Goal: Obtain resource: Download file/media

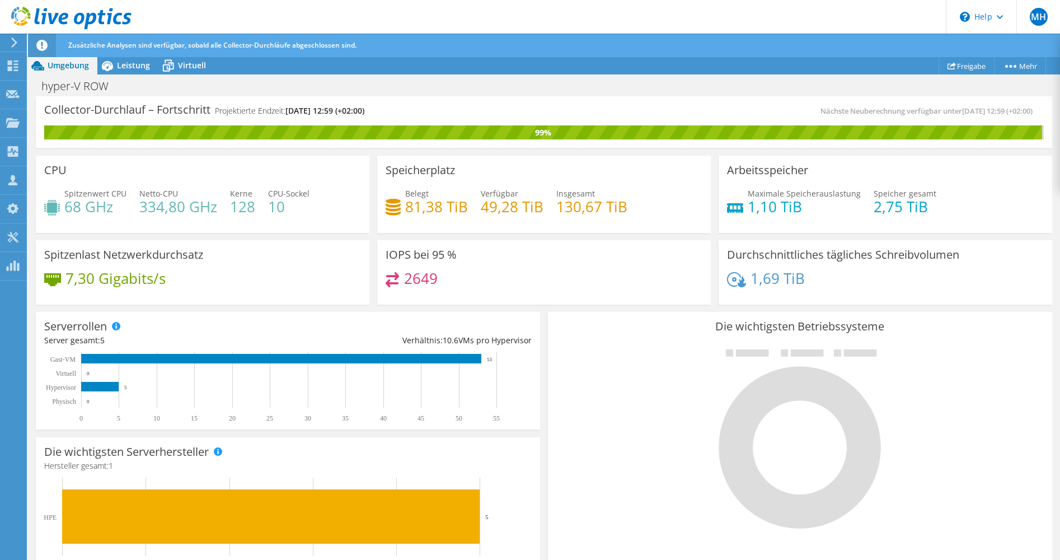
scroll to position [40, 0]
click at [137, 66] on span "Leistung" at bounding box center [133, 65] width 33 height 11
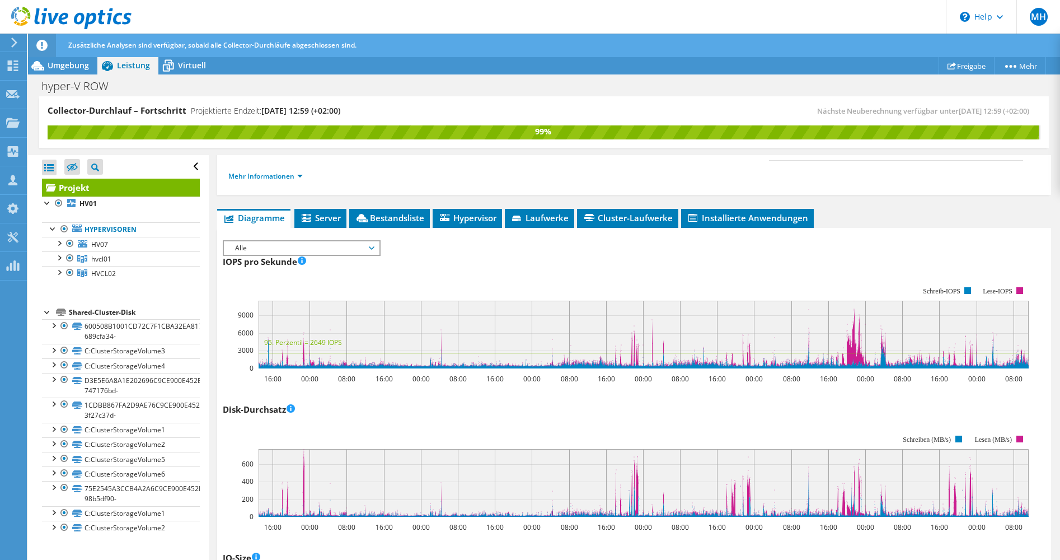
scroll to position [0, 0]
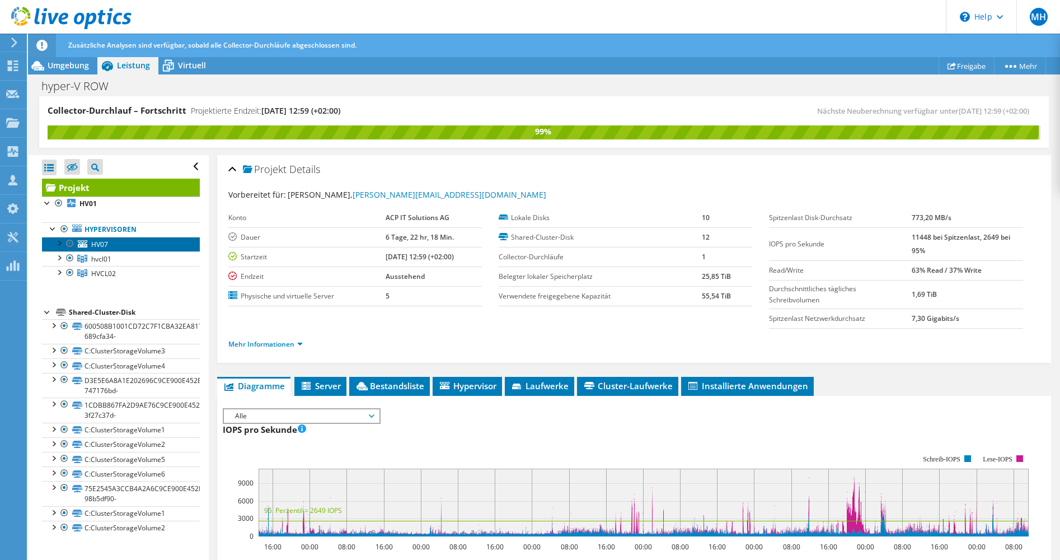
click at [97, 244] on span "HV07" at bounding box center [99, 245] width 17 height 10
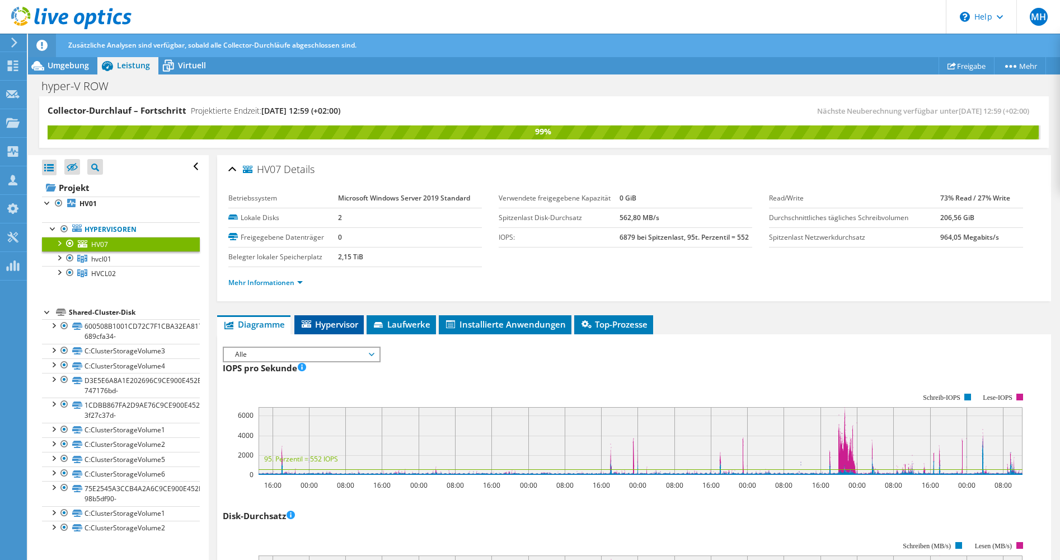
click at [333, 322] on span "Hypervisor" at bounding box center [329, 324] width 58 height 11
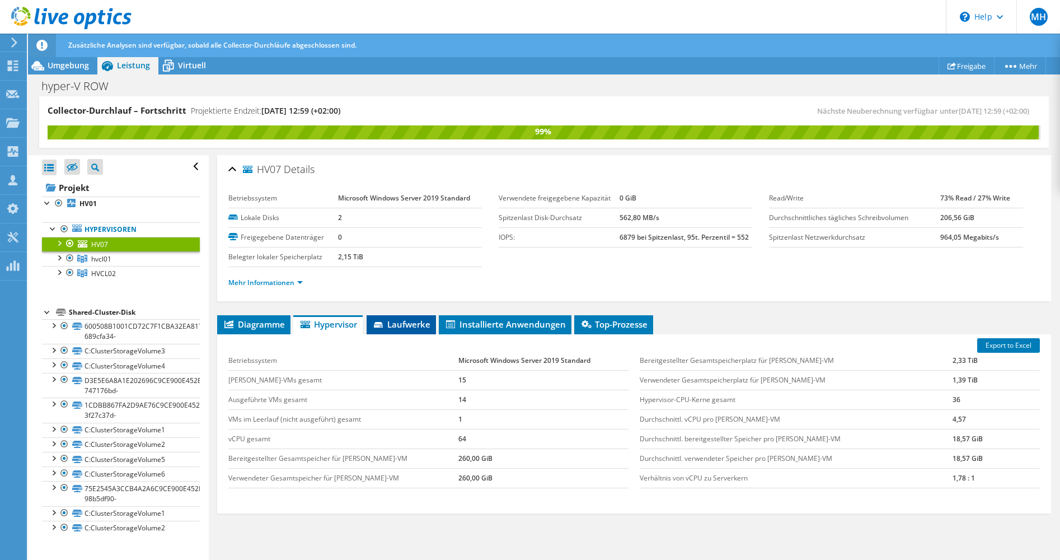
drag, startPoint x: 396, startPoint y: 322, endPoint x: 402, endPoint y: 322, distance: 6.2
click at [397, 322] on span "Laufwerke" at bounding box center [401, 324] width 58 height 11
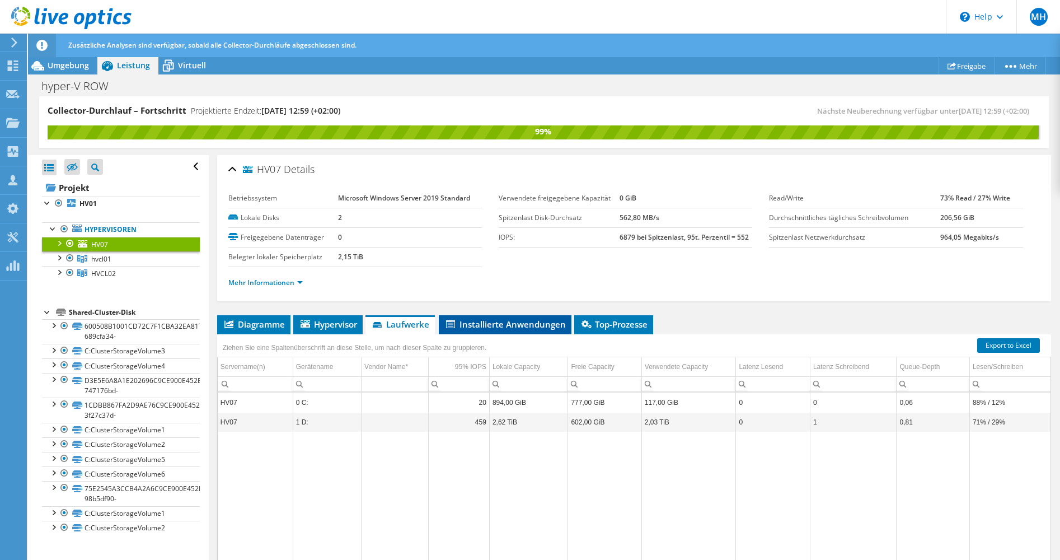
click at [490, 324] on span "Installierte Anwendungen" at bounding box center [504, 324] width 121 height 11
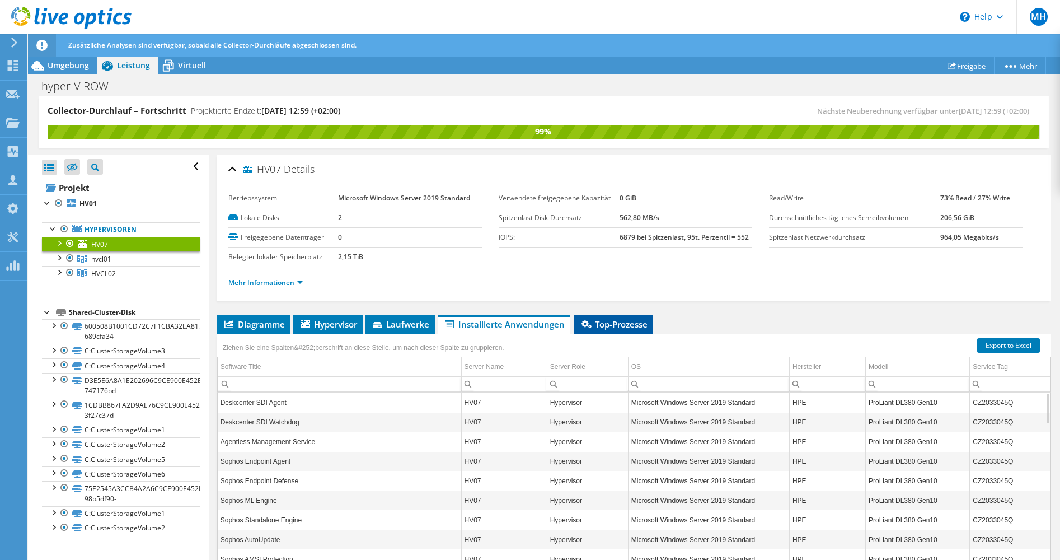
click at [609, 324] on span "Top-Prozesse" at bounding box center [614, 324] width 68 height 11
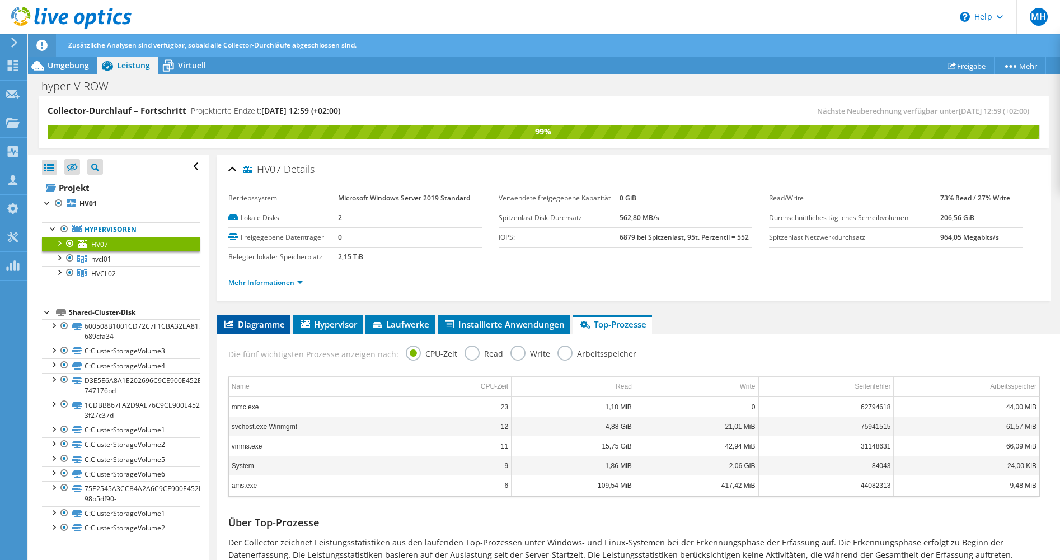
click at [272, 326] on span "Diagramme" at bounding box center [254, 324] width 62 height 11
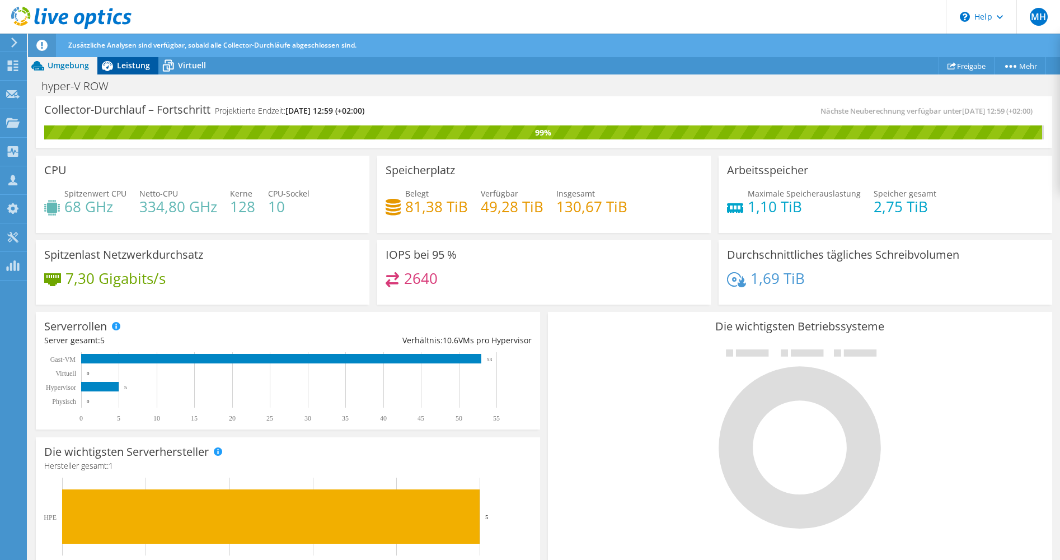
click at [131, 64] on span "Leistung" at bounding box center [133, 65] width 33 height 11
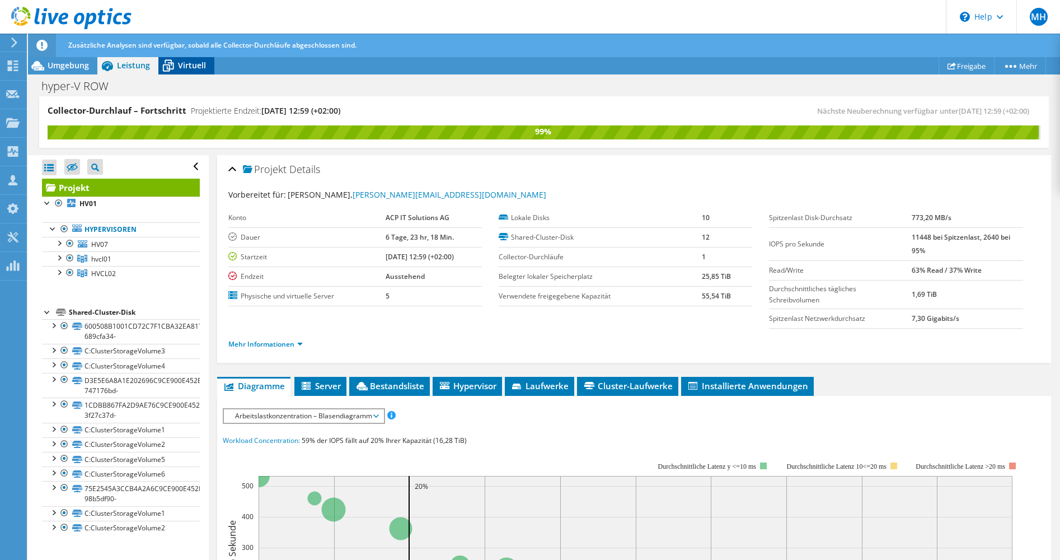
click at [188, 62] on span "Virtuell" at bounding box center [192, 65] width 28 height 11
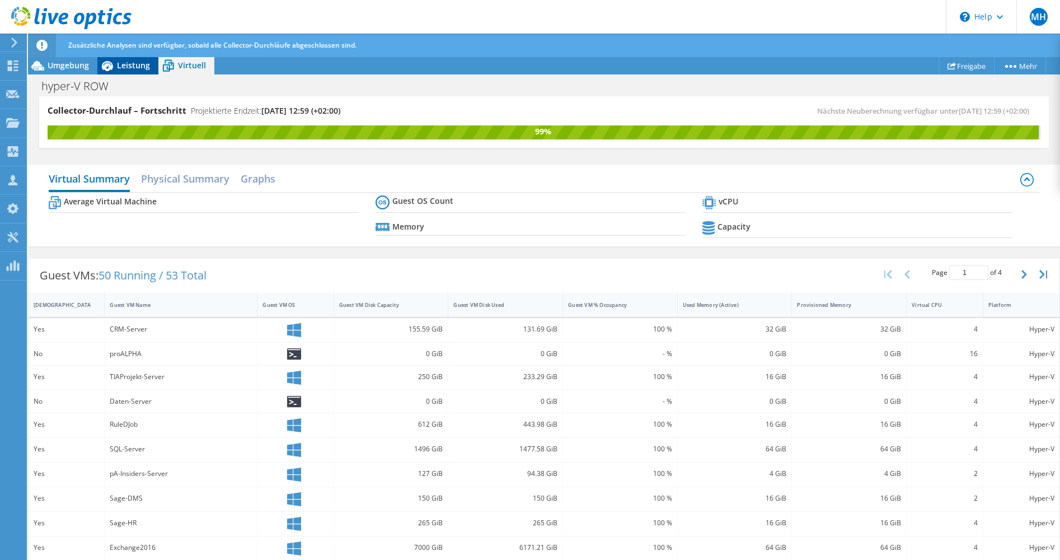
click at [128, 64] on span "Leistung" at bounding box center [133, 65] width 33 height 11
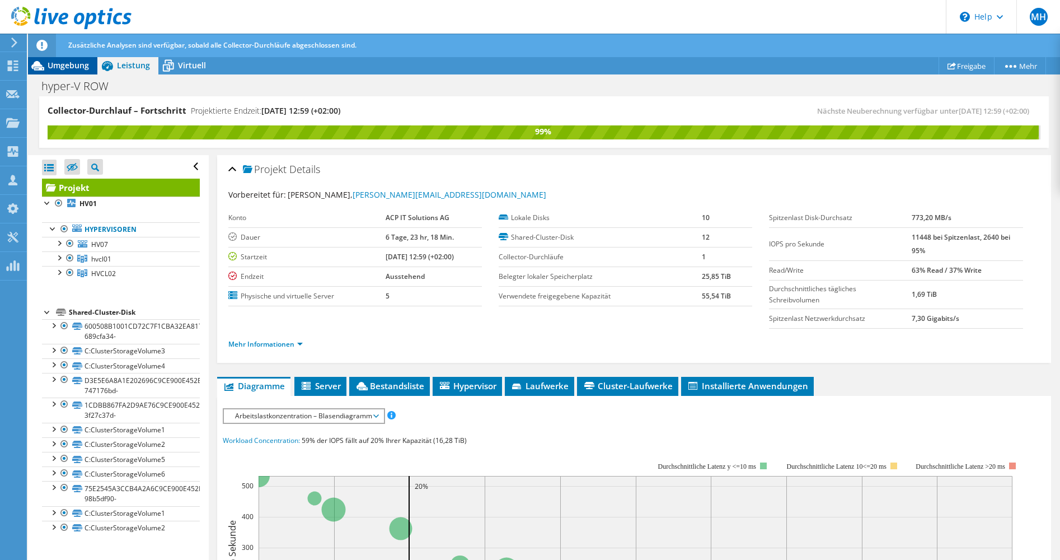
click at [71, 65] on span "Umgebung" at bounding box center [68, 65] width 41 height 11
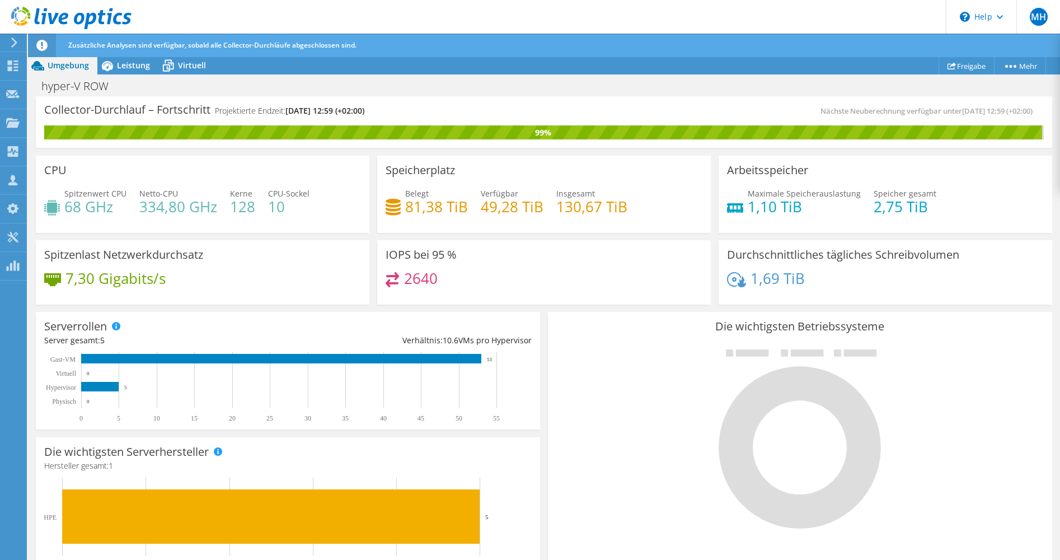
click at [12, 40] on icon at bounding box center [14, 43] width 8 height 10
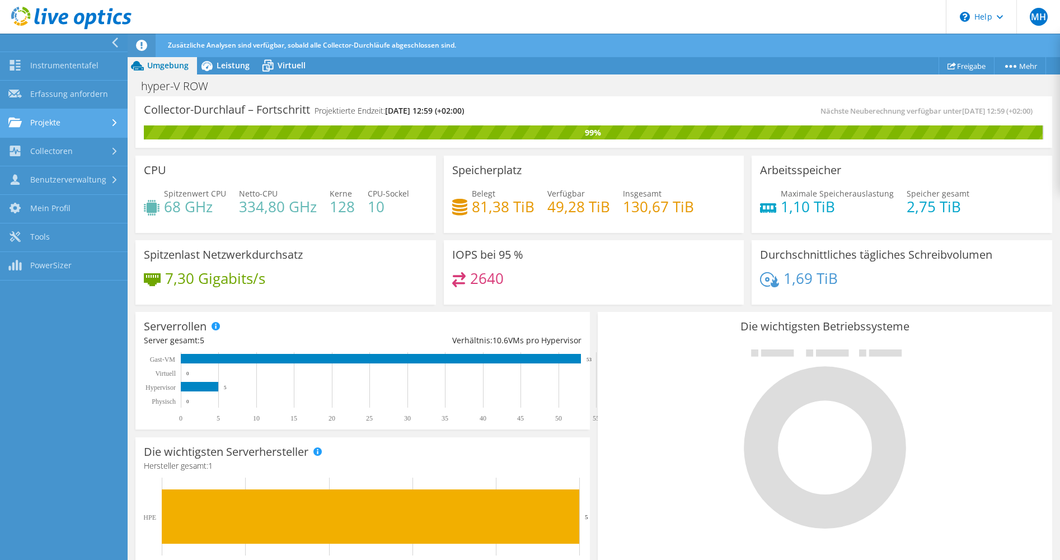
click at [50, 119] on link "Projekte" at bounding box center [64, 123] width 128 height 29
click at [53, 148] on link "Collectoren" at bounding box center [64, 152] width 128 height 29
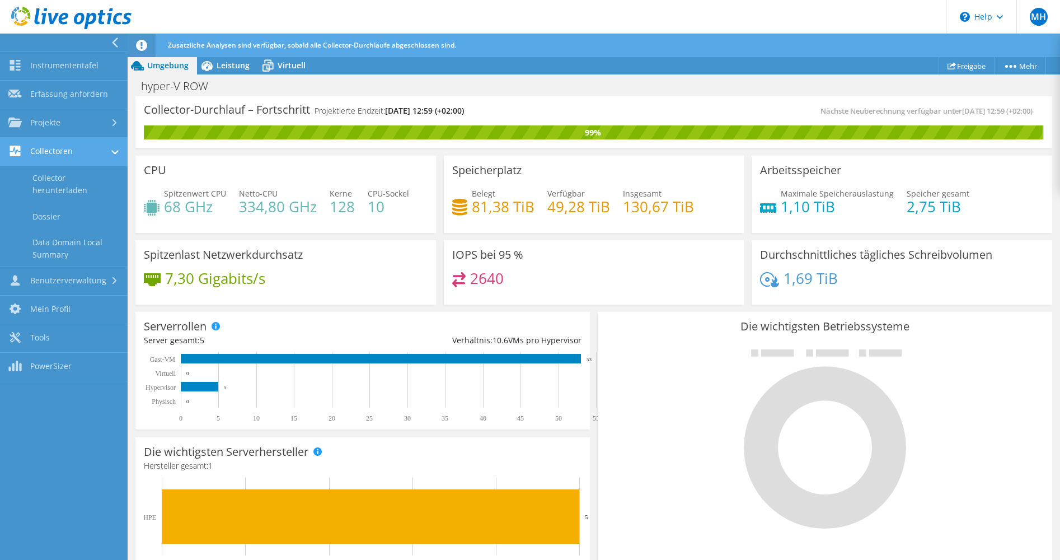
click at [53, 148] on link "Collectoren" at bounding box center [64, 152] width 128 height 29
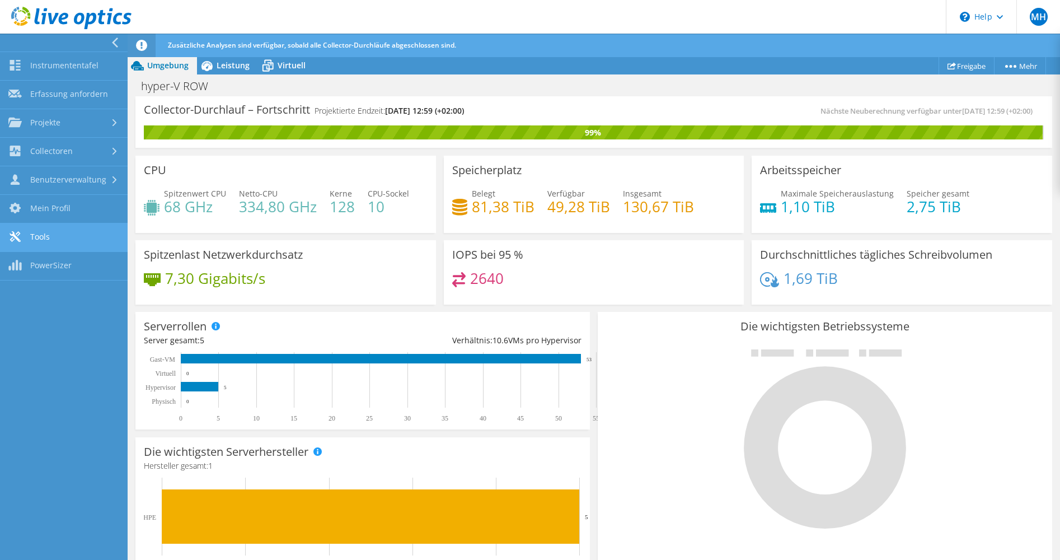
click at [44, 233] on link "Tools" at bounding box center [64, 237] width 128 height 29
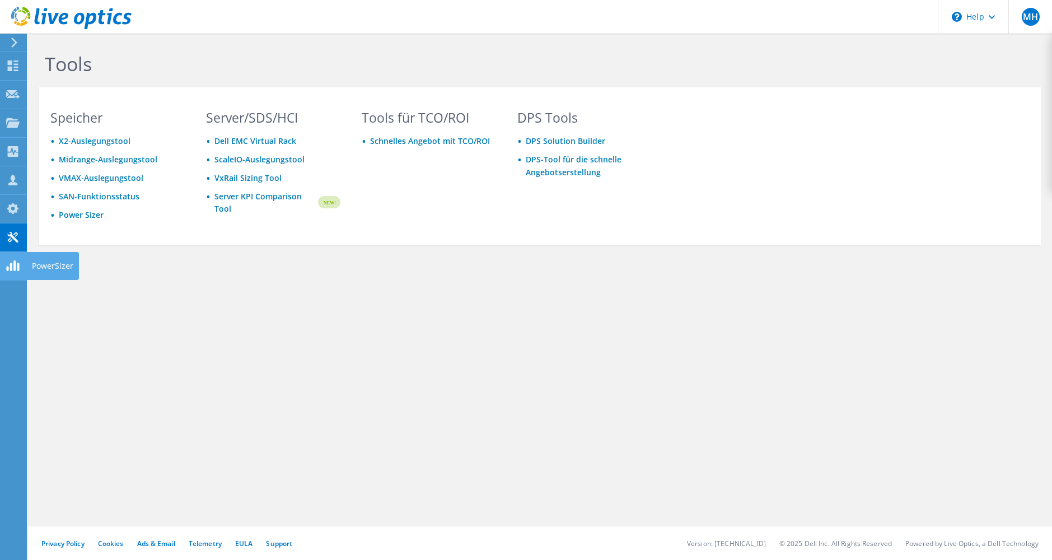
click at [13, 265] on icon at bounding box center [12, 265] width 13 height 11
click at [9, 61] on use at bounding box center [13, 65] width 11 height 11
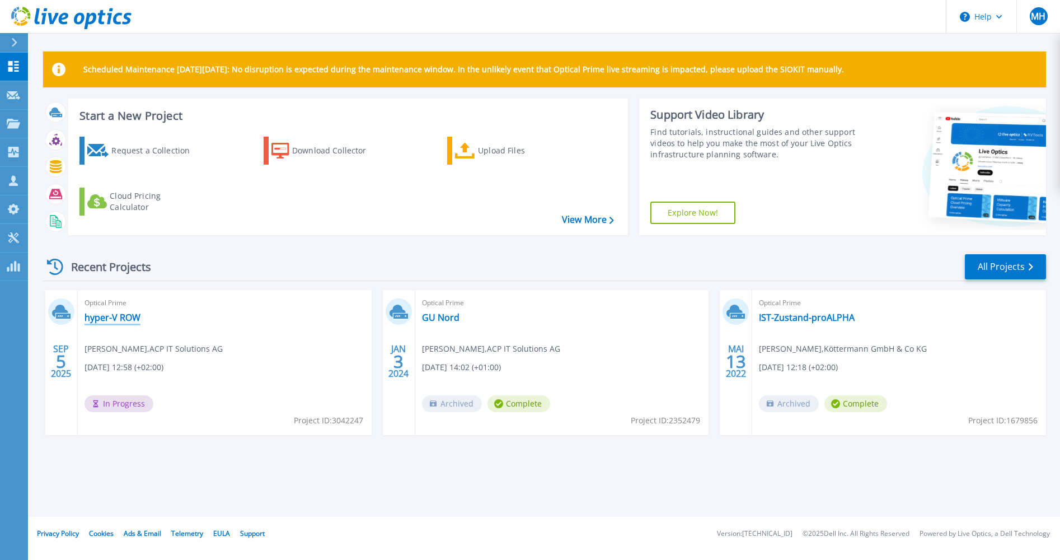
click at [129, 315] on link "hyper-V ROW" at bounding box center [113, 317] width 56 height 11
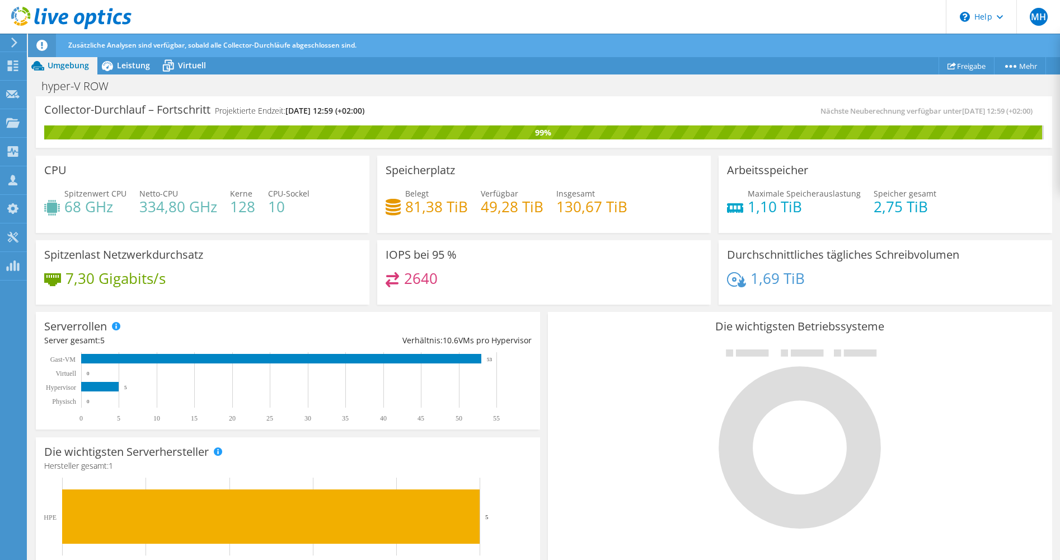
scroll to position [112, 0]
click at [986, 85] on link "Projektdetails" at bounding box center [995, 86] width 106 height 24
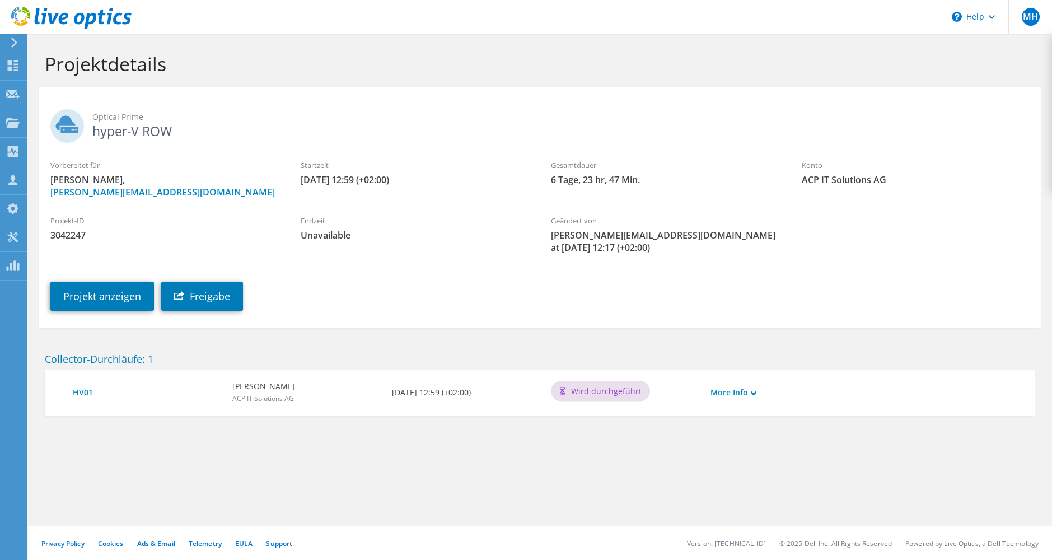
click at [725, 391] on link "More Info" at bounding box center [733, 392] width 46 height 12
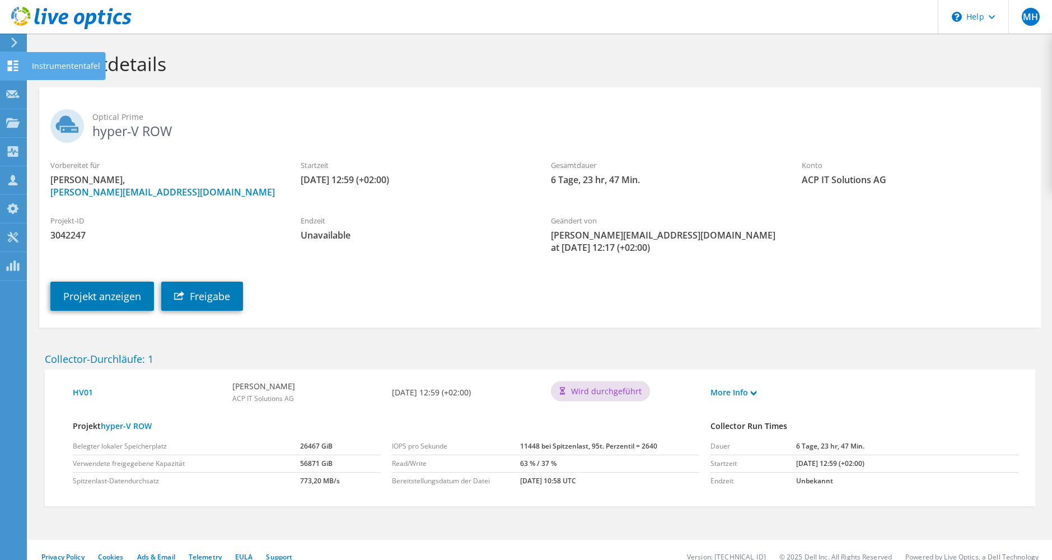
click at [53, 64] on div "Instrumententafel" at bounding box center [65, 66] width 79 height 28
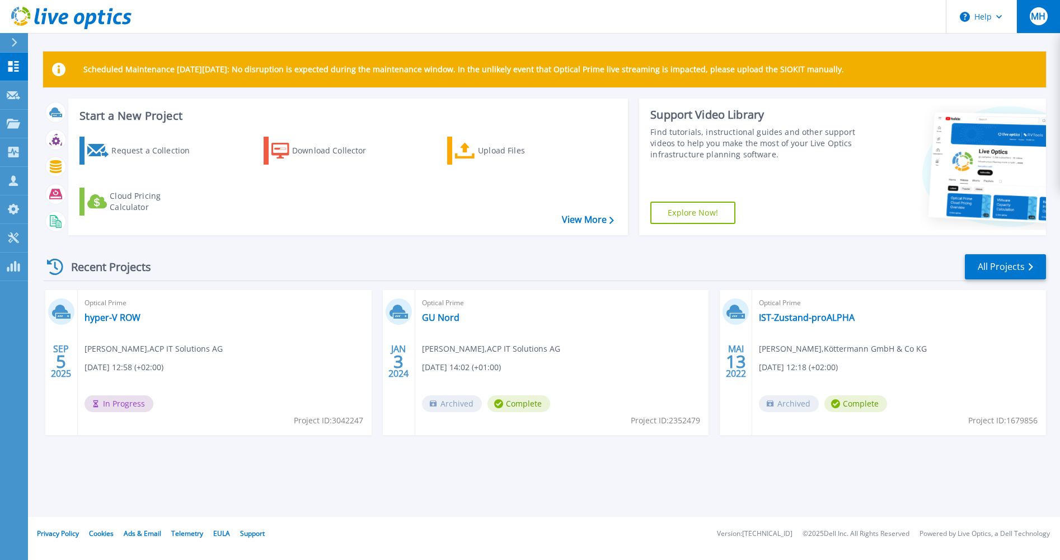
click at [1036, 15] on span "MH" at bounding box center [1038, 16] width 15 height 9
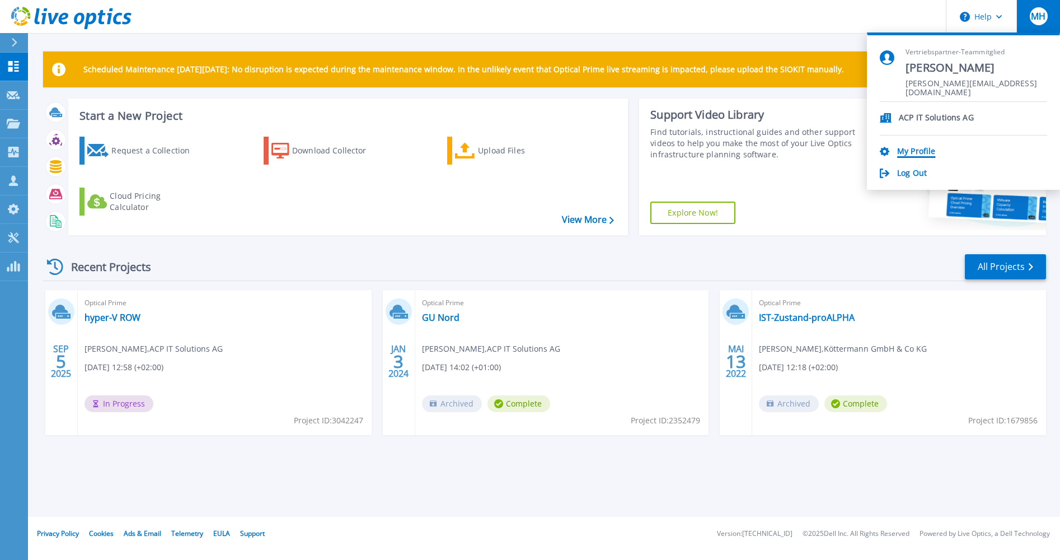
click at [924, 149] on link "My Profile" at bounding box center [916, 152] width 38 height 11
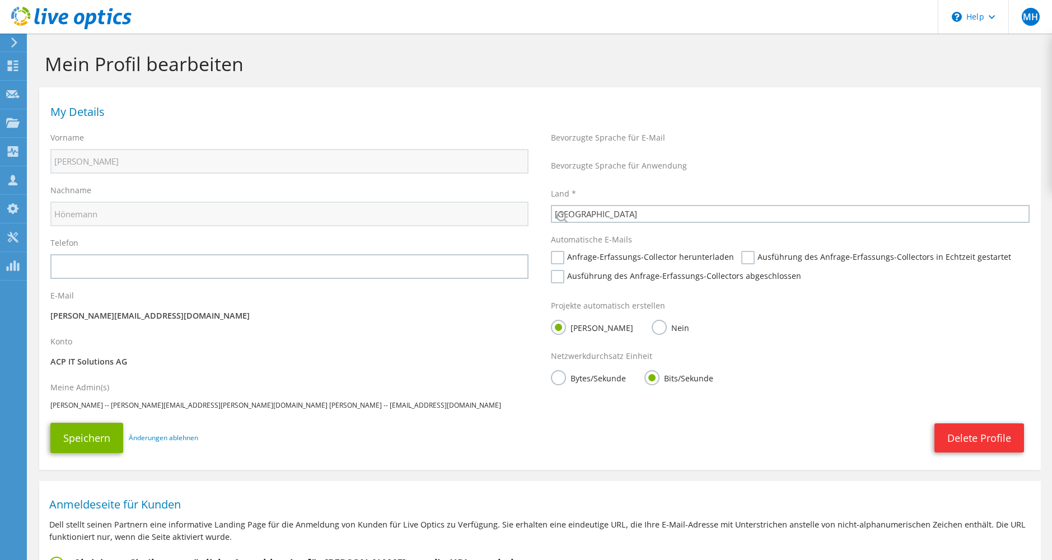
select select "56"
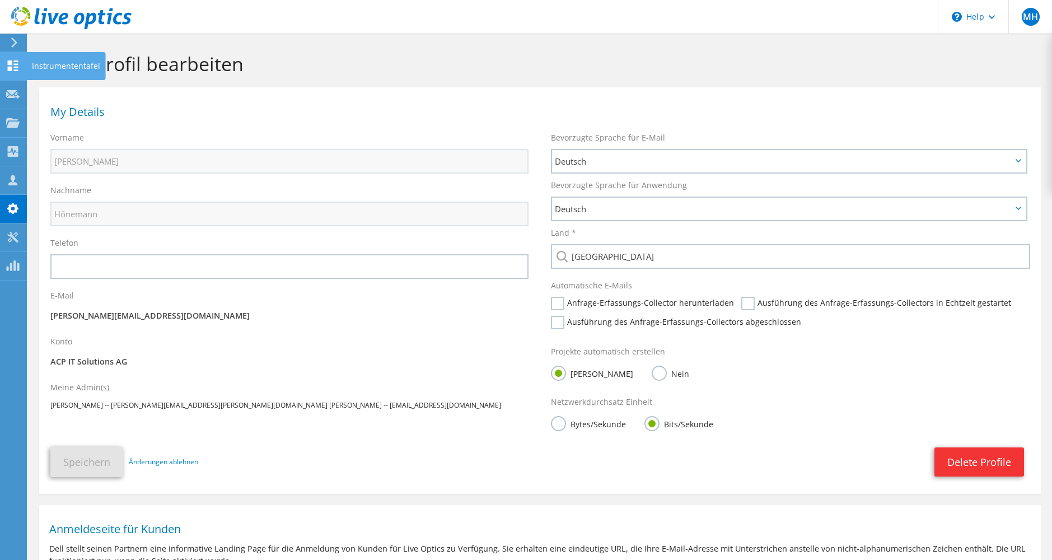
click at [11, 63] on use at bounding box center [13, 65] width 11 height 11
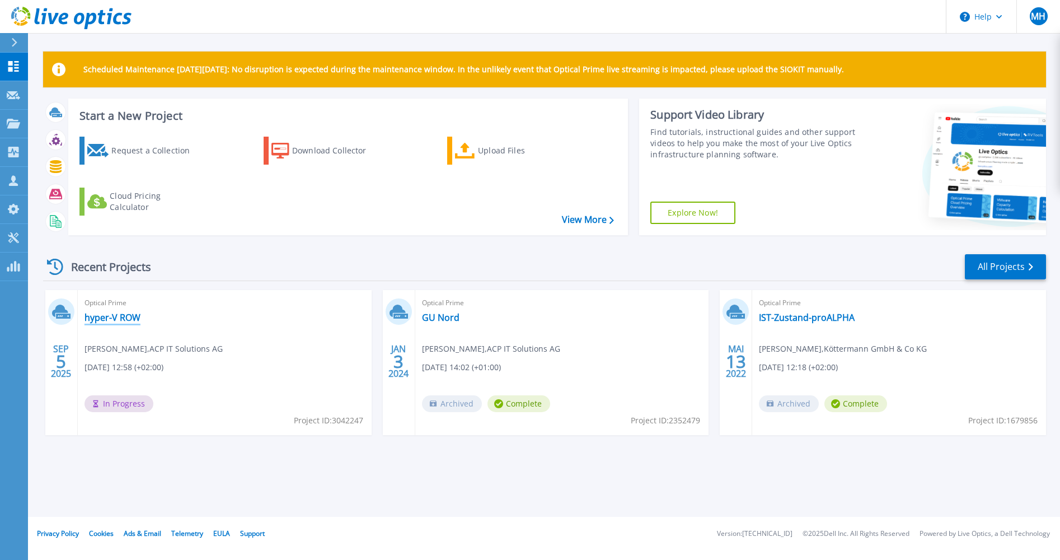
click at [134, 319] on link "hyper-V ROW" at bounding box center [113, 317] width 56 height 11
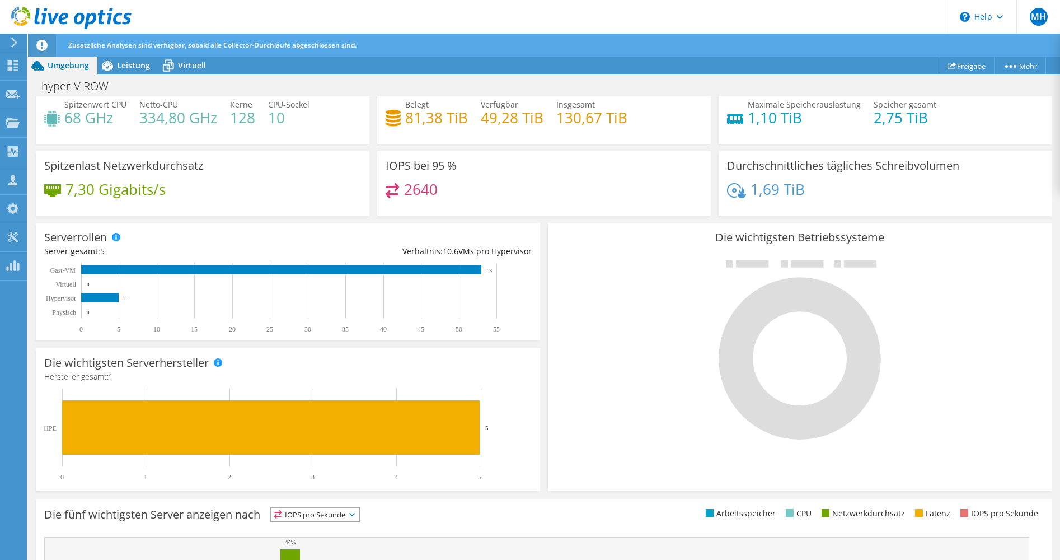
scroll to position [253, 0]
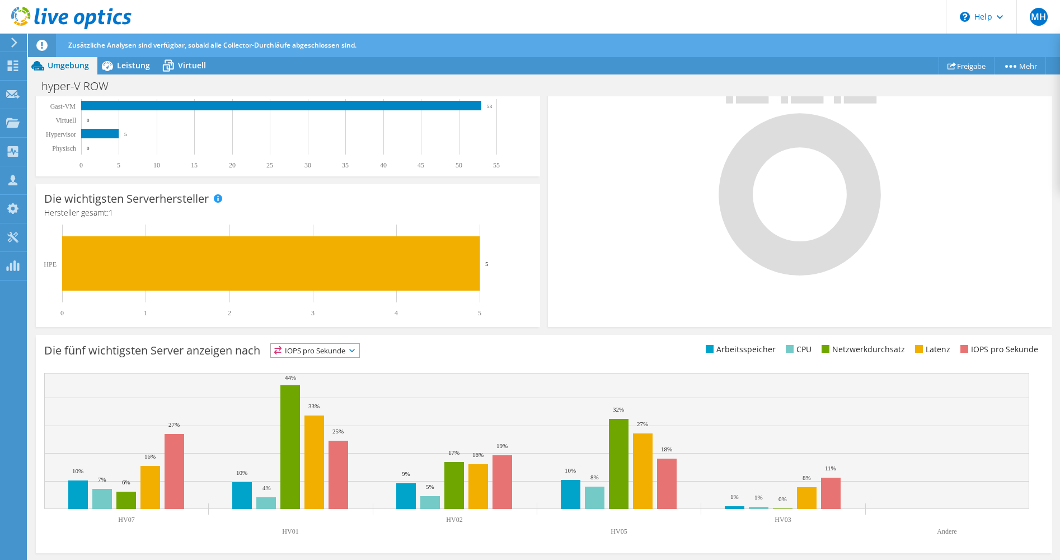
click at [328, 350] on span "IOPS pro Sekunde" at bounding box center [315, 350] width 88 height 13
click at [322, 380] on li "Arbeitsspeicher" at bounding box center [315, 381] width 88 height 16
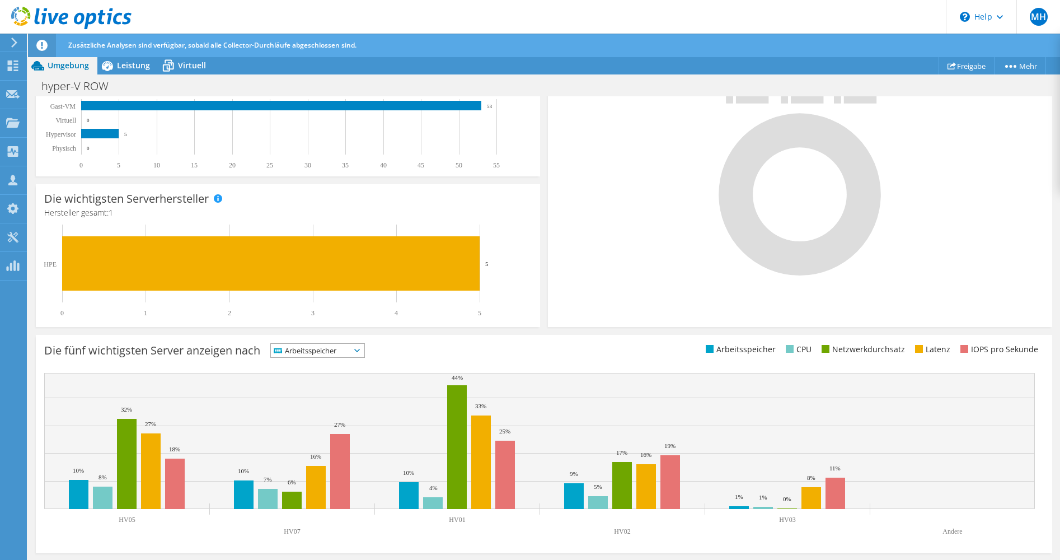
click at [314, 352] on span "Arbeitsspeicher" at bounding box center [310, 350] width 79 height 13
click at [302, 394] on li "CPU" at bounding box center [317, 396] width 93 height 16
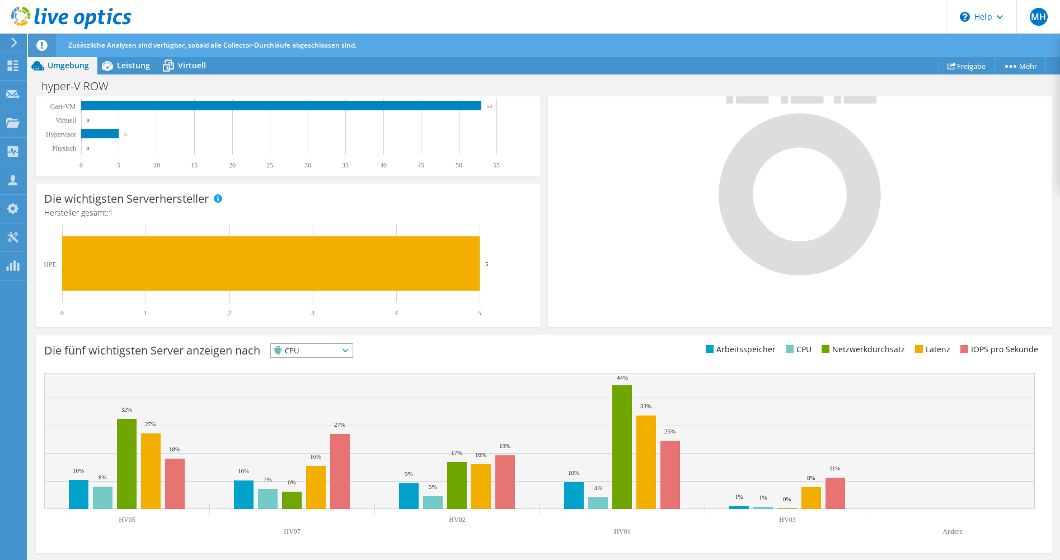
click at [310, 350] on span "CPU" at bounding box center [305, 350] width 68 height 13
click at [304, 409] on li "Netzwerkdurchsatz" at bounding box center [312, 412] width 82 height 16
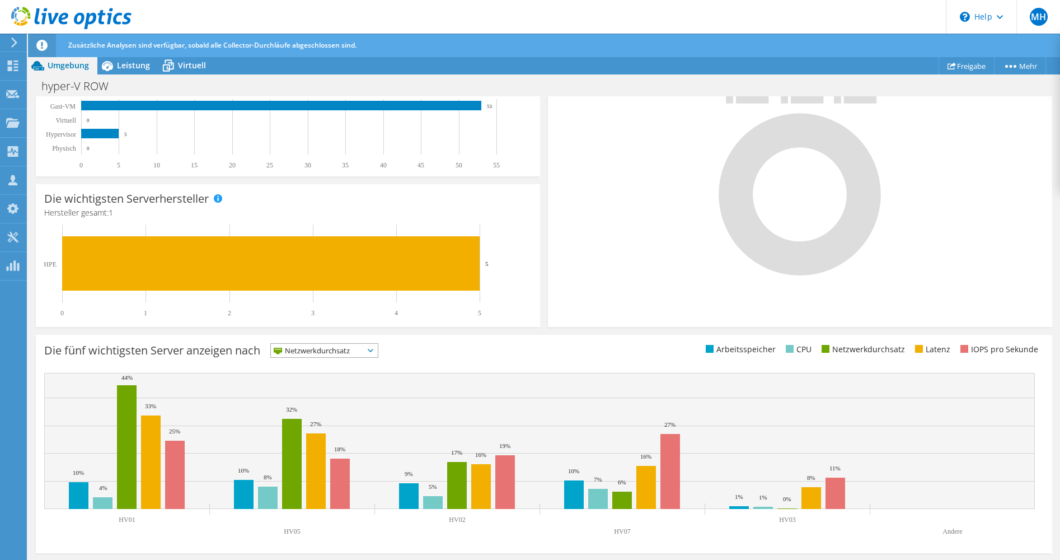
click at [309, 351] on span "Netzwerkdurchsatz" at bounding box center [317, 350] width 93 height 13
click at [297, 424] on li "Latenz" at bounding box center [324, 428] width 107 height 16
click at [304, 351] on span "Latenz" at bounding box center [305, 350] width 68 height 13
click at [295, 410] on li "Netzwerkdurchsatz" at bounding box center [312, 412] width 82 height 16
click at [313, 351] on span "Netzwerkdurchsatz" at bounding box center [317, 350] width 93 height 13
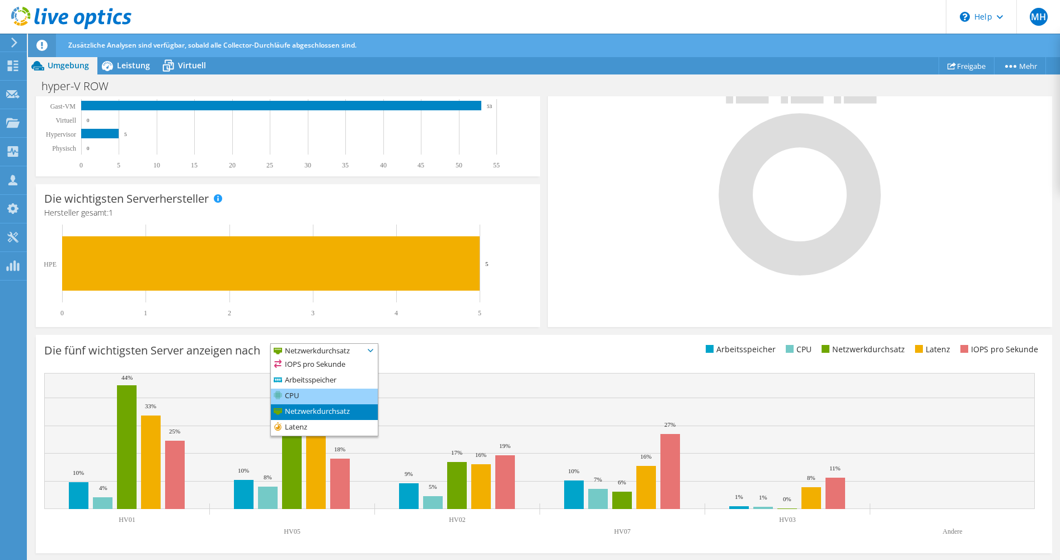
click at [302, 394] on li "CPU" at bounding box center [324, 396] width 107 height 16
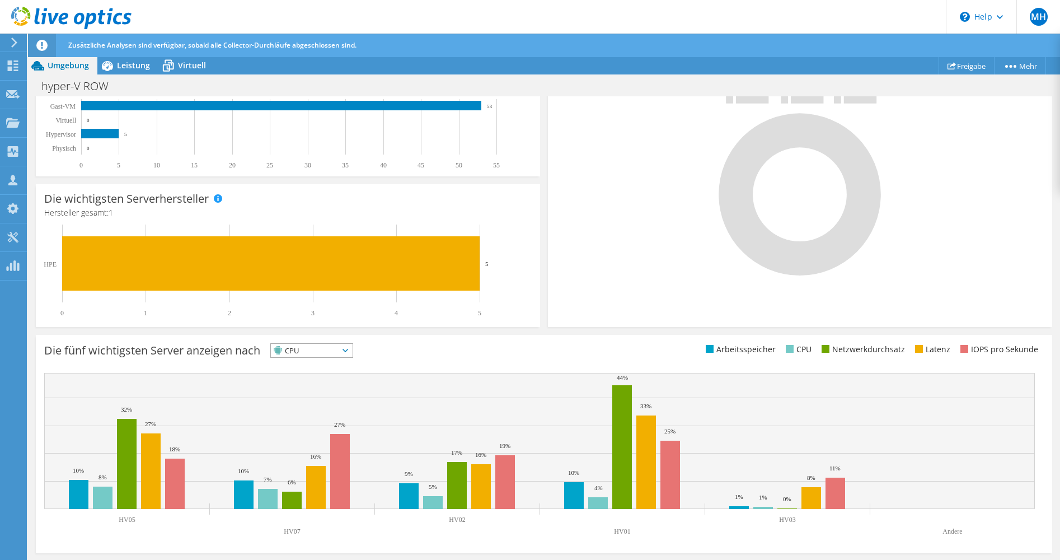
click at [445, 349] on div "Die fünf wichtigsten Server anzeigen nach CPU IOPS pro Sekunde" at bounding box center [294, 352] width 500 height 18
click at [308, 349] on span "CPU" at bounding box center [305, 350] width 68 height 13
click at [415, 351] on div "Die fünf wichtigsten Server anzeigen nach CPU IOPS pro Sekunde" at bounding box center [294, 352] width 500 height 18
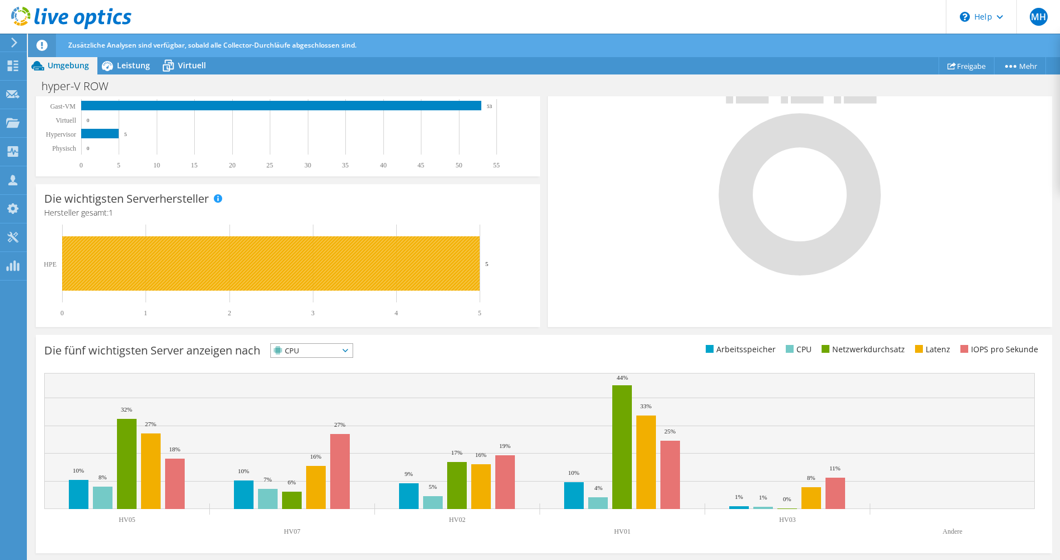
click at [324, 263] on rect at bounding box center [271, 263] width 418 height 54
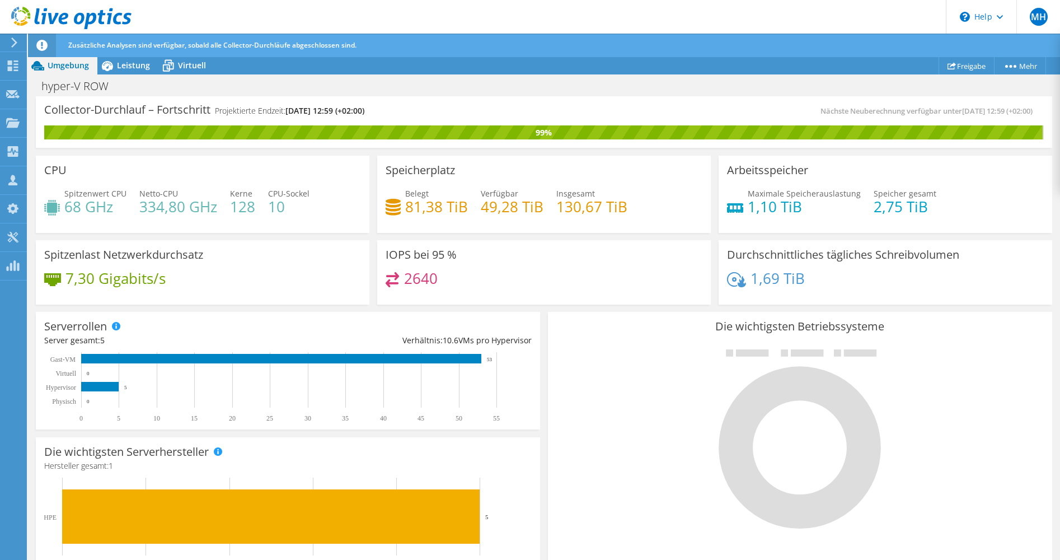
scroll to position [0, 0]
click at [125, 65] on span "Leistung" at bounding box center [133, 65] width 33 height 11
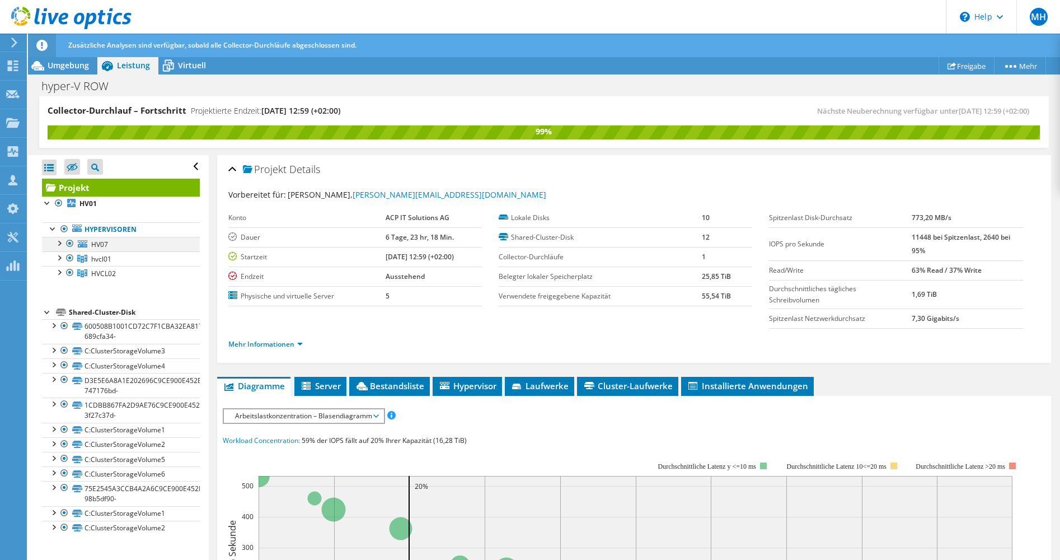
click at [59, 244] on div at bounding box center [58, 242] width 11 height 11
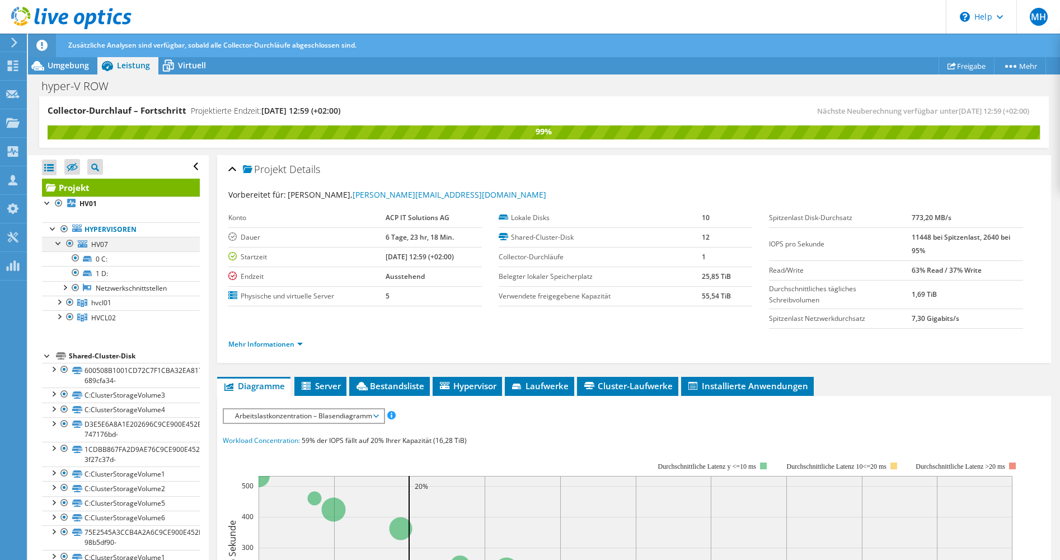
click at [59, 244] on div at bounding box center [58, 242] width 11 height 11
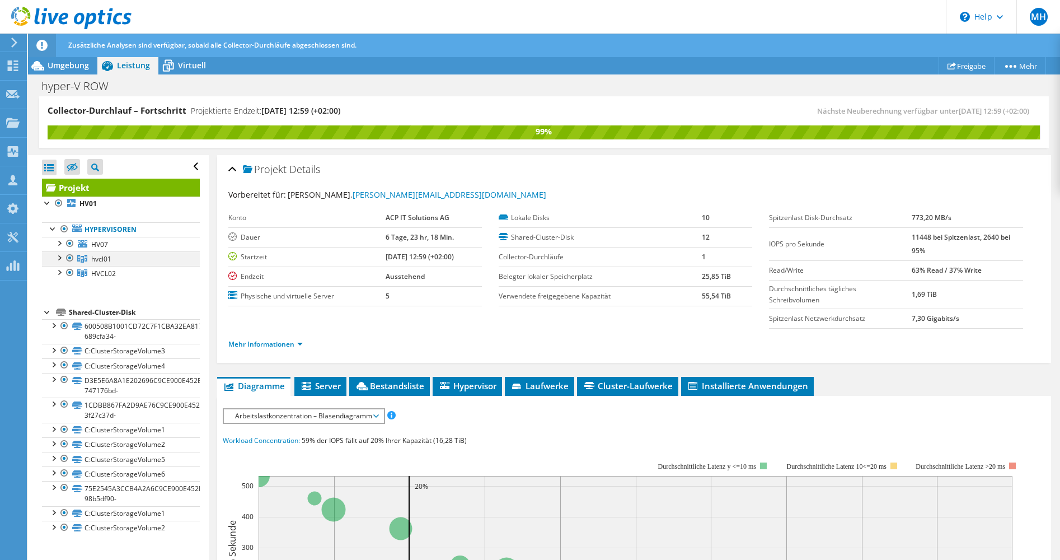
click at [58, 256] on div at bounding box center [58, 256] width 11 height 11
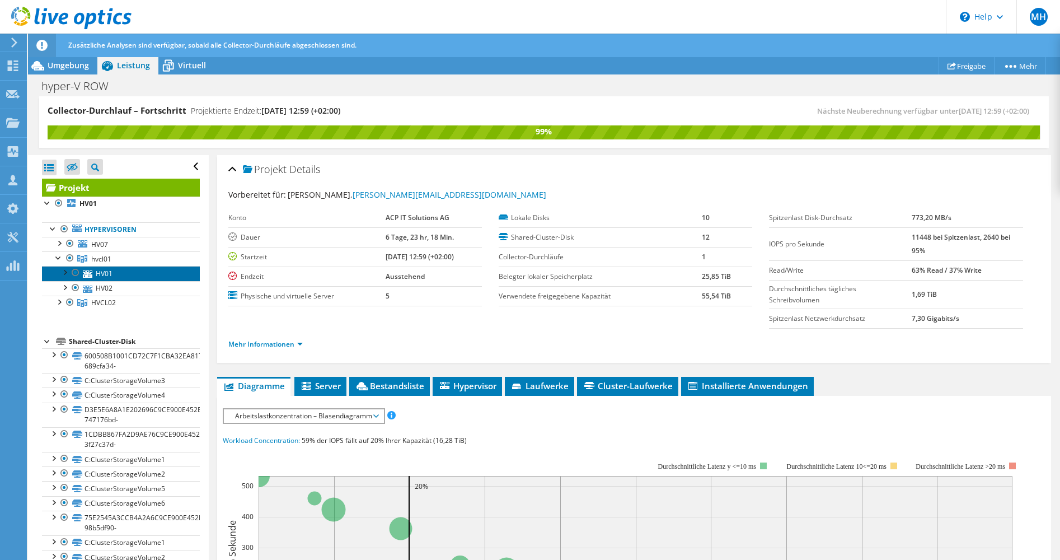
click at [104, 274] on link "HV01" at bounding box center [121, 273] width 158 height 15
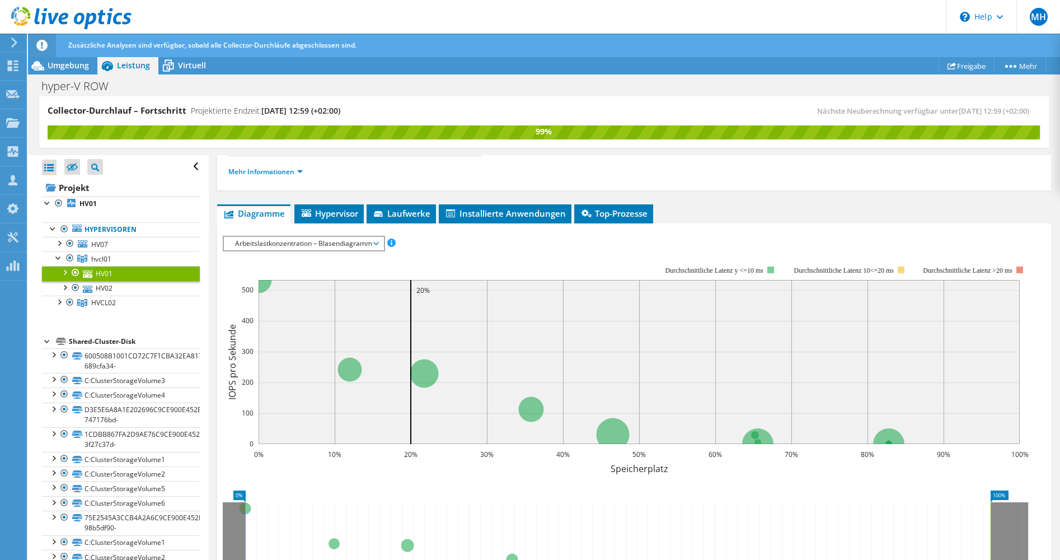
scroll to position [112, 0]
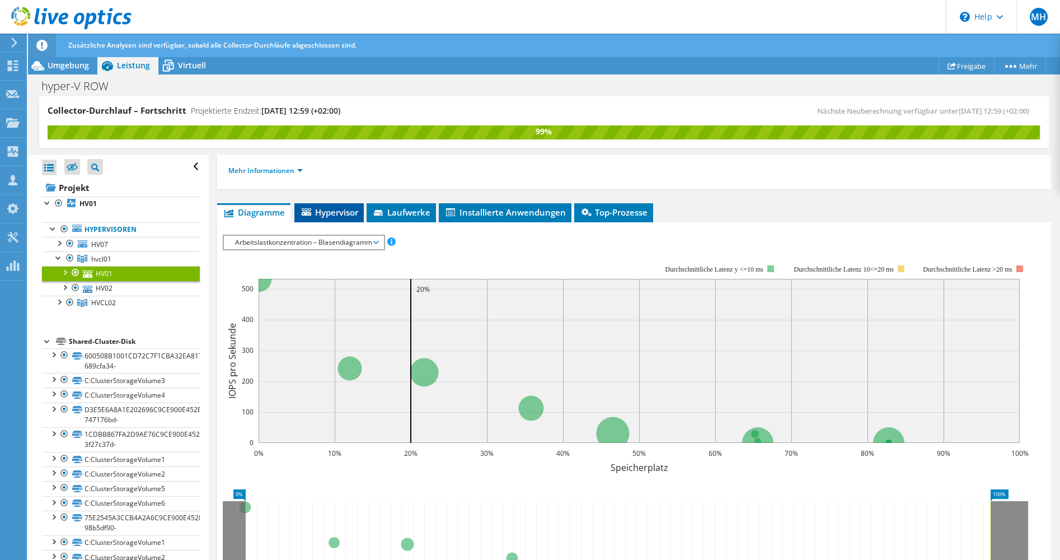
click at [329, 214] on span "Hypervisor" at bounding box center [329, 212] width 58 height 11
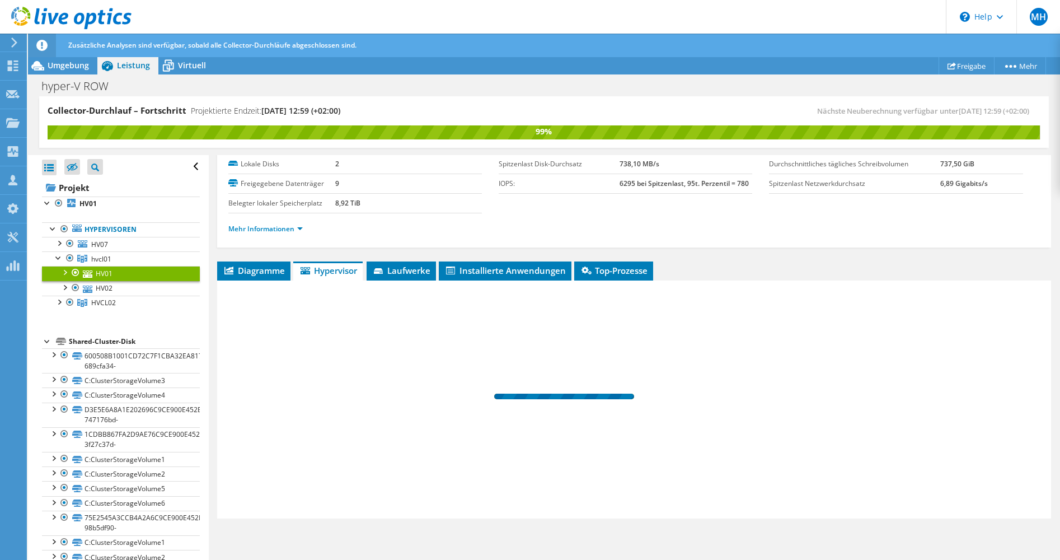
scroll to position [54, 0]
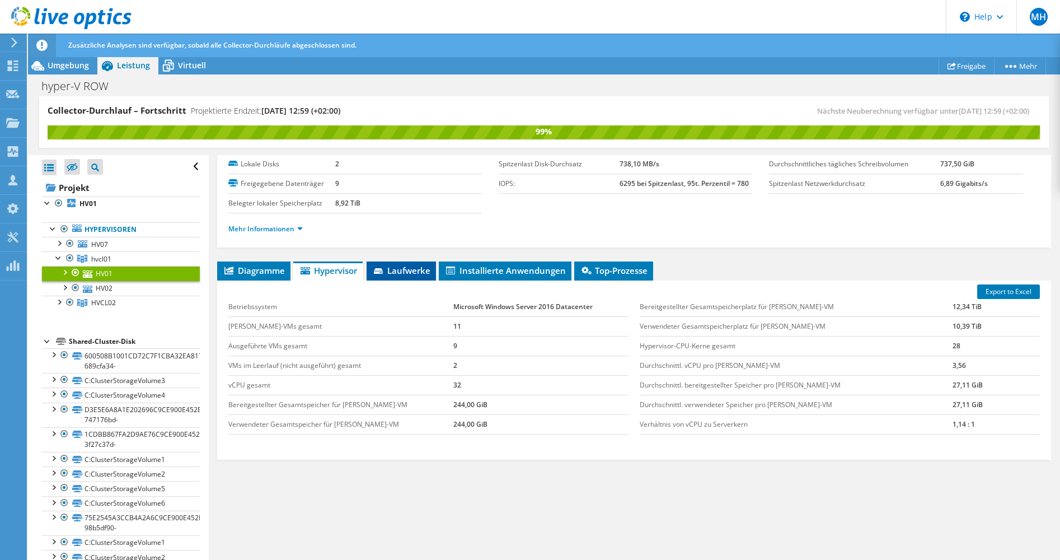
click at [404, 266] on span "Laufwerke" at bounding box center [401, 270] width 58 height 11
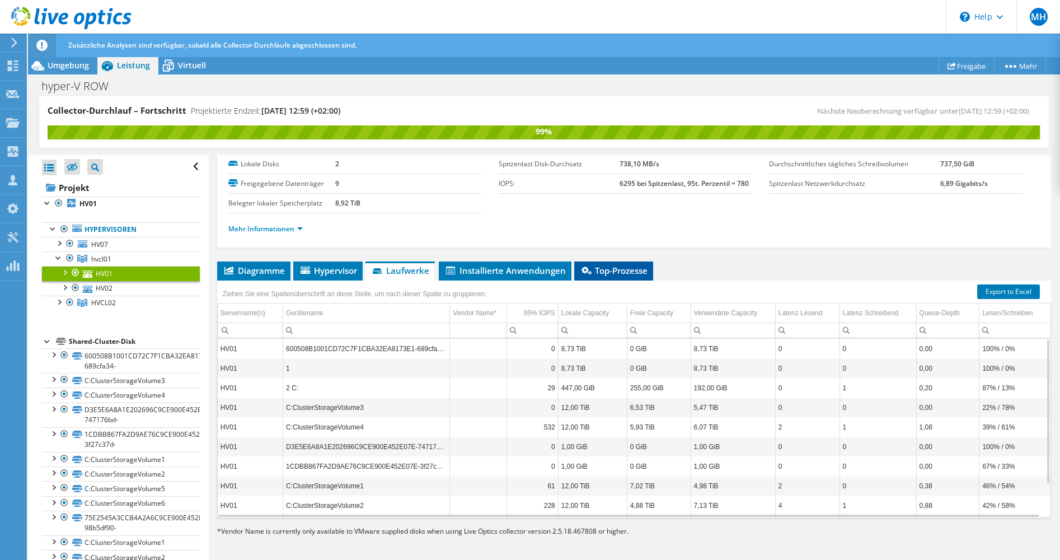
click at [604, 271] on span "Top-Prozesse" at bounding box center [614, 270] width 68 height 11
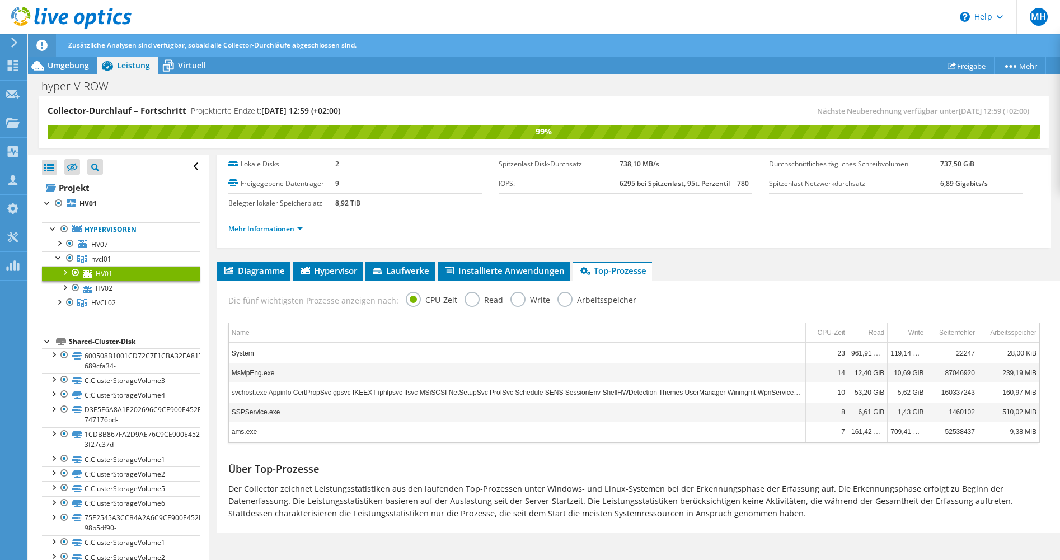
click at [558, 300] on label "Arbeitsspeicher" at bounding box center [597, 299] width 79 height 14
click at [0, 0] on input "Arbeitsspeicher" at bounding box center [0, 0] width 0 height 0
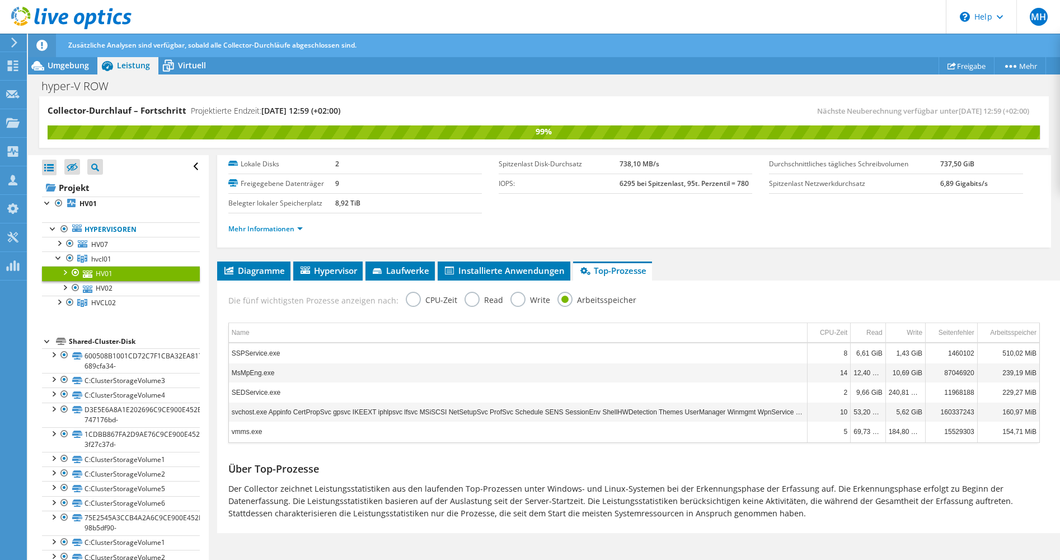
click at [511, 298] on label "Write" at bounding box center [531, 299] width 40 height 14
click at [0, 0] on input "Write" at bounding box center [0, 0] width 0 height 0
click at [466, 300] on label "Read" at bounding box center [484, 299] width 39 height 14
click at [0, 0] on input "Read" at bounding box center [0, 0] width 0 height 0
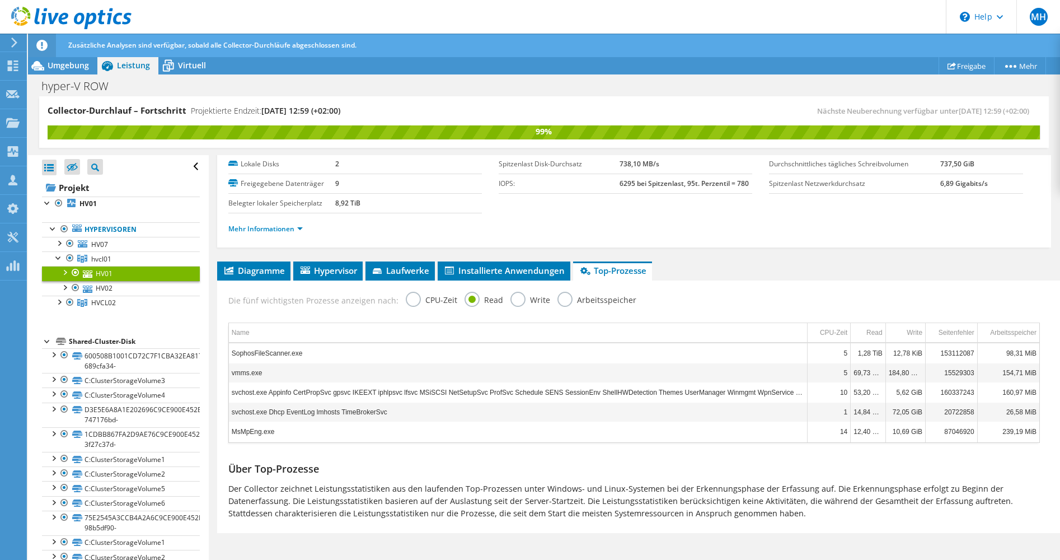
click at [406, 297] on label "CPU-Zeit" at bounding box center [432, 299] width 52 height 14
click at [0, 0] on input "CPU-Zeit" at bounding box center [0, 0] width 0 height 0
click at [254, 271] on span "Diagramme" at bounding box center [254, 270] width 62 height 11
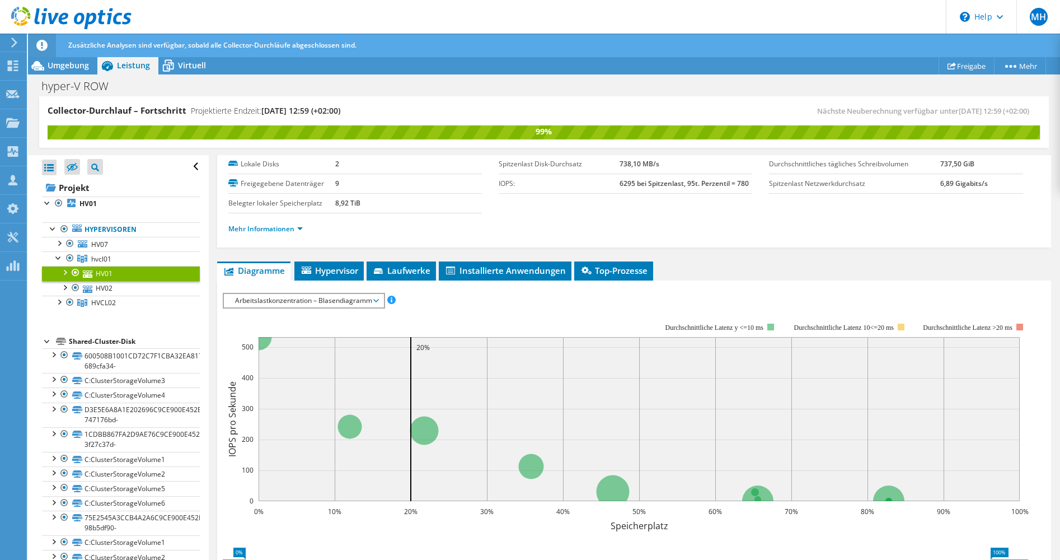
click at [264, 299] on span "Arbeitslastkonzentration – Blasendiagramm" at bounding box center [304, 300] width 148 height 13
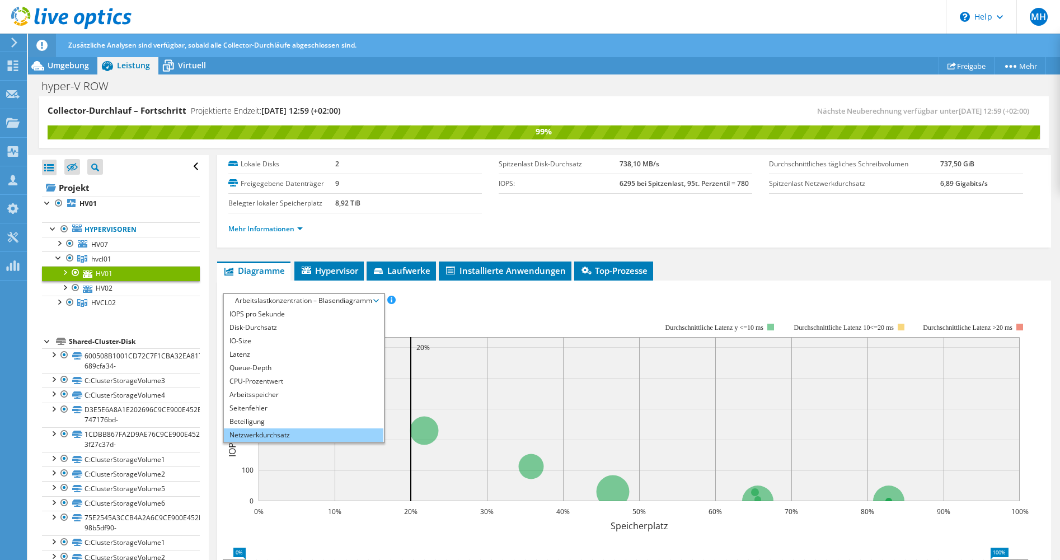
click at [272, 433] on li "Netzwerkdurchsatz" at bounding box center [304, 434] width 160 height 13
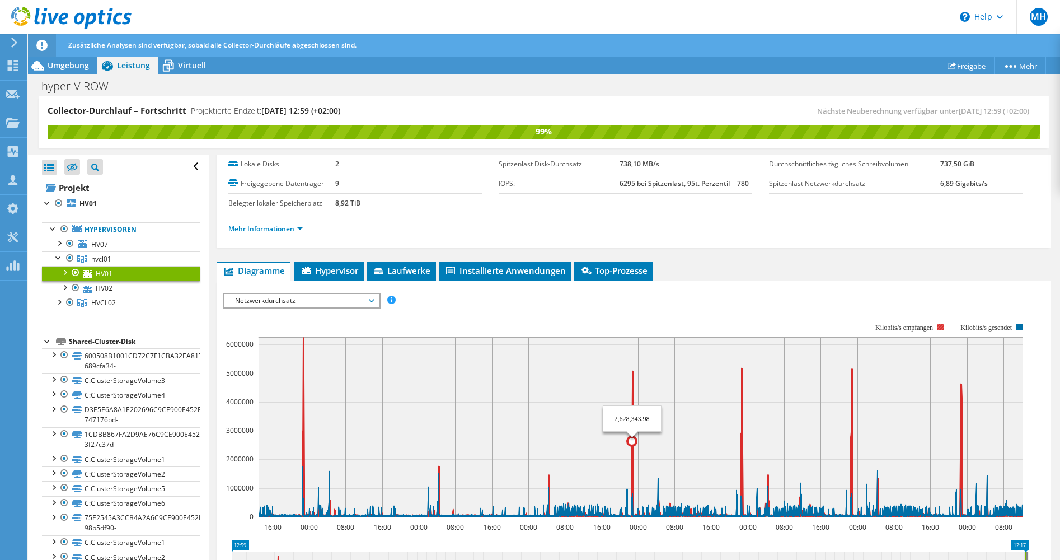
click at [632, 372] on icon at bounding box center [642, 427] width 767 height 180
click at [334, 273] on span "Hypervisor" at bounding box center [329, 270] width 58 height 11
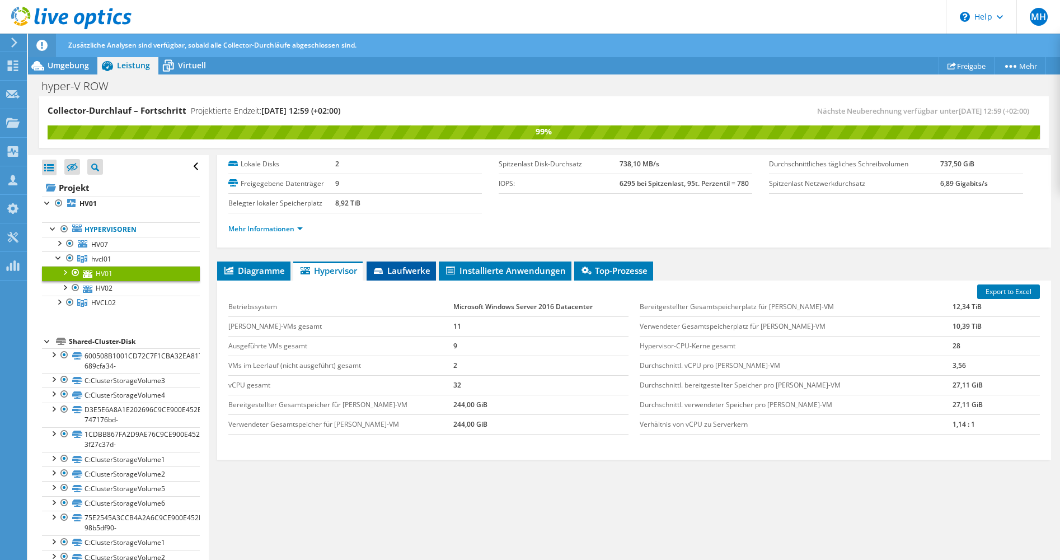
click at [408, 269] on span "Laufwerke" at bounding box center [401, 270] width 58 height 11
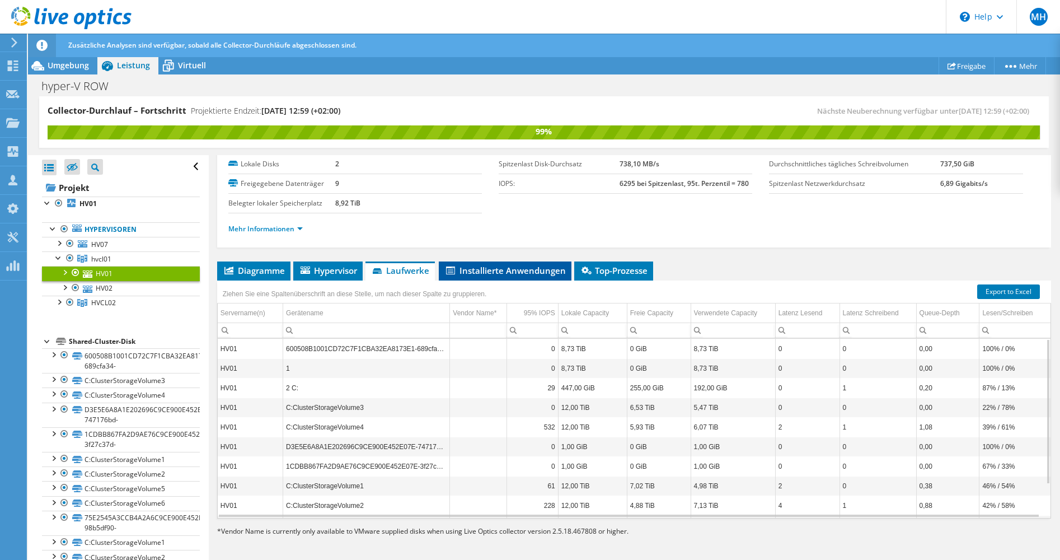
click at [479, 269] on span "Installierte Anwendungen" at bounding box center [504, 270] width 121 height 11
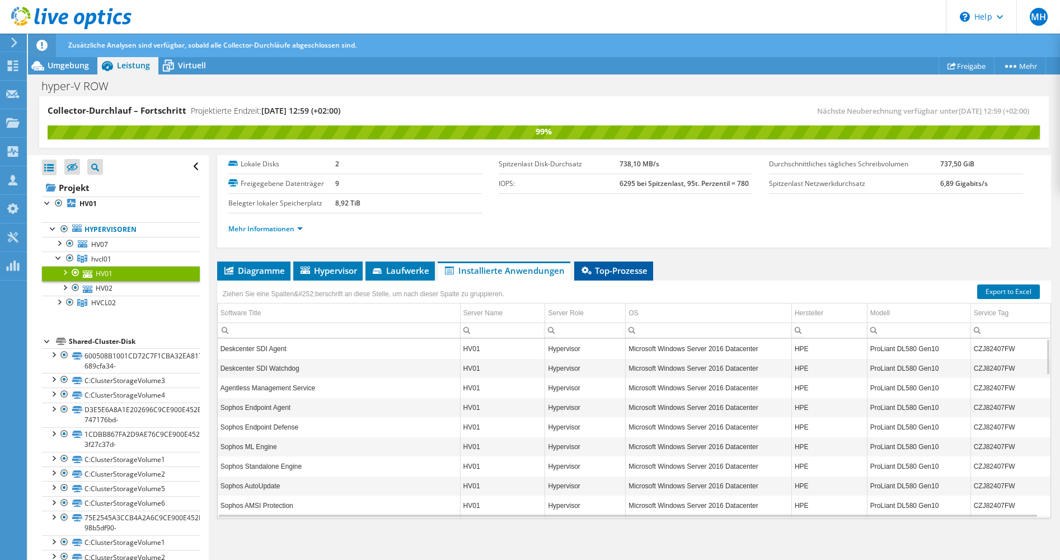
click at [603, 270] on span "Top-Prozesse" at bounding box center [614, 270] width 68 height 11
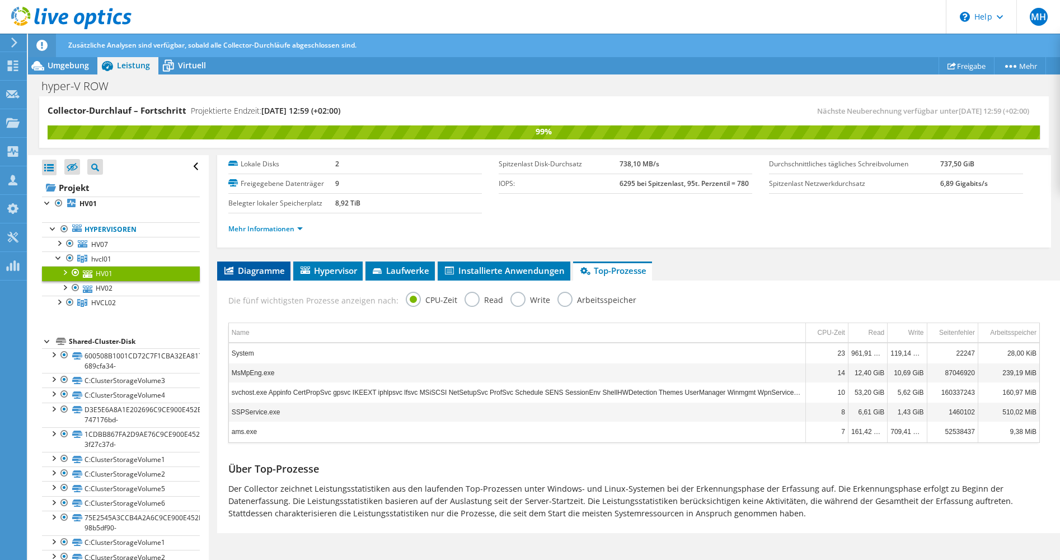
click at [263, 271] on span "Diagramme" at bounding box center [254, 270] width 62 height 11
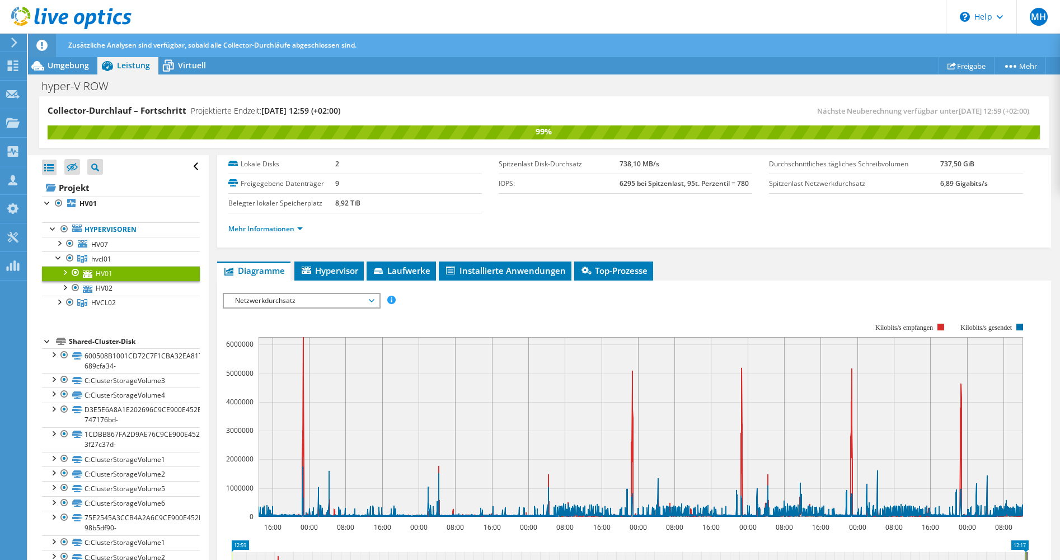
scroll to position [110, 0]
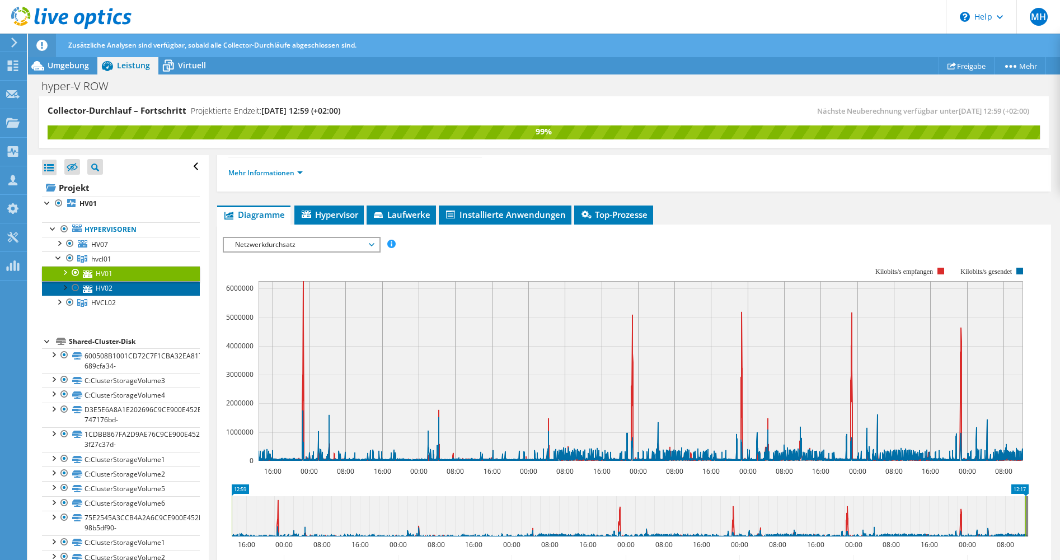
click at [97, 285] on link "HV02" at bounding box center [121, 288] width 158 height 15
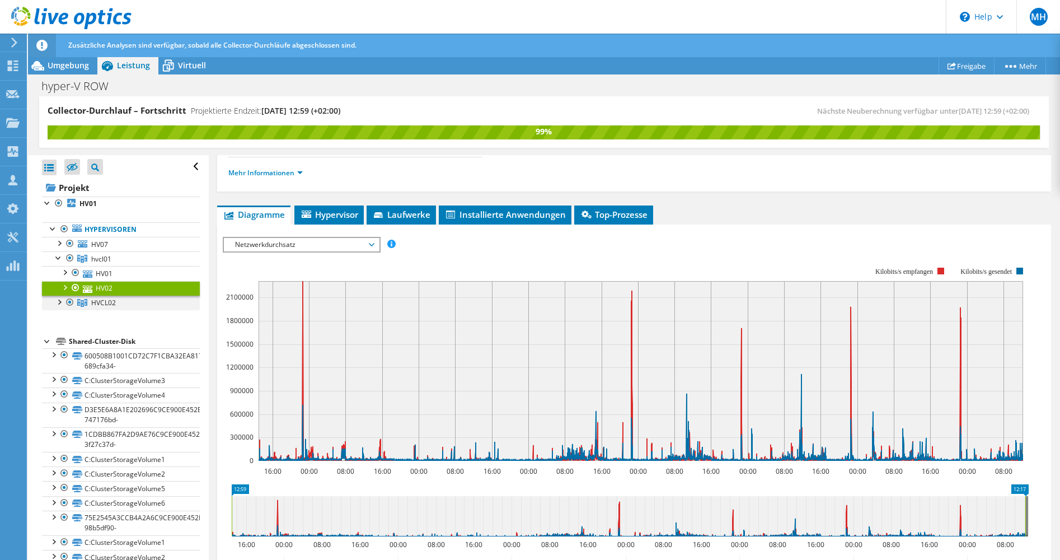
click at [60, 303] on div at bounding box center [58, 301] width 11 height 11
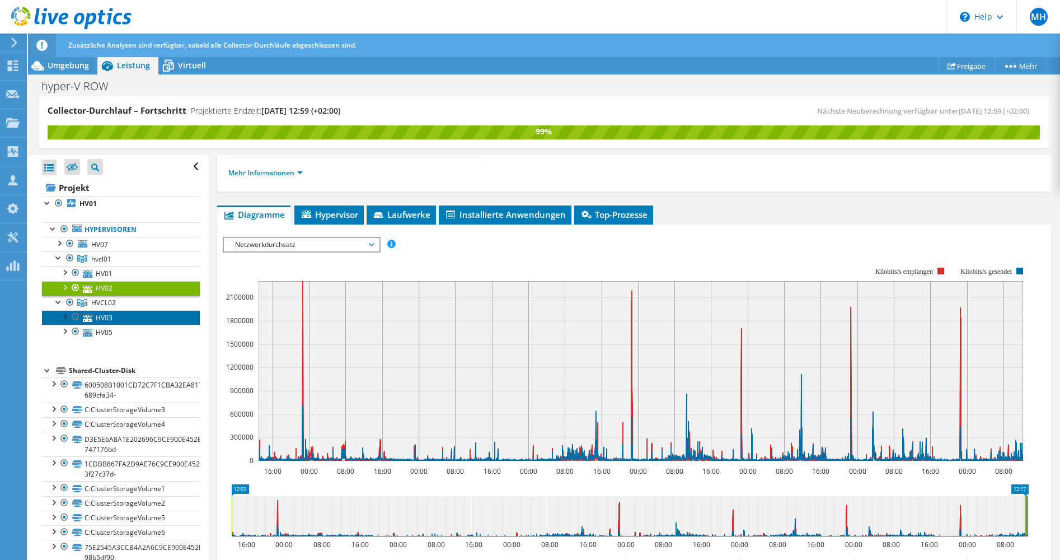
click at [102, 317] on link "HV03" at bounding box center [121, 317] width 158 height 15
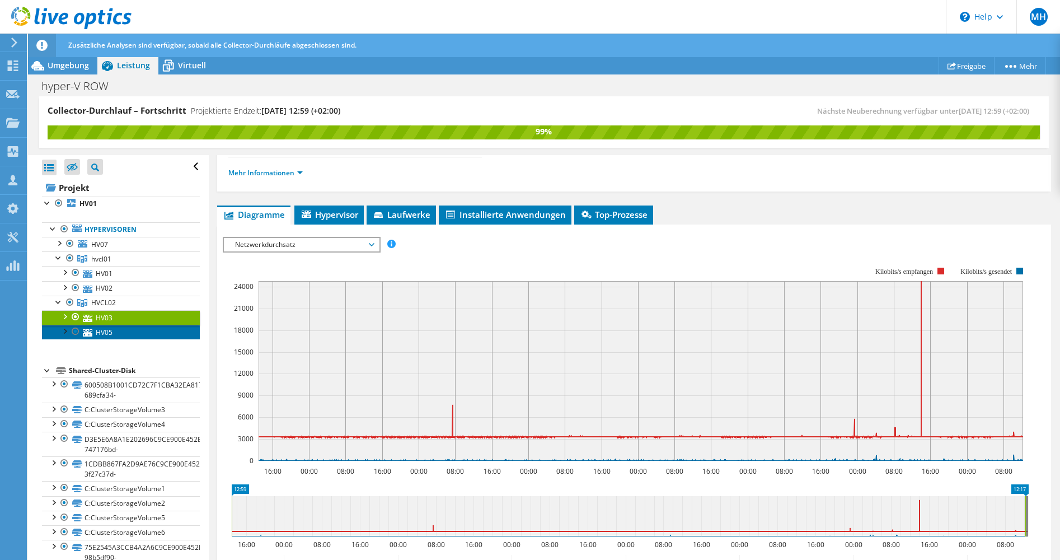
click at [104, 331] on link "HV05" at bounding box center [121, 332] width 158 height 15
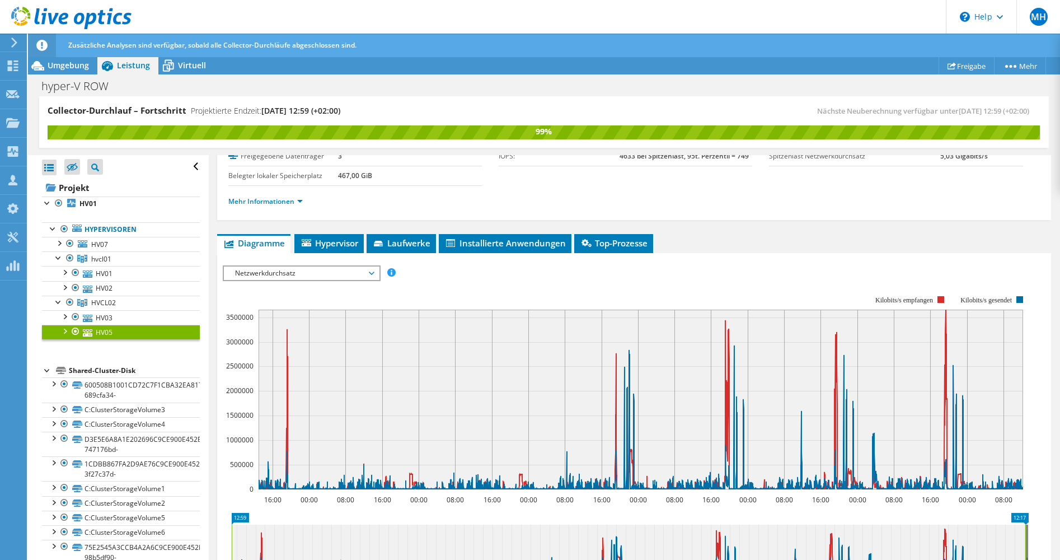
scroll to position [0, 0]
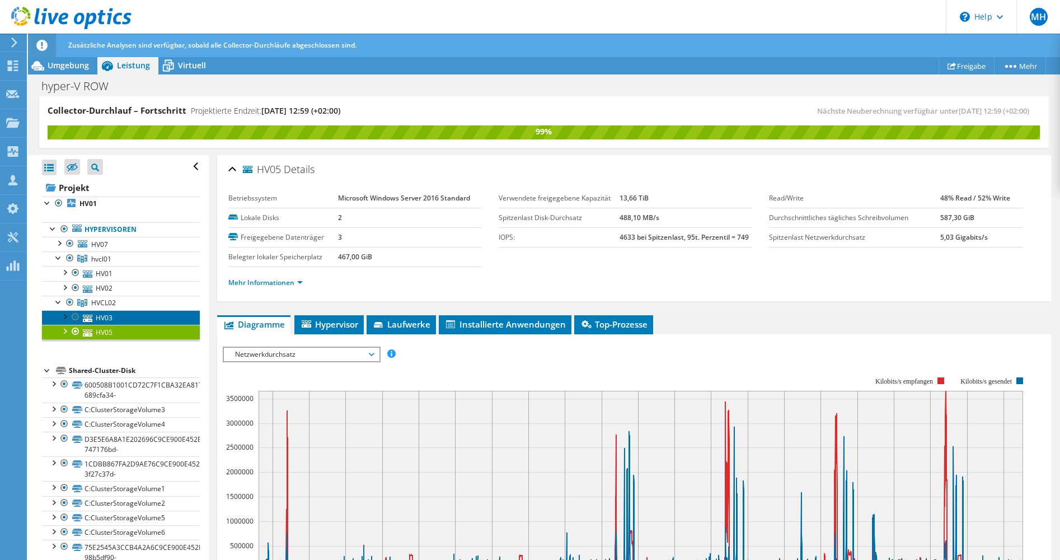
click at [104, 318] on link "HV03" at bounding box center [121, 317] width 158 height 15
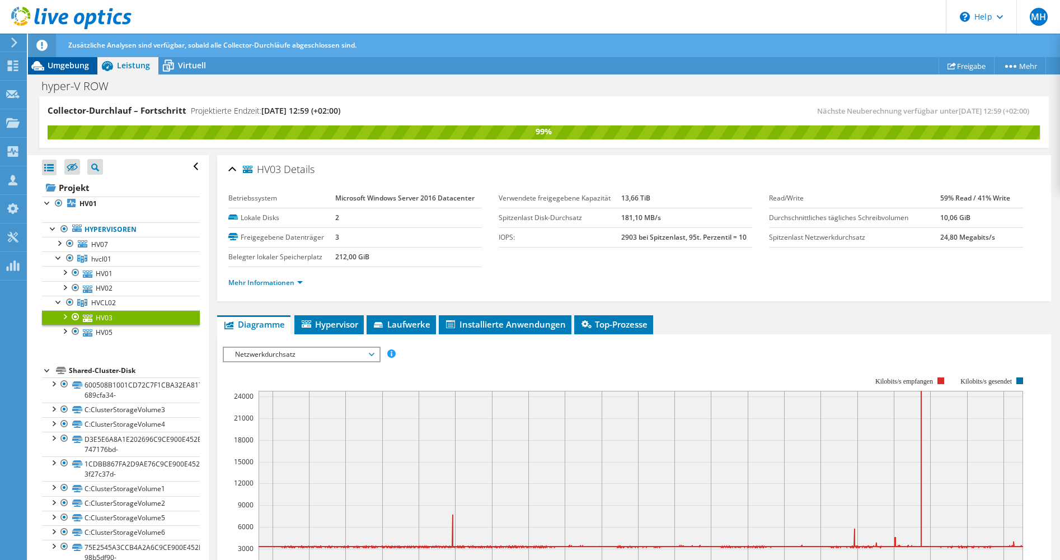
click at [69, 69] on span "Umgebung" at bounding box center [68, 65] width 41 height 11
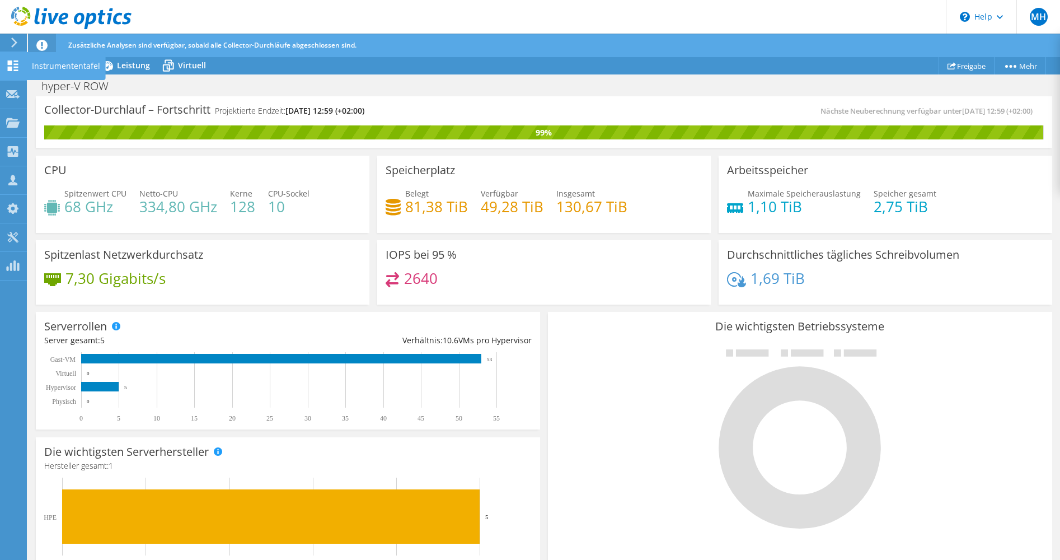
click at [46, 66] on div "Instrumententafel" at bounding box center [65, 66] width 79 height 28
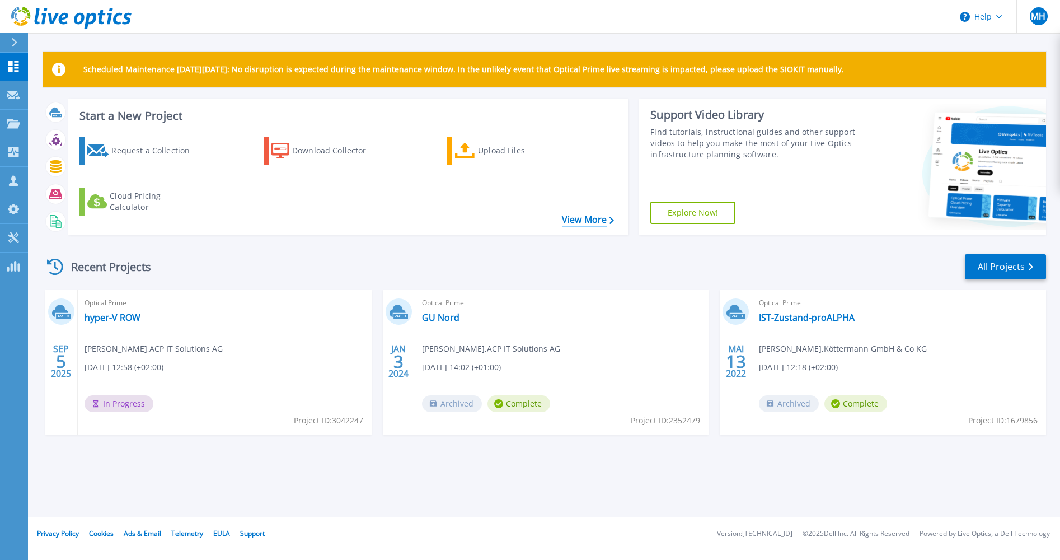
click at [575, 219] on link "View More" at bounding box center [588, 219] width 52 height 11
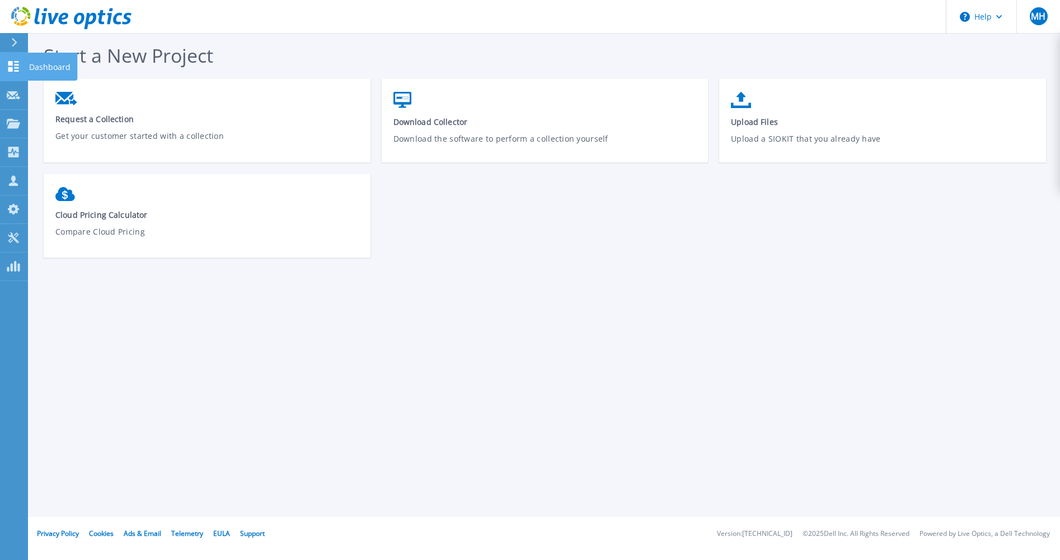
click at [13, 67] on icon at bounding box center [13, 66] width 13 height 11
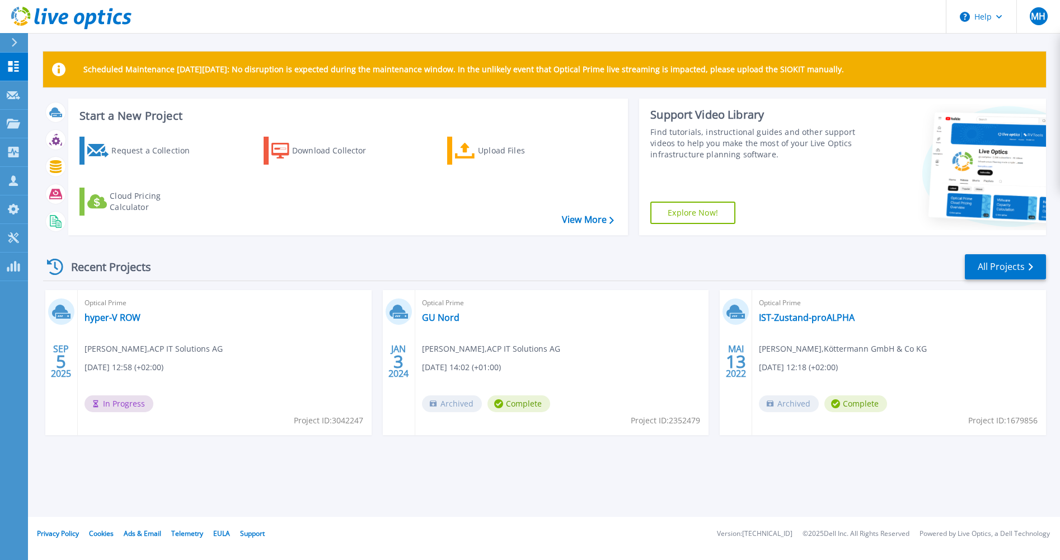
click at [265, 376] on div "Optical Prime hyper-V ROW Michael Hönemann , ACP IT Solutions AG 09.05.2025, 12…" at bounding box center [225, 362] width 294 height 145
click at [92, 318] on link "hyper-V ROW" at bounding box center [113, 317] width 56 height 11
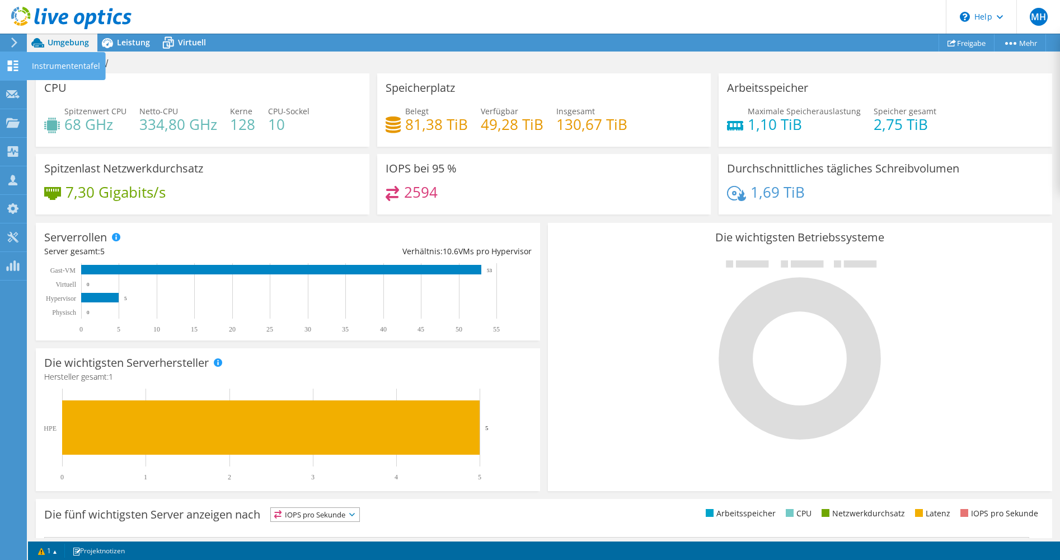
click at [41, 66] on div "Instrumententafel" at bounding box center [65, 66] width 79 height 28
click at [13, 64] on icon at bounding box center [12, 65] width 13 height 11
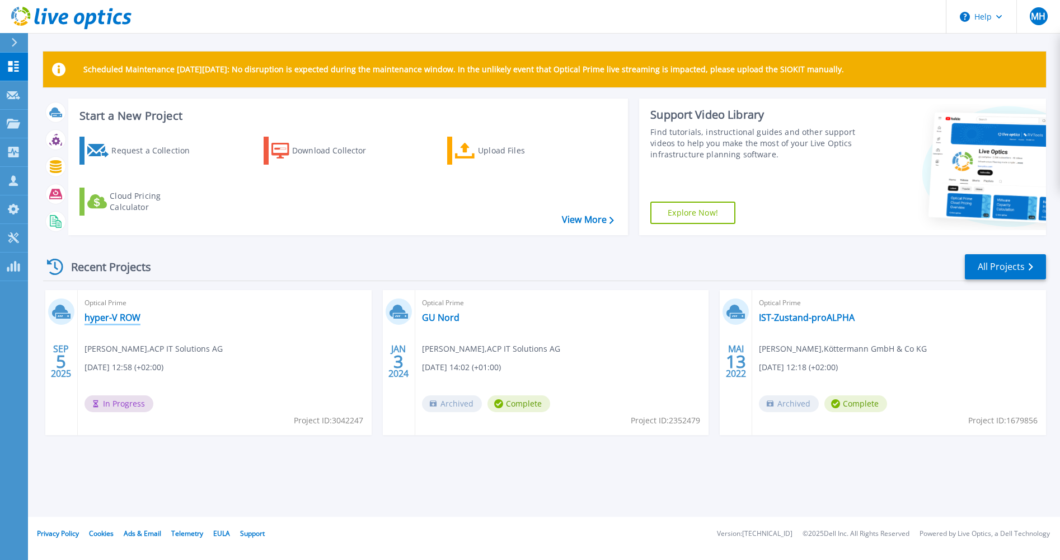
click at [129, 318] on link "hyper-V ROW" at bounding box center [113, 317] width 56 height 11
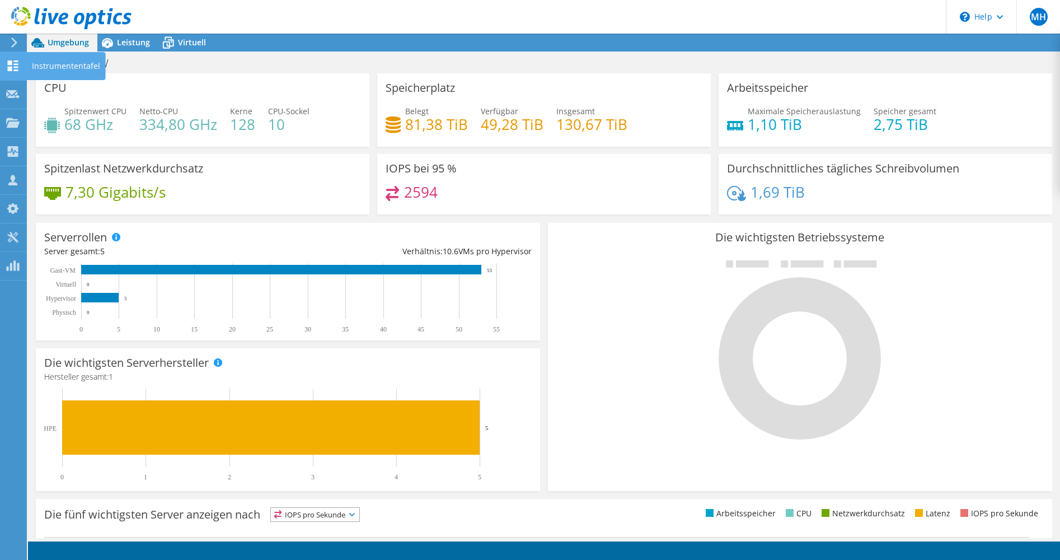
click at [13, 65] on icon at bounding box center [12, 65] width 13 height 11
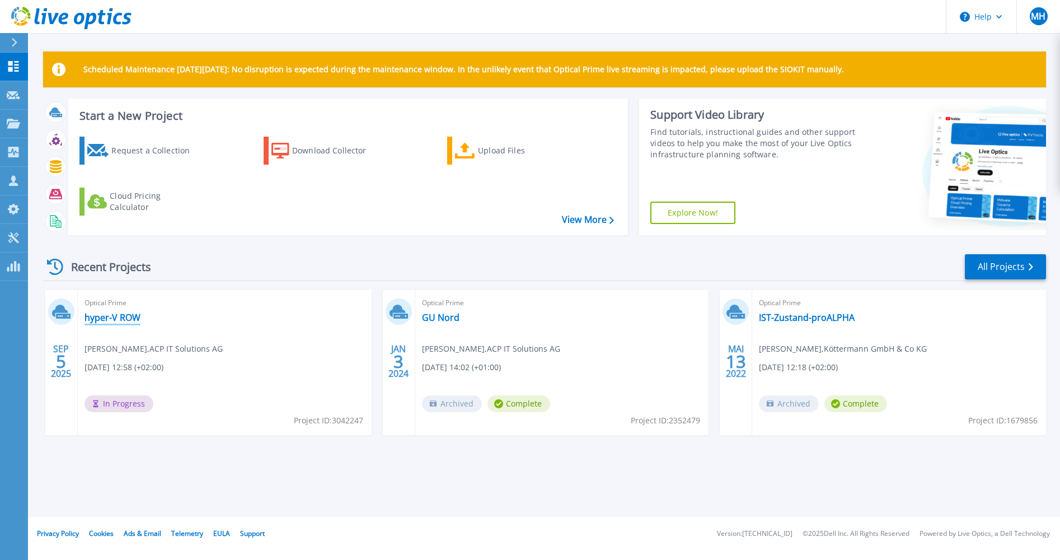
click at [97, 317] on link "hyper-V ROW" at bounding box center [113, 317] width 56 height 11
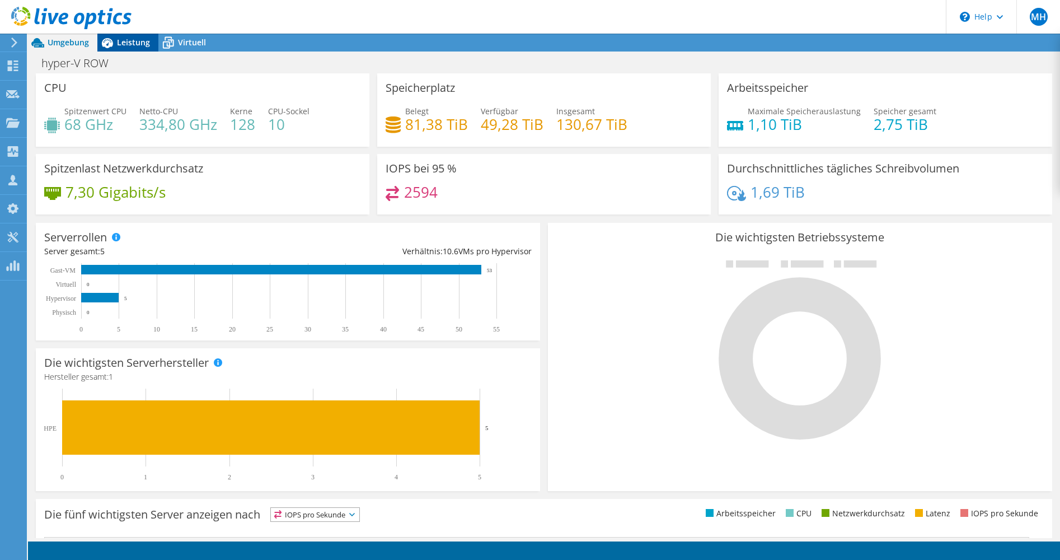
click at [133, 44] on span "Leistung" at bounding box center [133, 42] width 33 height 11
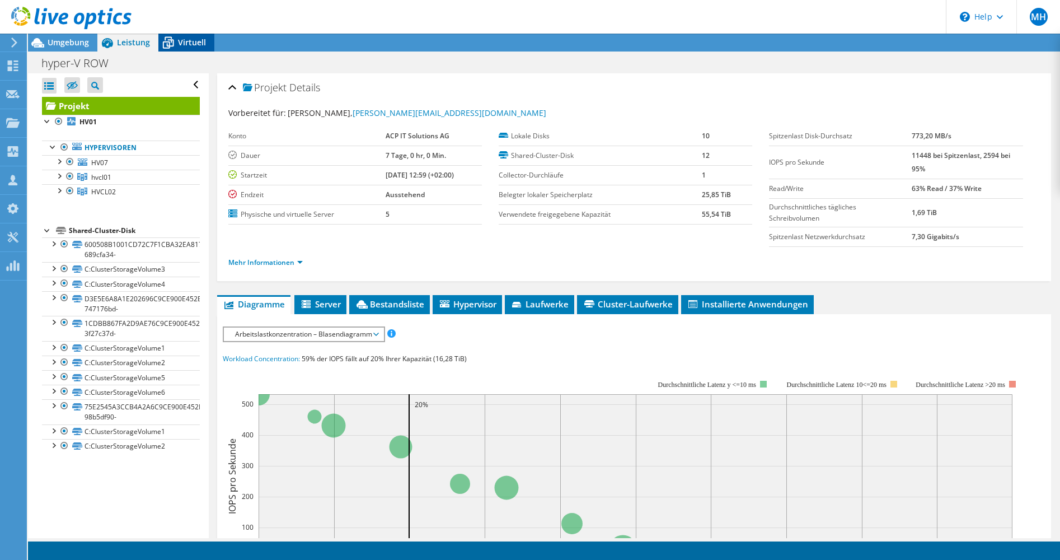
click at [180, 43] on span "Virtuell" at bounding box center [192, 42] width 28 height 11
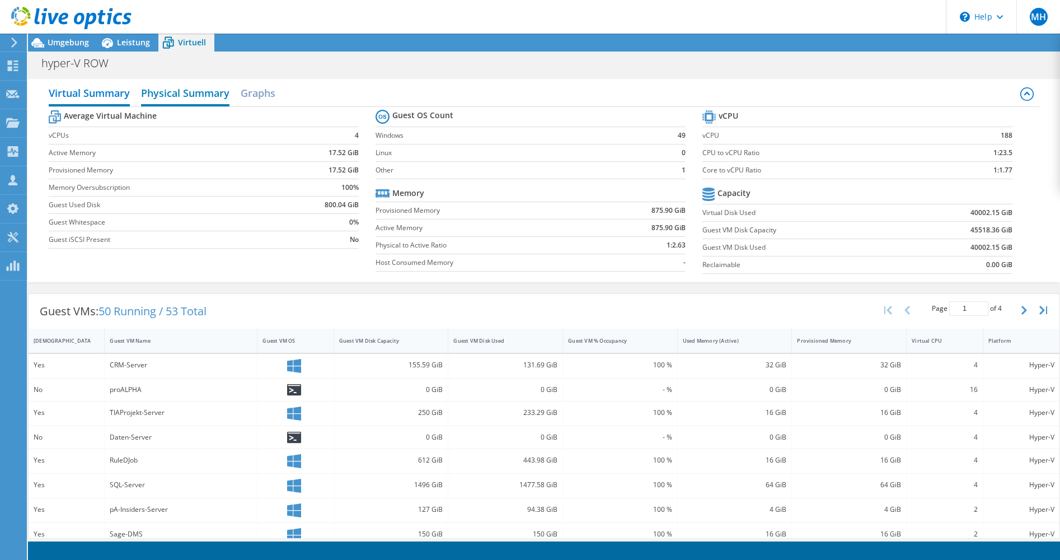
click at [171, 94] on h2 "Physical Summary" at bounding box center [185, 94] width 88 height 25
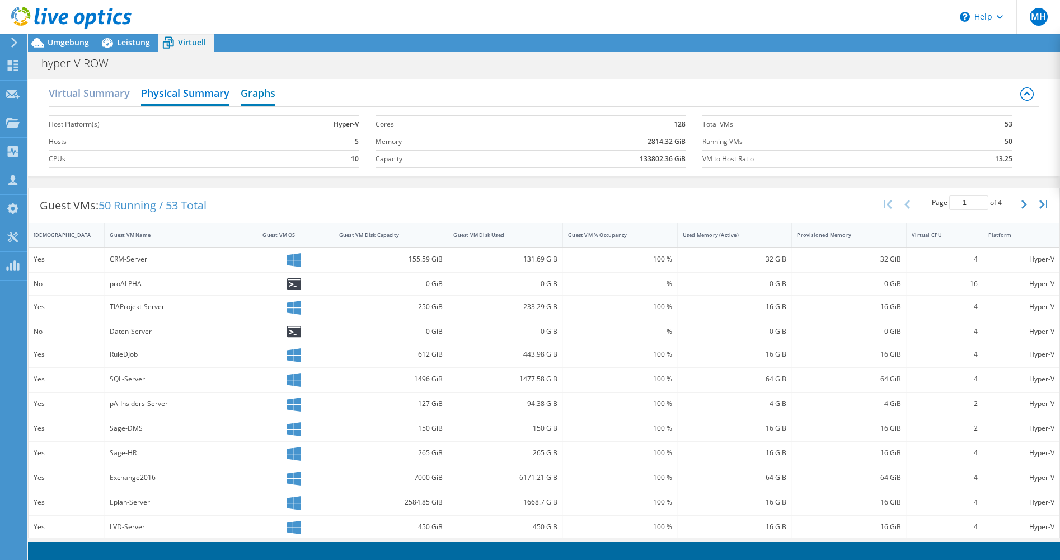
click at [260, 93] on h2 "Graphs" at bounding box center [258, 94] width 35 height 25
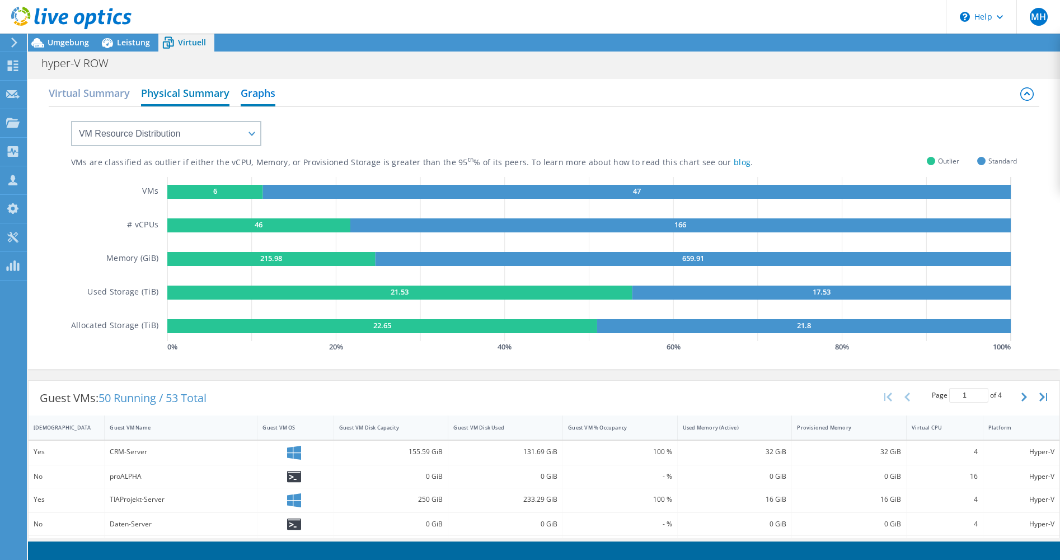
click at [208, 92] on h2 "Physical Summary" at bounding box center [185, 94] width 88 height 25
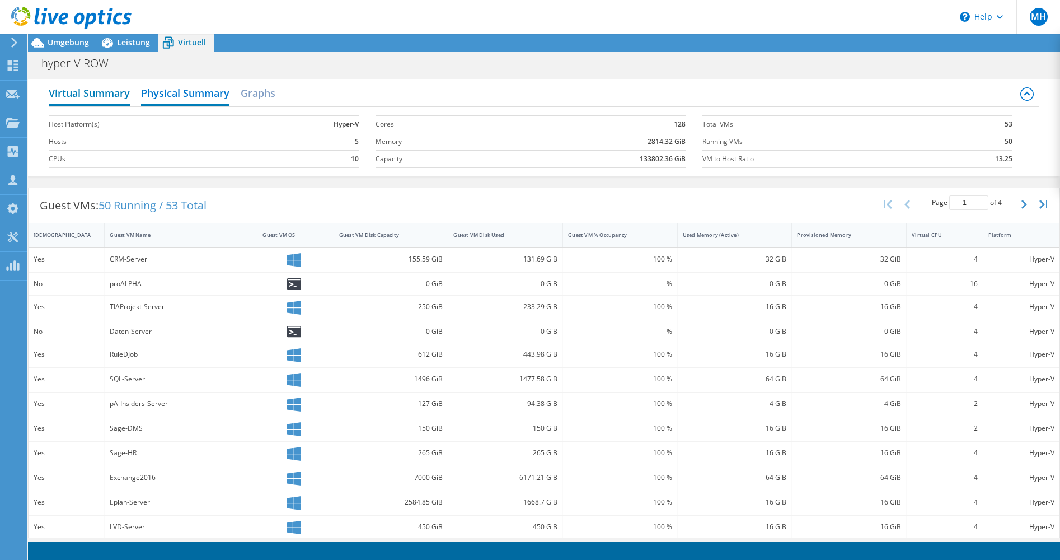
click at [114, 93] on h2 "Virtual Summary" at bounding box center [89, 94] width 81 height 25
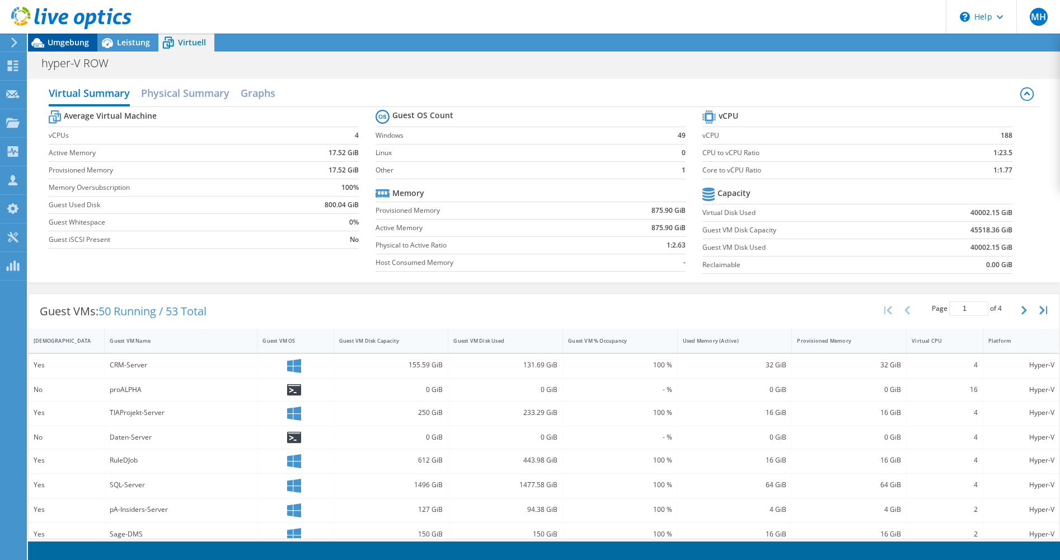
click at [68, 44] on span "Umgebung" at bounding box center [68, 42] width 41 height 11
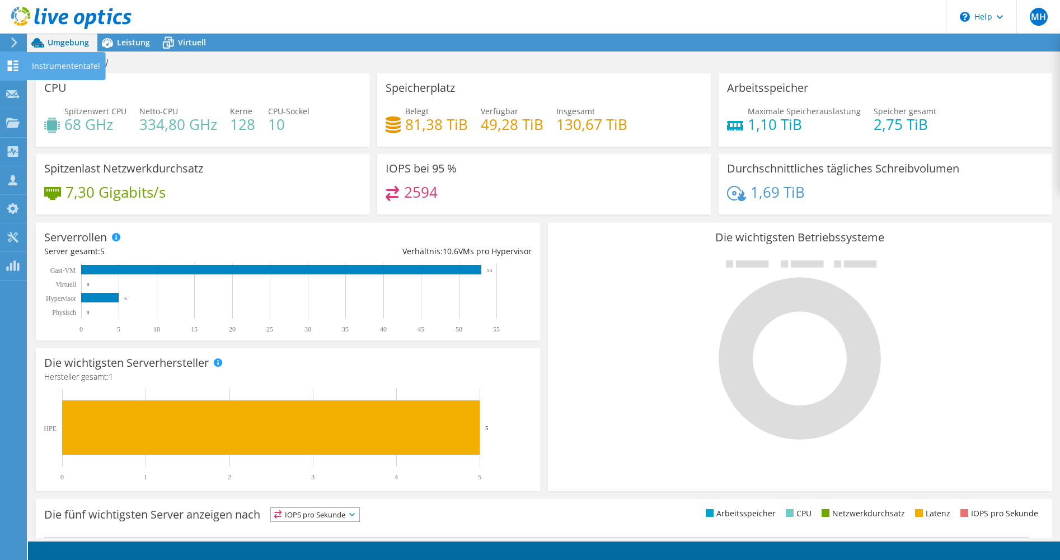
click at [34, 64] on div "Instrumententafel" at bounding box center [65, 66] width 79 height 28
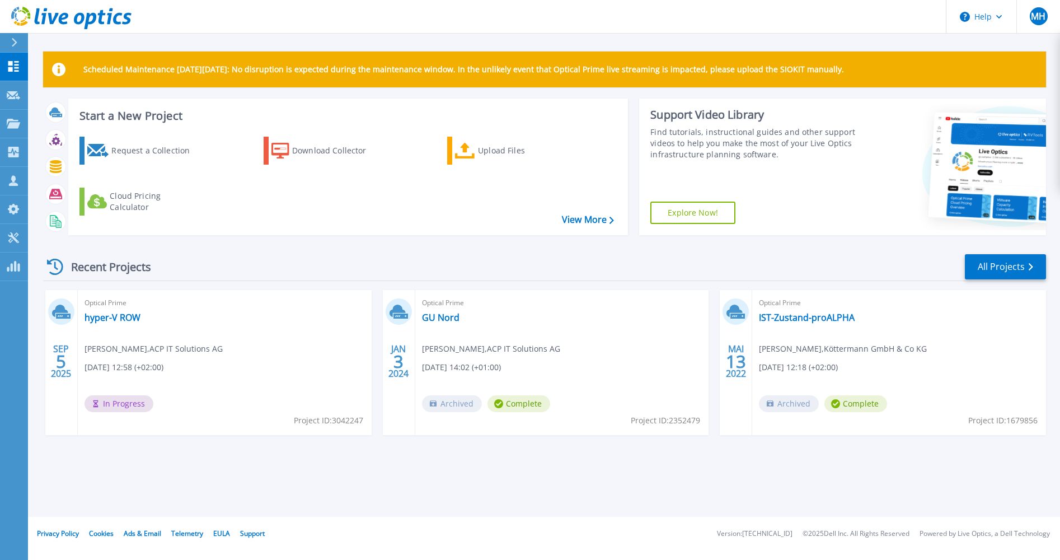
click at [54, 266] on icon at bounding box center [55, 267] width 16 height 16
click at [57, 264] on icon at bounding box center [55, 267] width 16 height 16
click at [131, 405] on span "In Progress" at bounding box center [119, 403] width 69 height 17
click at [95, 319] on link "hyper-V ROW" at bounding box center [113, 317] width 56 height 11
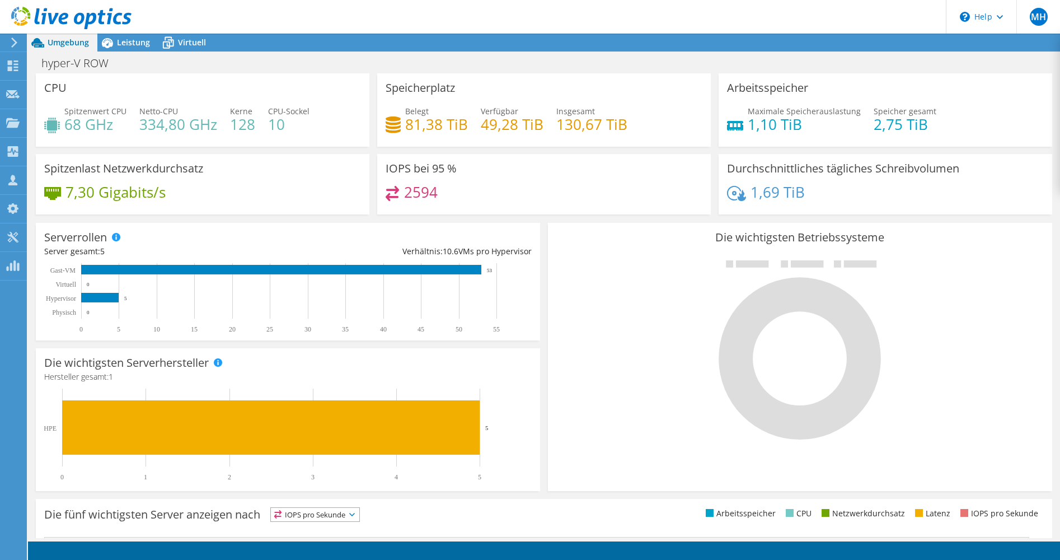
click at [11, 38] on icon at bounding box center [14, 43] width 8 height 10
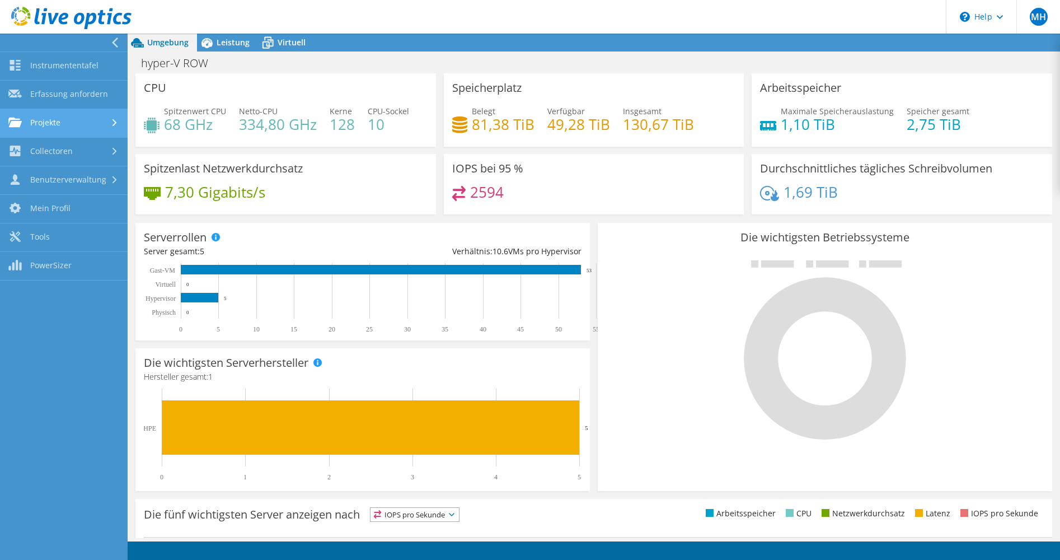
click at [57, 120] on link "Projekte" at bounding box center [64, 123] width 128 height 29
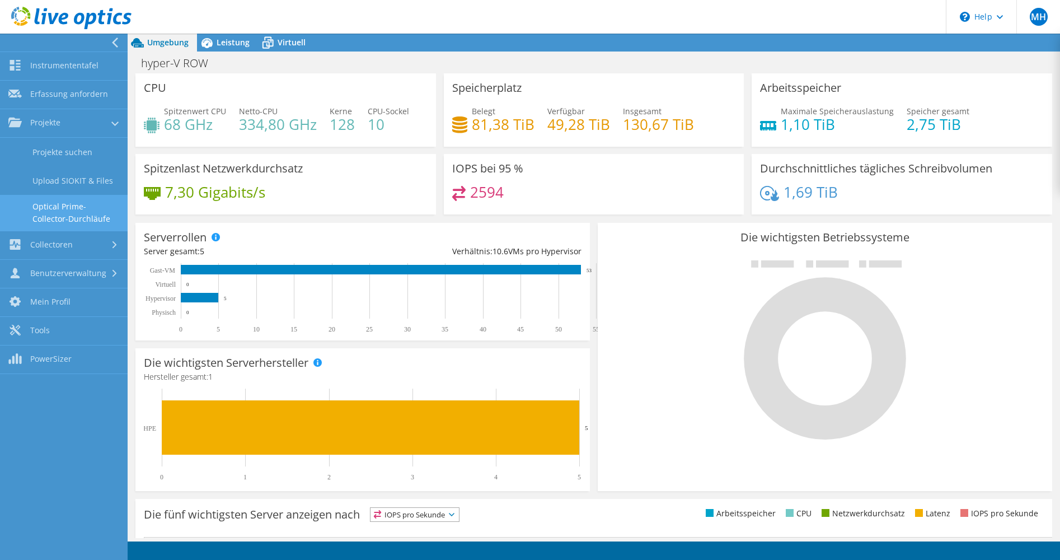
click at [69, 206] on link "Optical Prime-Collector-Durchläufe" at bounding box center [64, 213] width 128 height 36
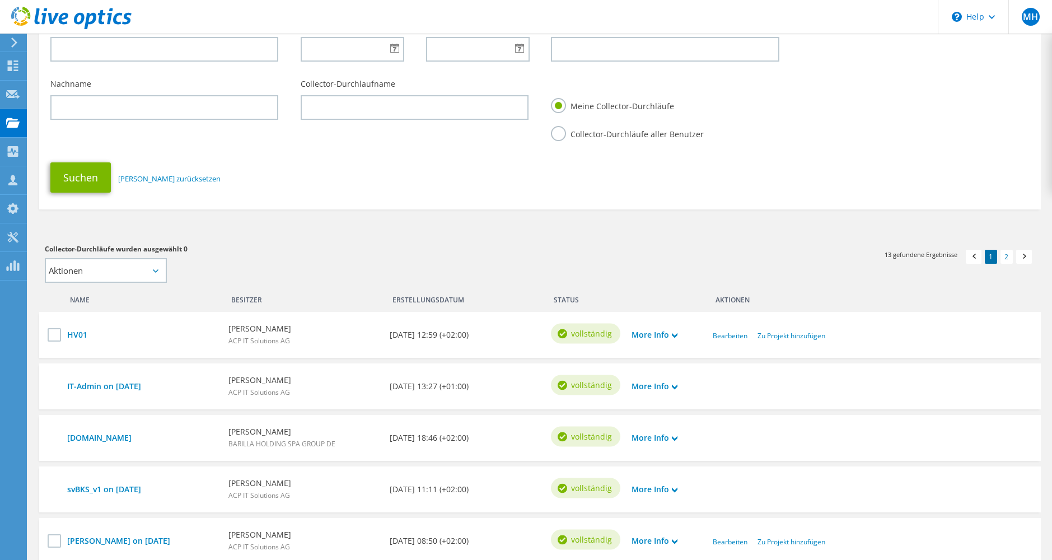
scroll to position [168, 0]
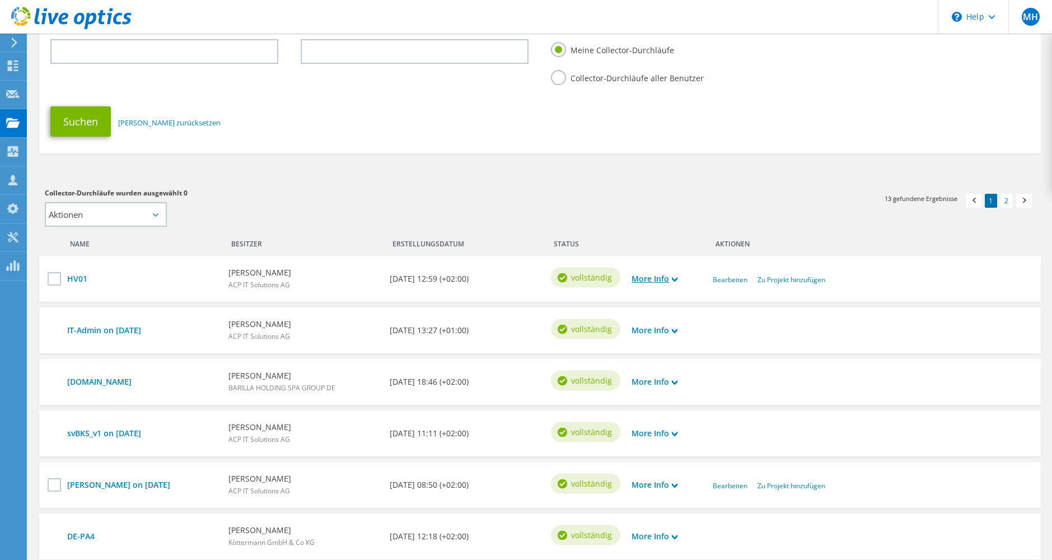
click at [641, 280] on link "More Info" at bounding box center [654, 279] width 46 height 12
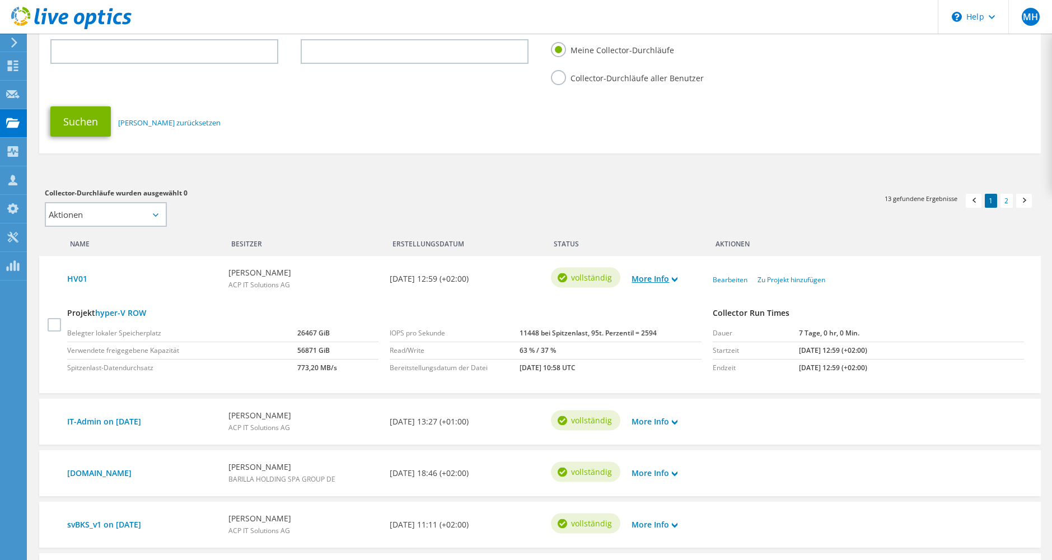
click at [641, 280] on link "More Info" at bounding box center [654, 279] width 46 height 12
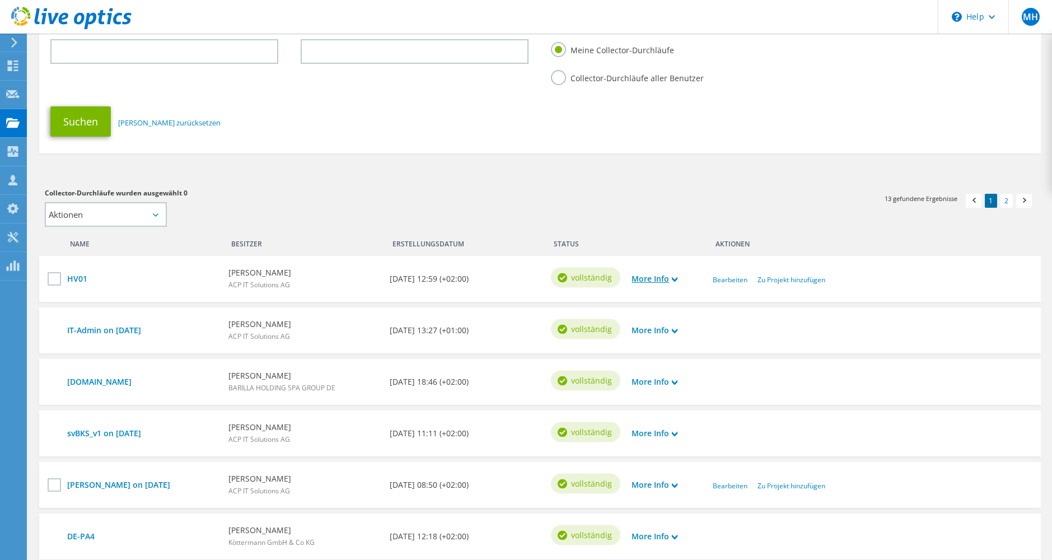
click at [641, 280] on link "More Info" at bounding box center [654, 279] width 46 height 12
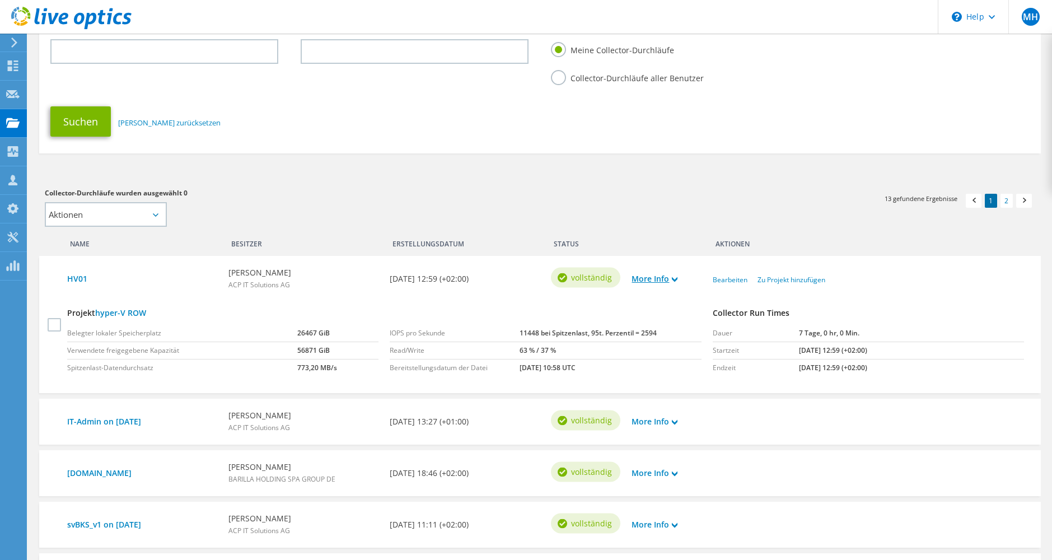
click at [641, 280] on link "More Info" at bounding box center [654, 279] width 46 height 12
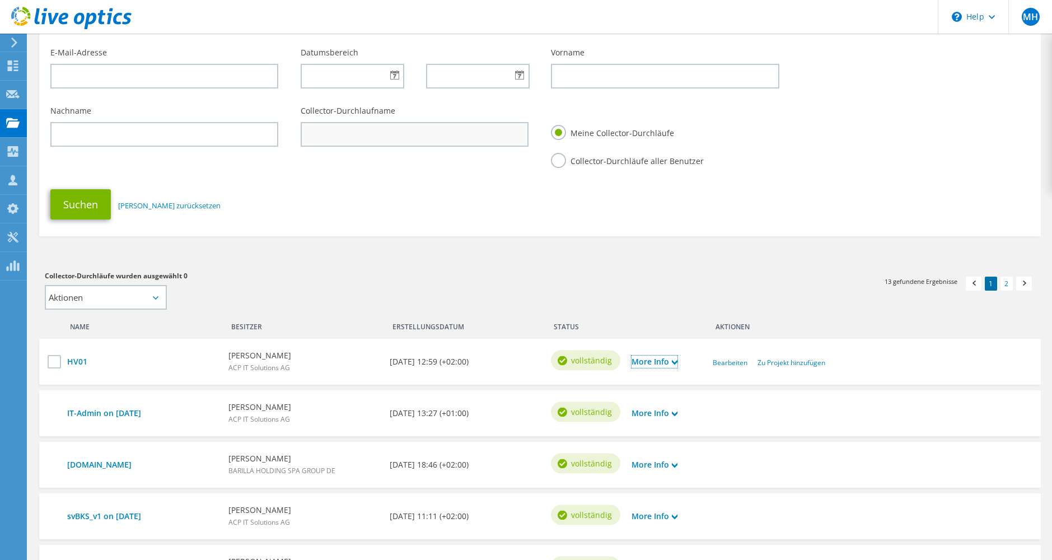
scroll to position [0, 0]
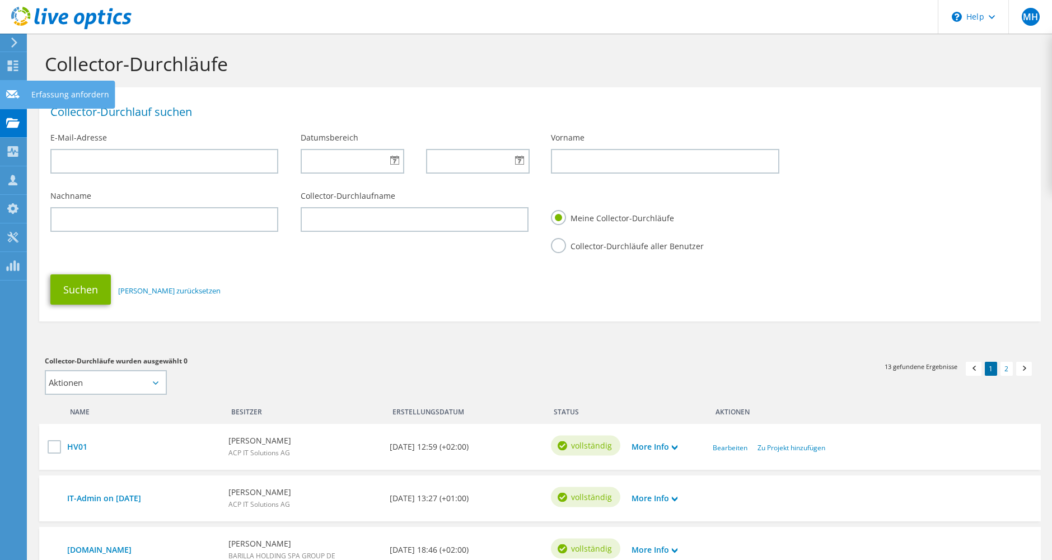
click at [15, 95] on use at bounding box center [12, 94] width 13 height 8
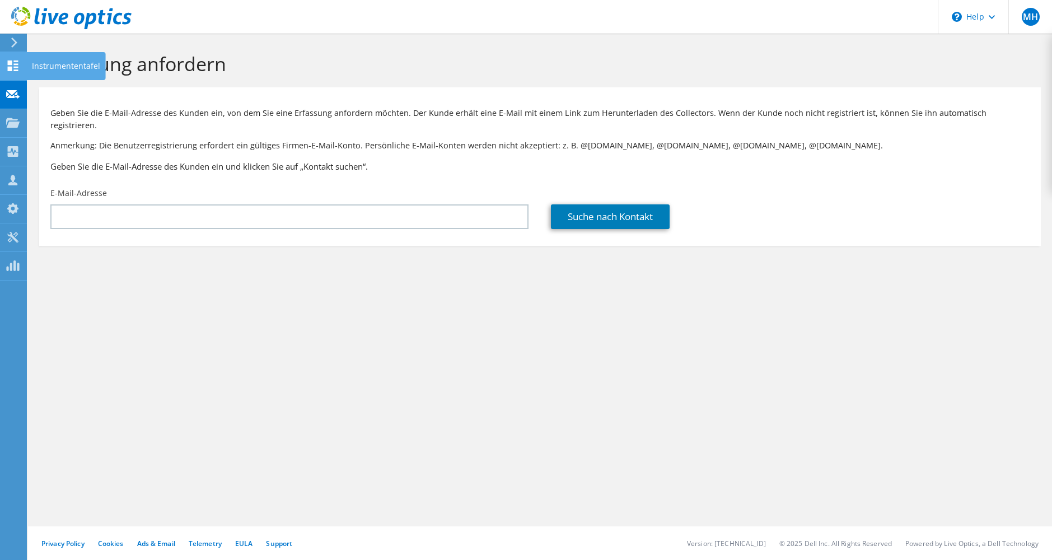
click at [13, 65] on icon at bounding box center [12, 65] width 13 height 11
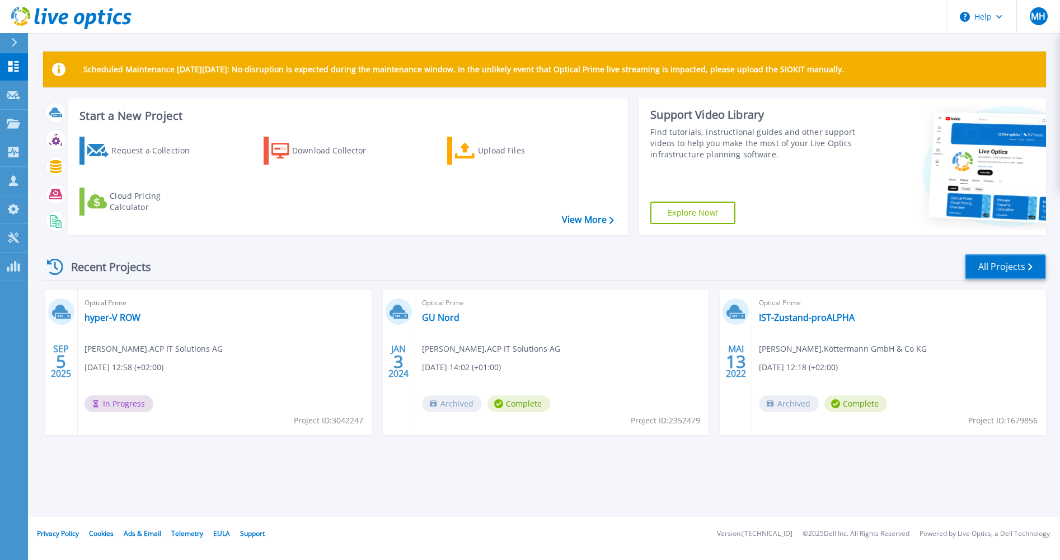
click at [994, 264] on link "All Projects" at bounding box center [1005, 266] width 81 height 25
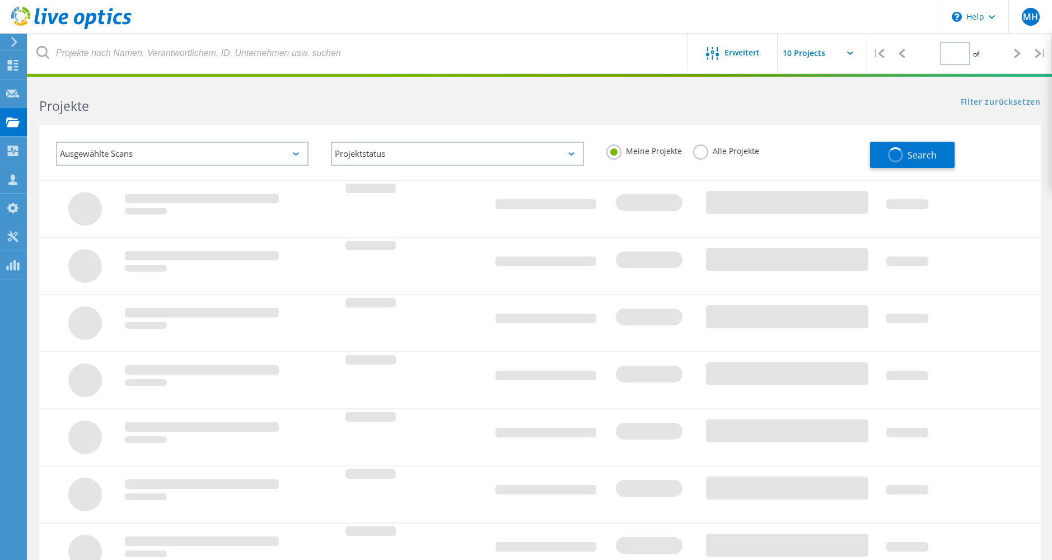
type input "1"
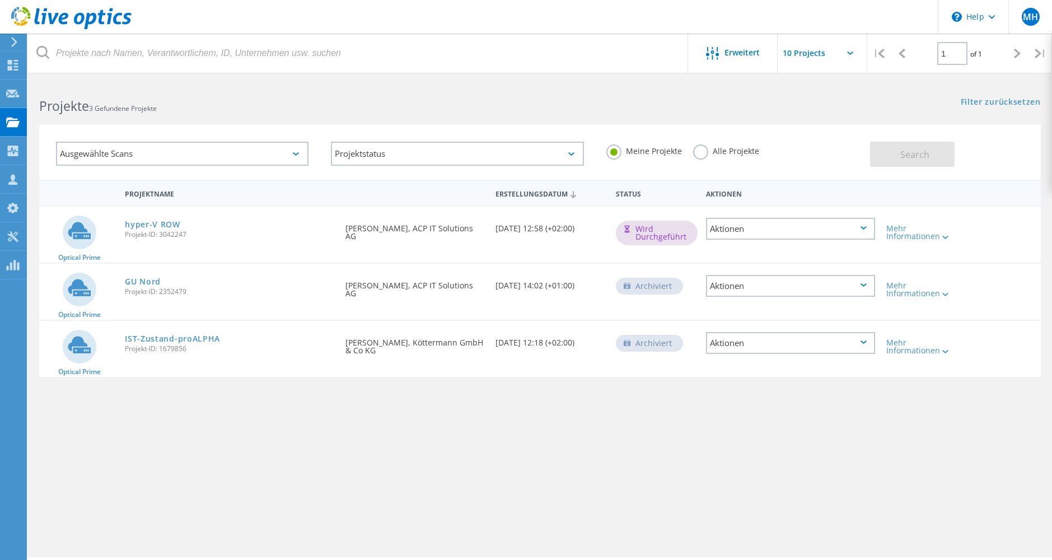
click at [740, 229] on div "Aktionen" at bounding box center [790, 229] width 169 height 22
click at [991, 244] on div "Optical Prime hyper-V ROW Projekt-ID: 3042247 Angefordert durch [PERSON_NAME], …" at bounding box center [539, 235] width 1001 height 56
click at [920, 233] on div "Mehr Informationen" at bounding box center [920, 232] width 69 height 16
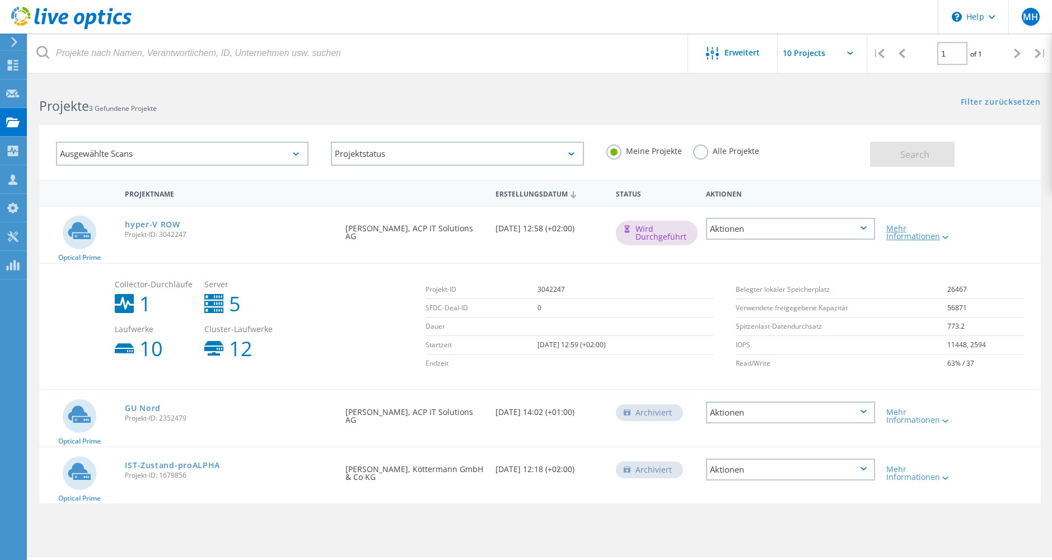
click at [915, 237] on div "Mehr Informationen" at bounding box center [920, 232] width 69 height 16
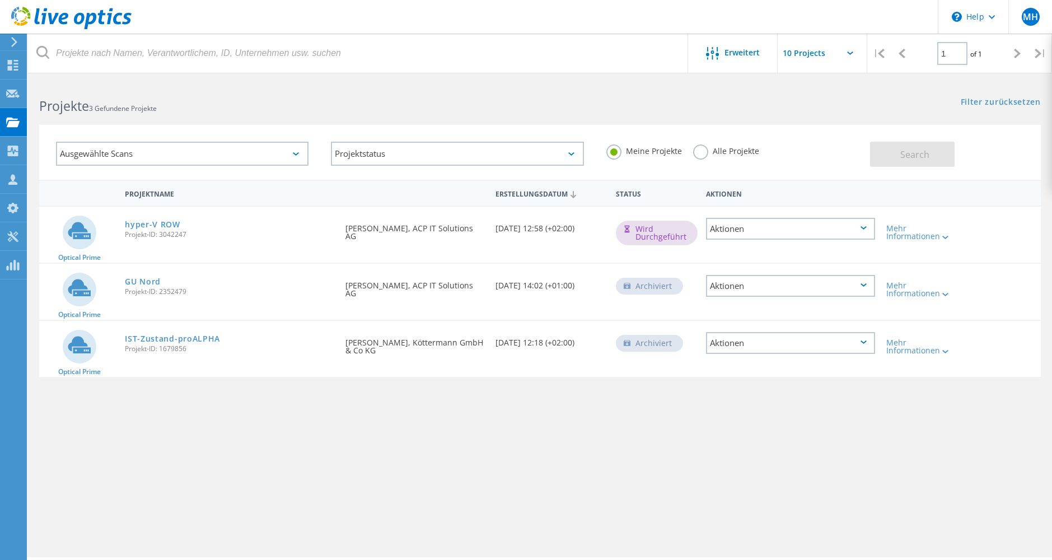
click at [787, 228] on div "Aktionen" at bounding box center [790, 229] width 169 height 22
click at [767, 204] on div "Projekt anzeigen" at bounding box center [790, 202] width 167 height 17
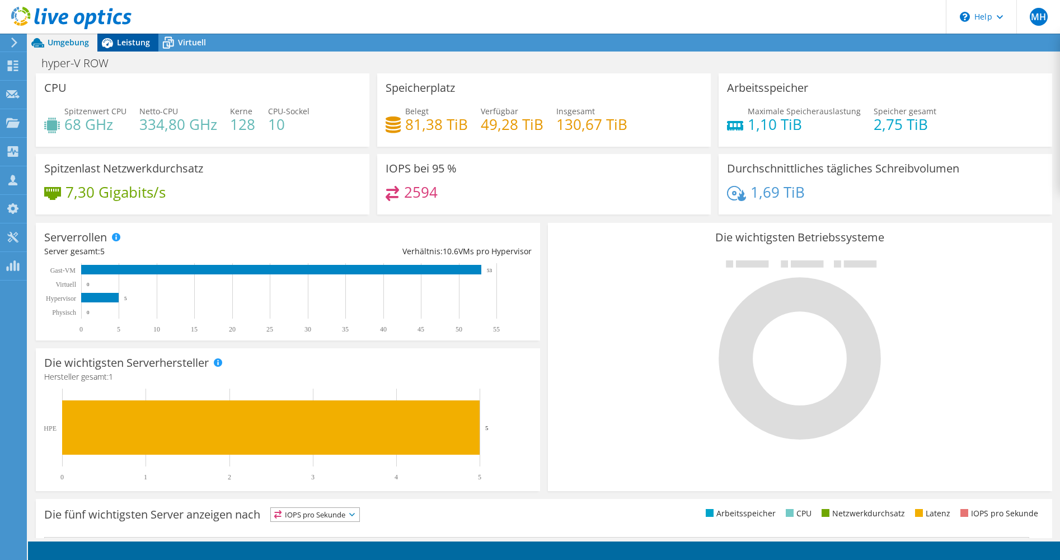
click at [116, 44] on icon at bounding box center [107, 43] width 20 height 20
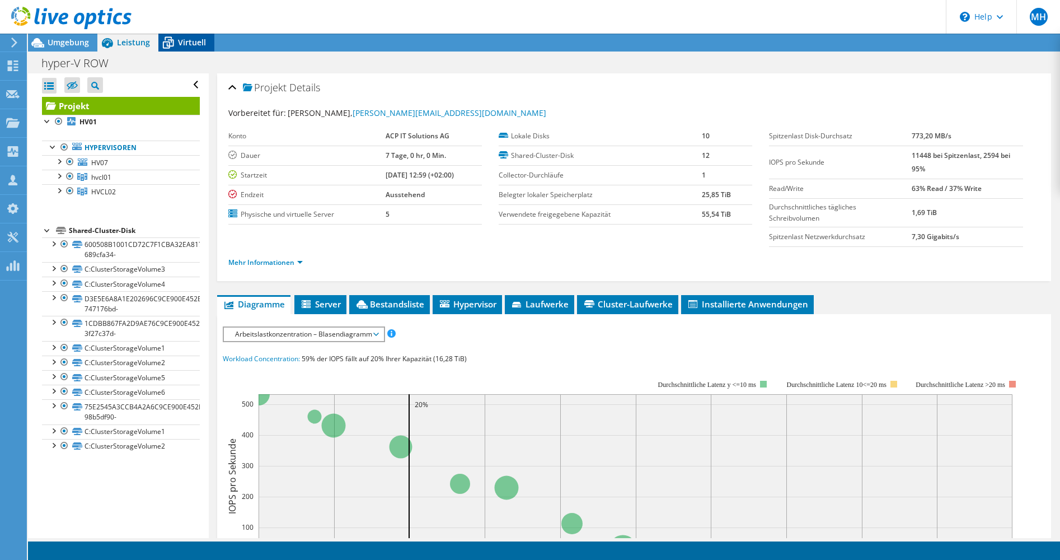
click at [187, 42] on span "Virtuell" at bounding box center [192, 42] width 28 height 11
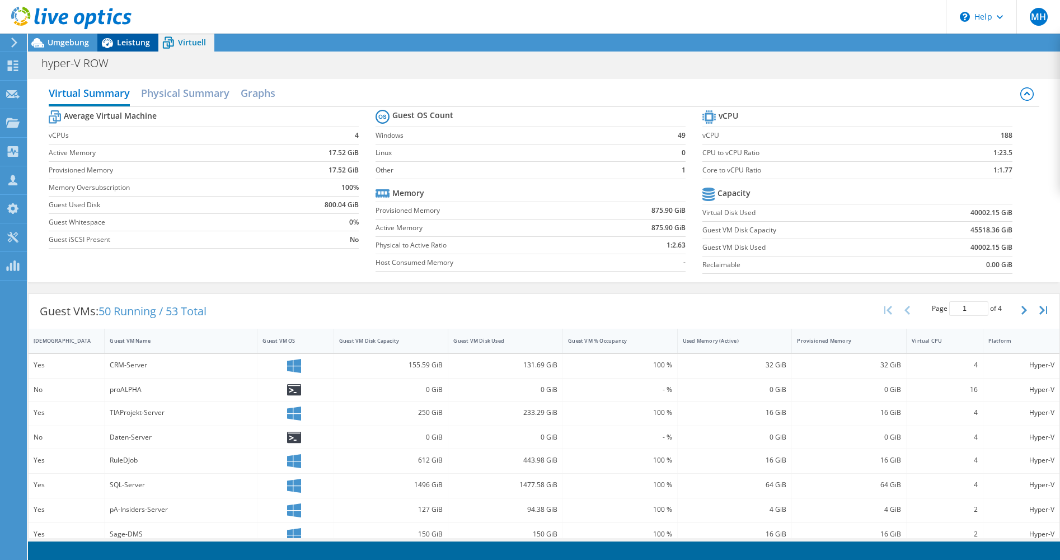
click at [135, 44] on span "Leistung" at bounding box center [133, 42] width 33 height 11
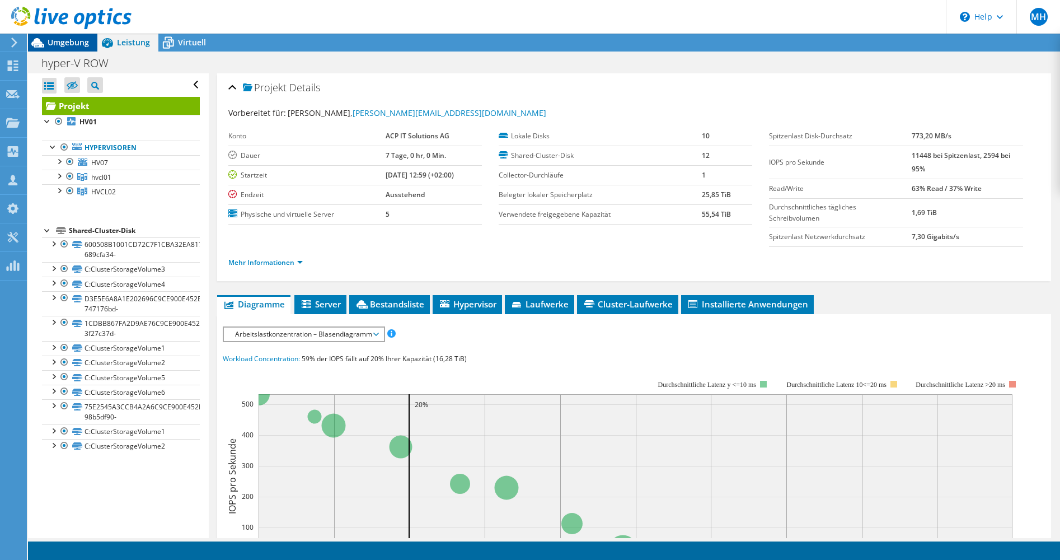
click at [65, 39] on span "Umgebung" at bounding box center [68, 42] width 41 height 11
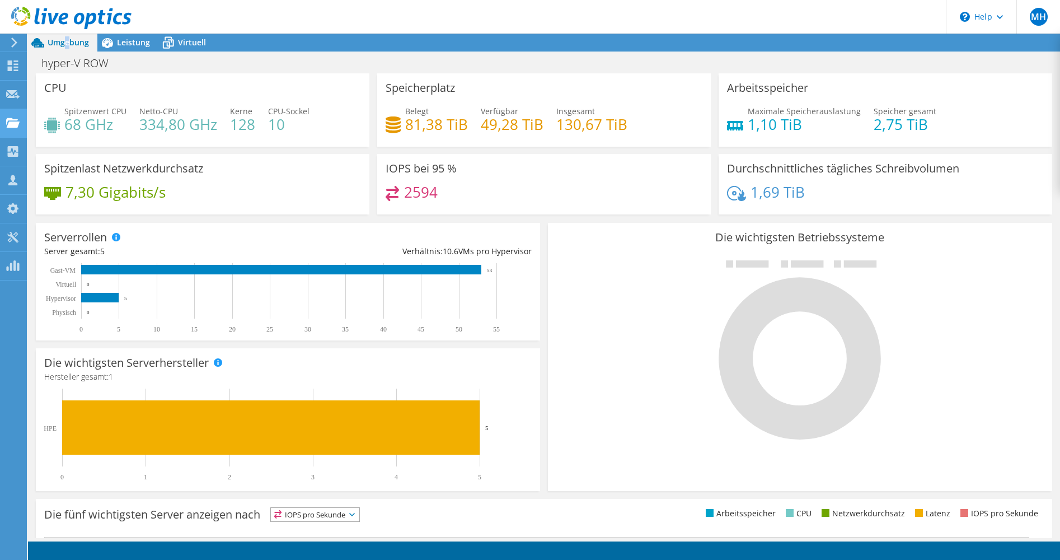
drag, startPoint x: 65, startPoint y: 39, endPoint x: 11, endPoint y: 122, distance: 99.5
click at [11, 122] on use at bounding box center [12, 123] width 13 height 10
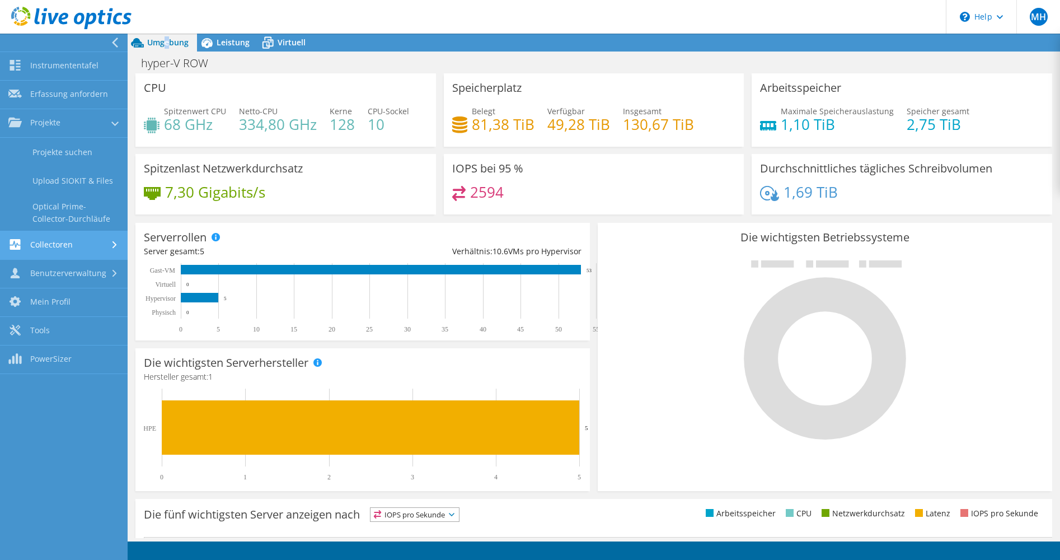
click at [38, 243] on link "Collectoren" at bounding box center [64, 245] width 128 height 29
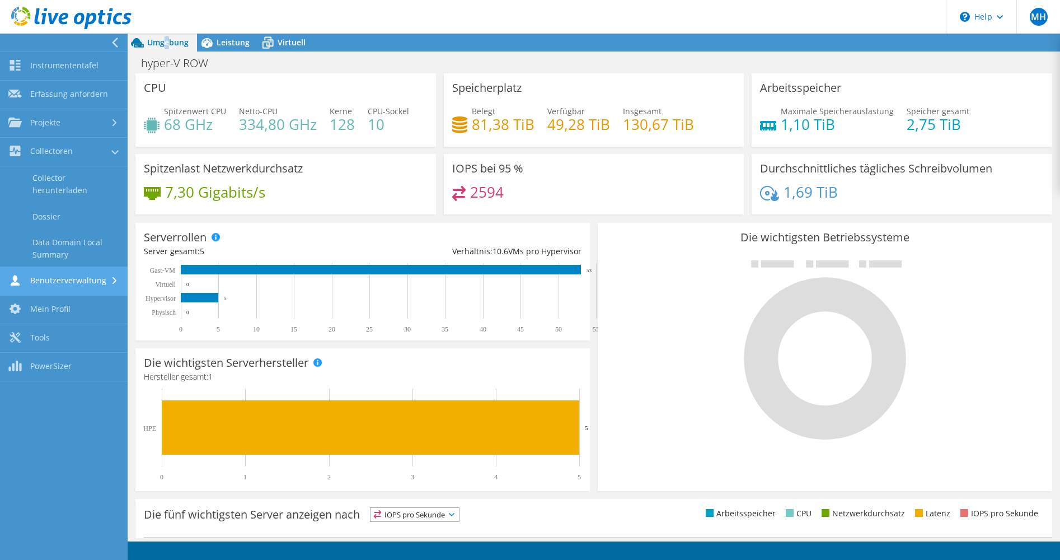
click at [60, 278] on link "Benutzerverwaltung" at bounding box center [64, 281] width 128 height 29
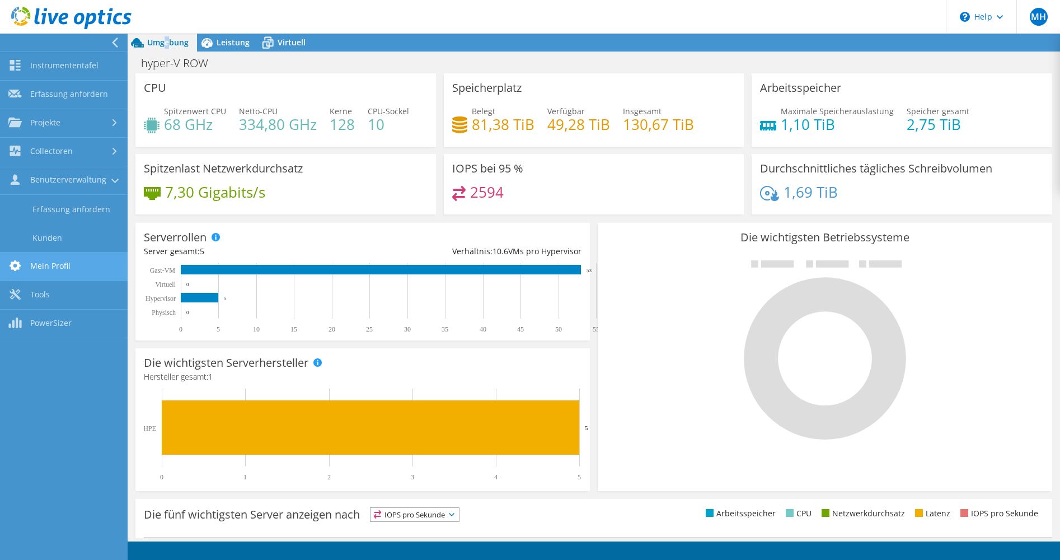
click at [53, 266] on link "Mein Profil" at bounding box center [64, 266] width 128 height 29
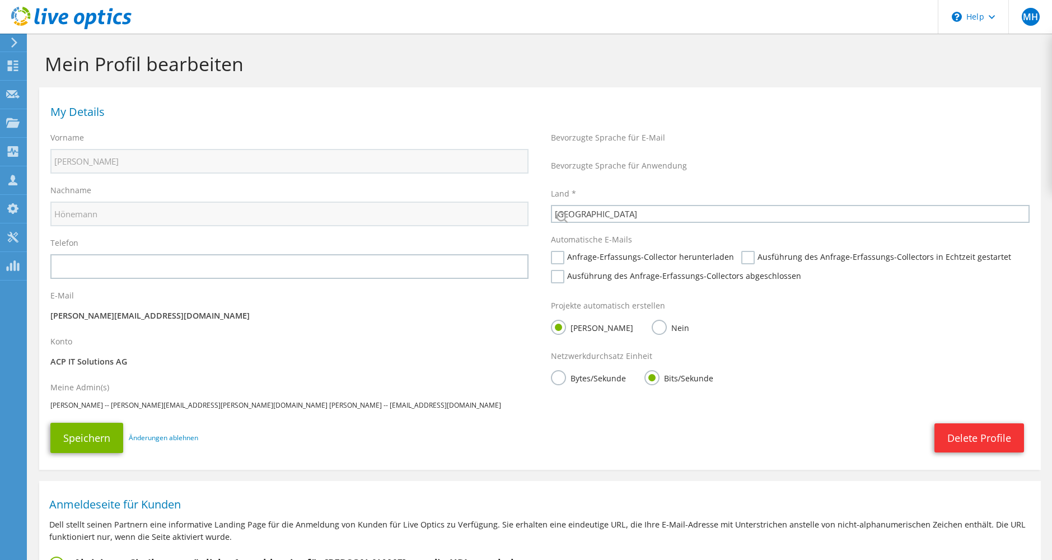
select select "56"
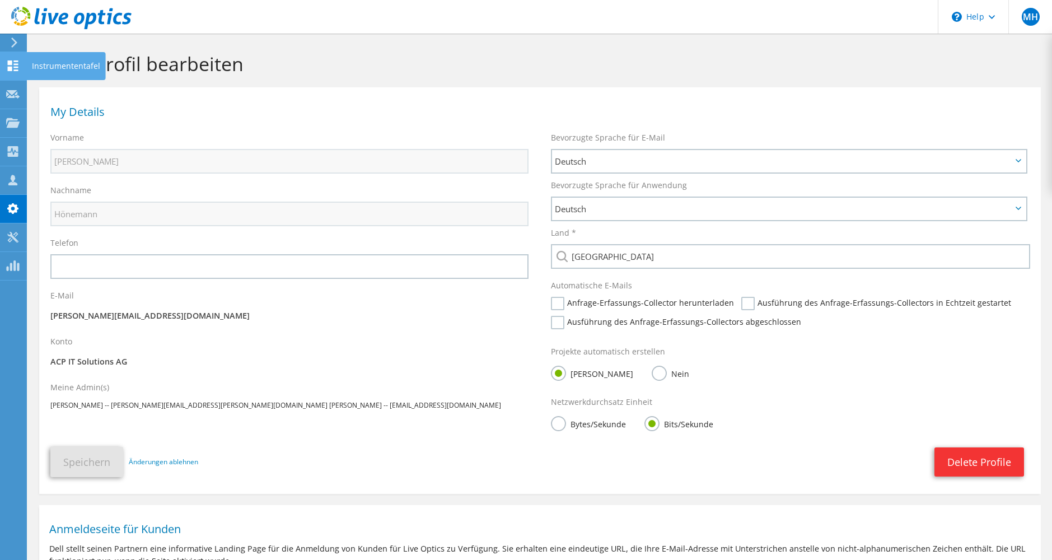
click at [15, 64] on use at bounding box center [13, 65] width 11 height 11
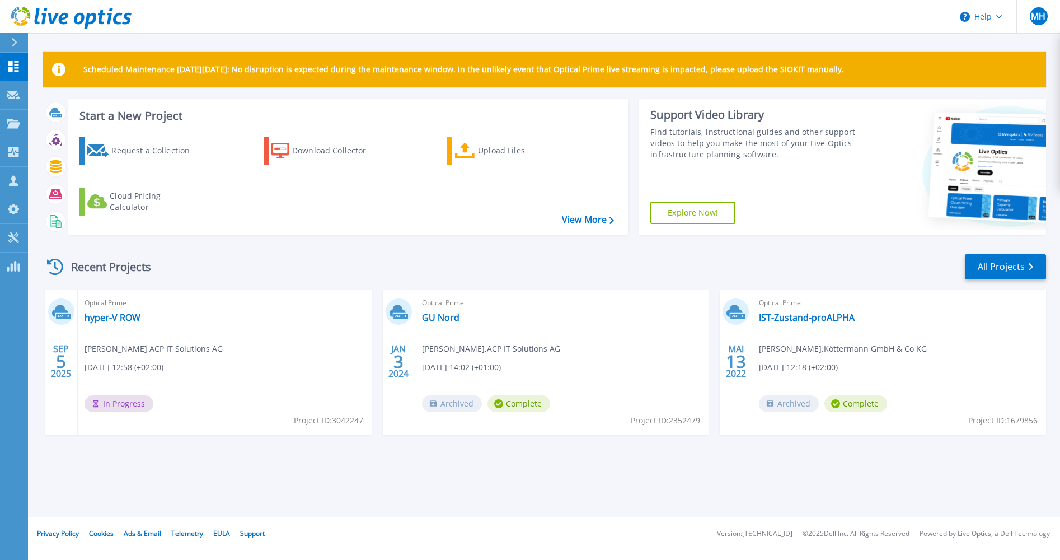
click at [926, 67] on div "Scheduled Maintenance [DATE][DATE]: No disruption is expected during the mainte…" at bounding box center [544, 70] width 1003 height 36
click at [989, 17] on button "Help" at bounding box center [982, 17] width 70 height 34
click at [1037, 18] on span "MH" at bounding box center [1038, 16] width 15 height 9
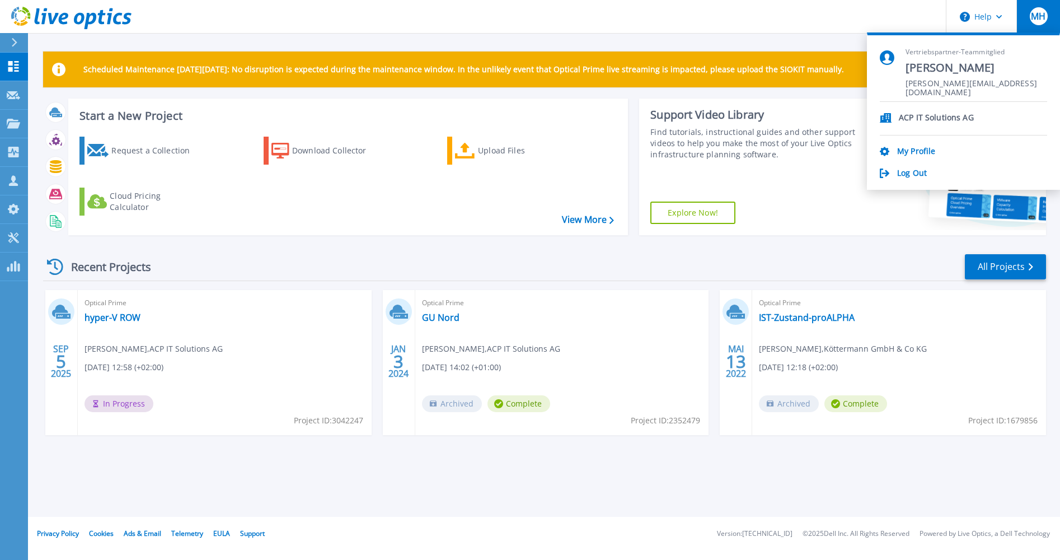
click at [625, 253] on div "Recent Projects All Projects" at bounding box center [544, 267] width 1003 height 28
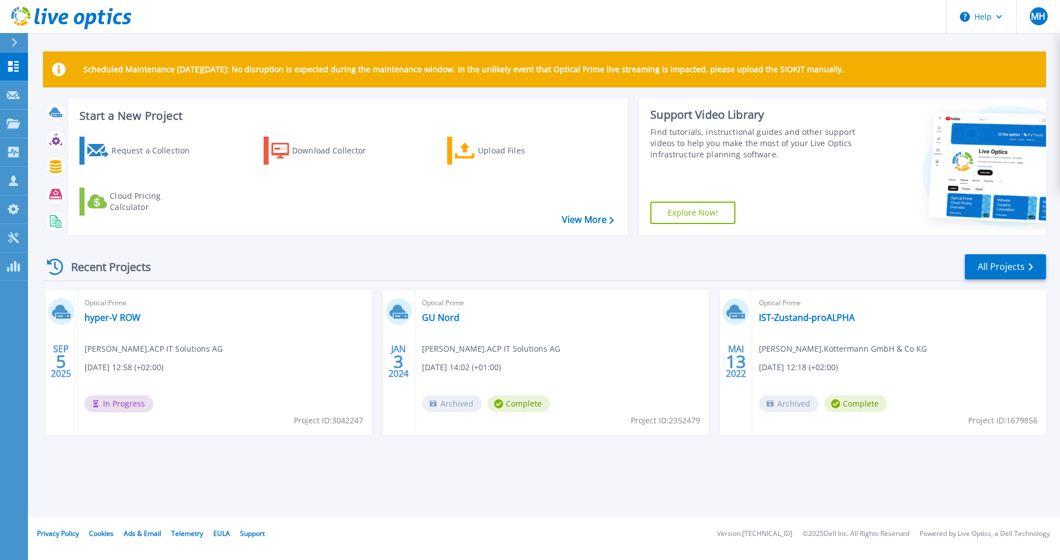
click at [681, 251] on div "Recent Projects All Projects [DATE] Optical Prime hyper-V ROW [PERSON_NAME] , A…" at bounding box center [544, 355] width 1003 height 222
click at [1036, 18] on span "MH" at bounding box center [1038, 16] width 15 height 9
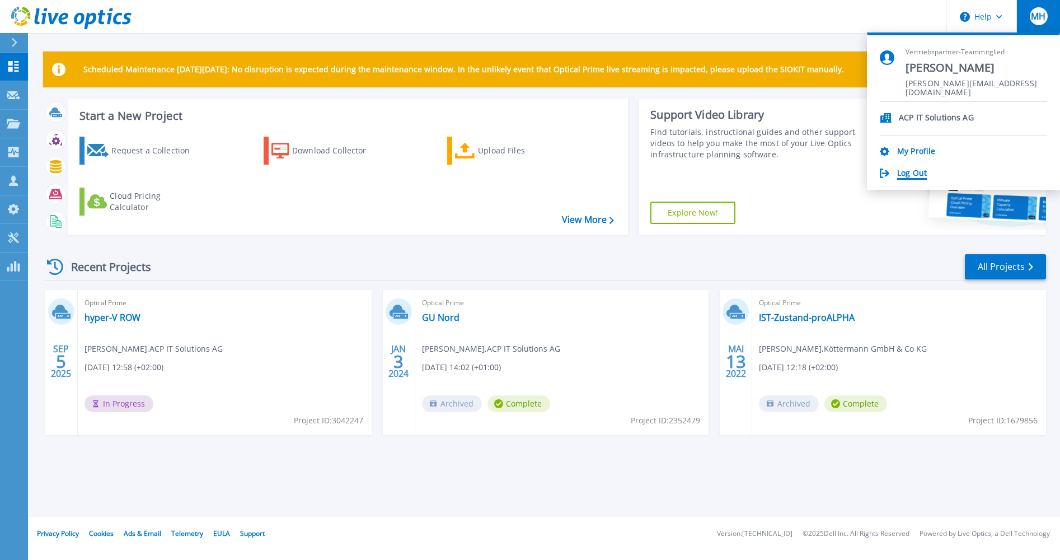
click at [920, 172] on link "Log Out" at bounding box center [912, 173] width 30 height 11
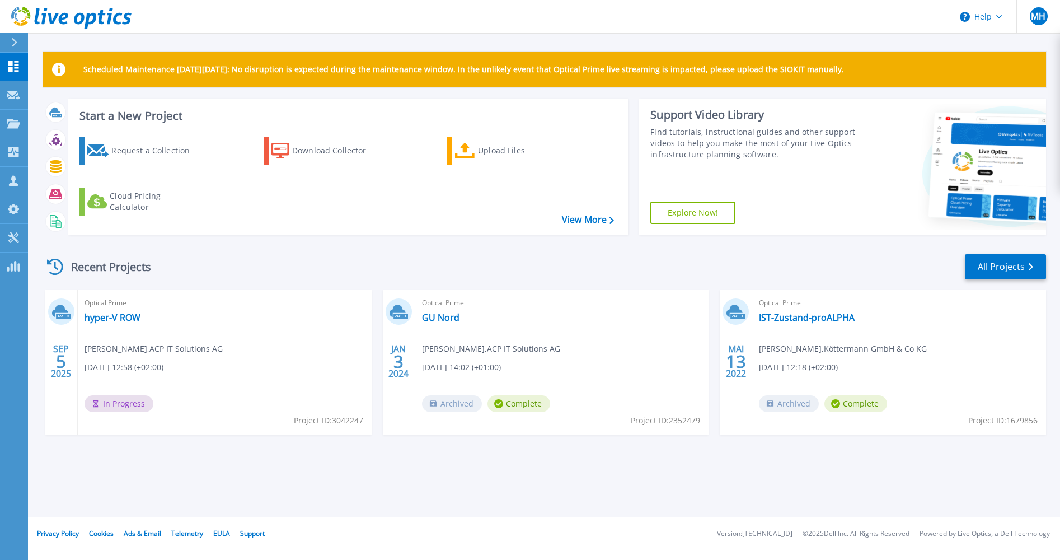
click at [124, 405] on span "In Progress" at bounding box center [119, 403] width 69 height 17
click at [979, 13] on button "Help" at bounding box center [982, 17] width 70 height 34
click at [294, 227] on div "Request a Collection Download Collector Upload Files Cloud Pricing Calculator" at bounding box center [347, 179] width 552 height 102
click at [169, 152] on div "Request a Collection" at bounding box center [156, 150] width 90 height 22
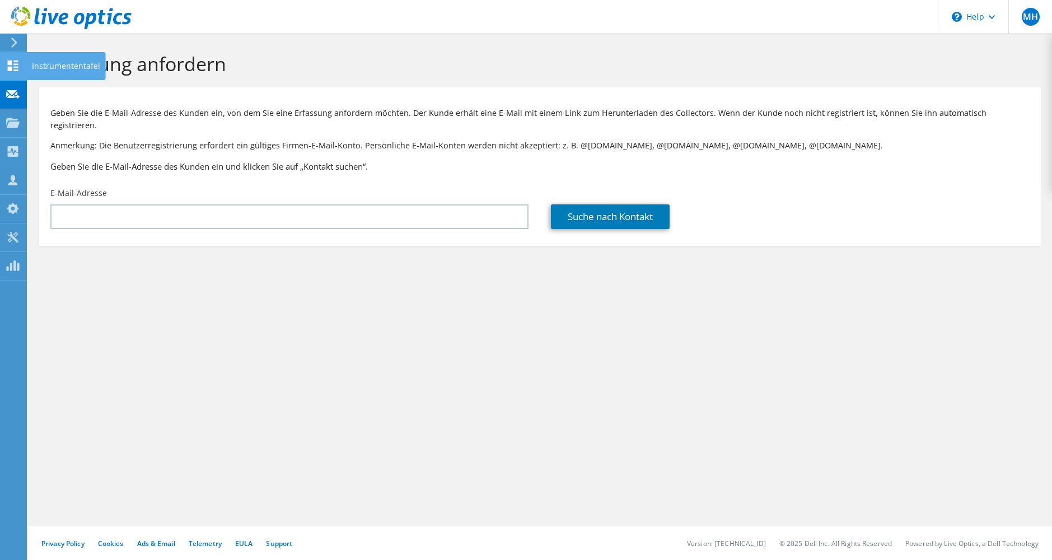
click at [14, 67] on use at bounding box center [13, 65] width 11 height 11
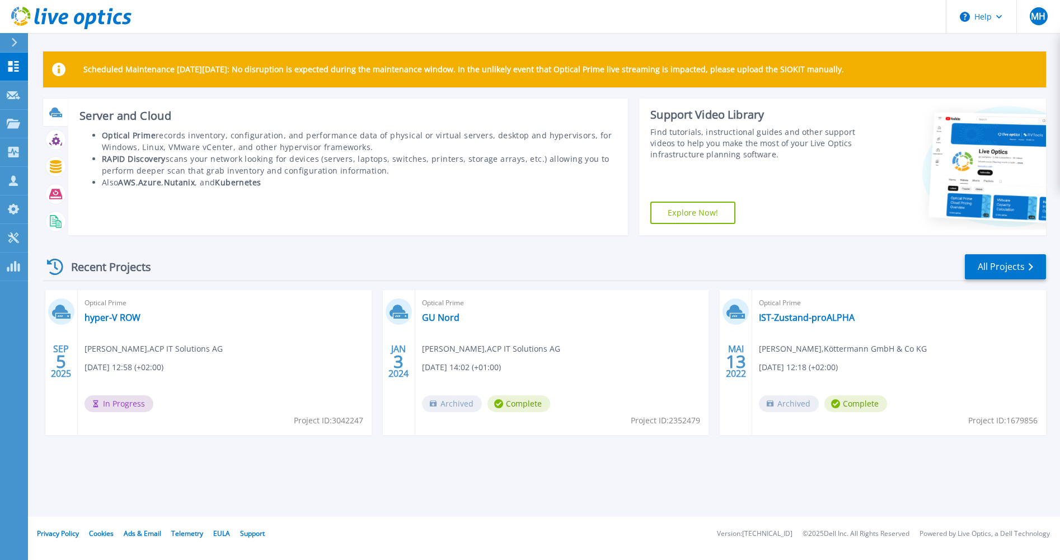
click at [54, 110] on icon at bounding box center [54, 111] width 11 height 8
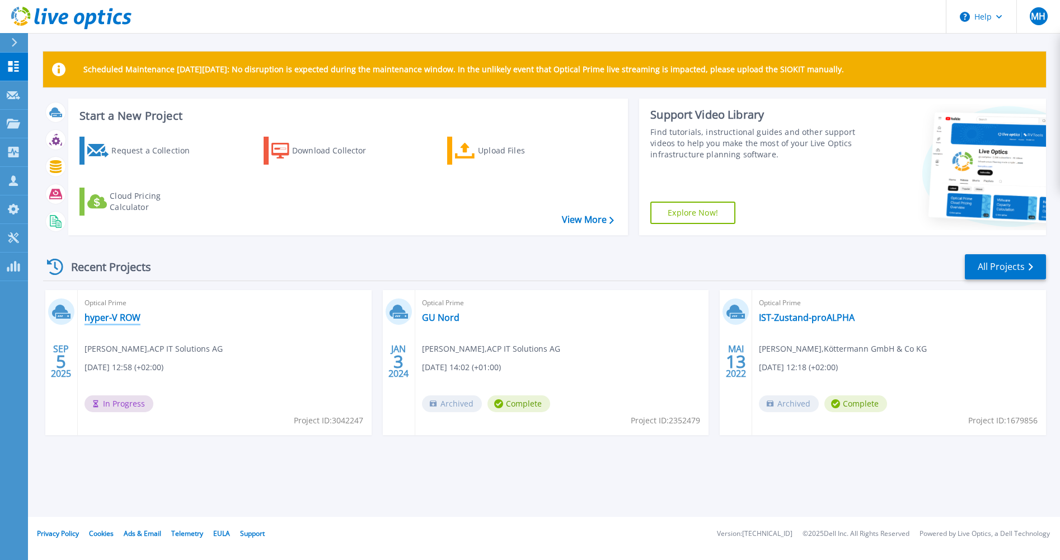
click at [122, 318] on link "hyper-V ROW" at bounding box center [113, 317] width 56 height 11
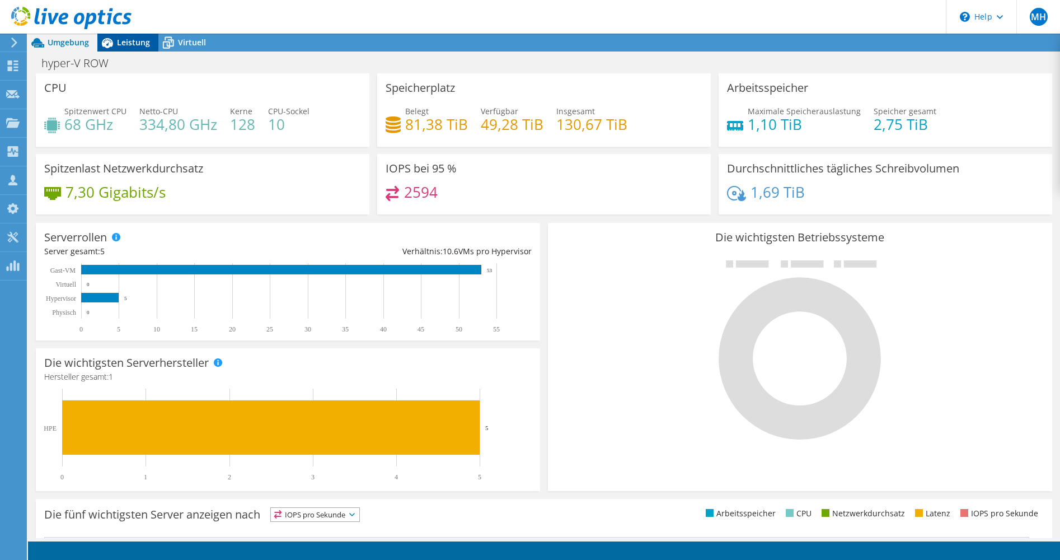
click at [132, 44] on span "Leistung" at bounding box center [133, 42] width 33 height 11
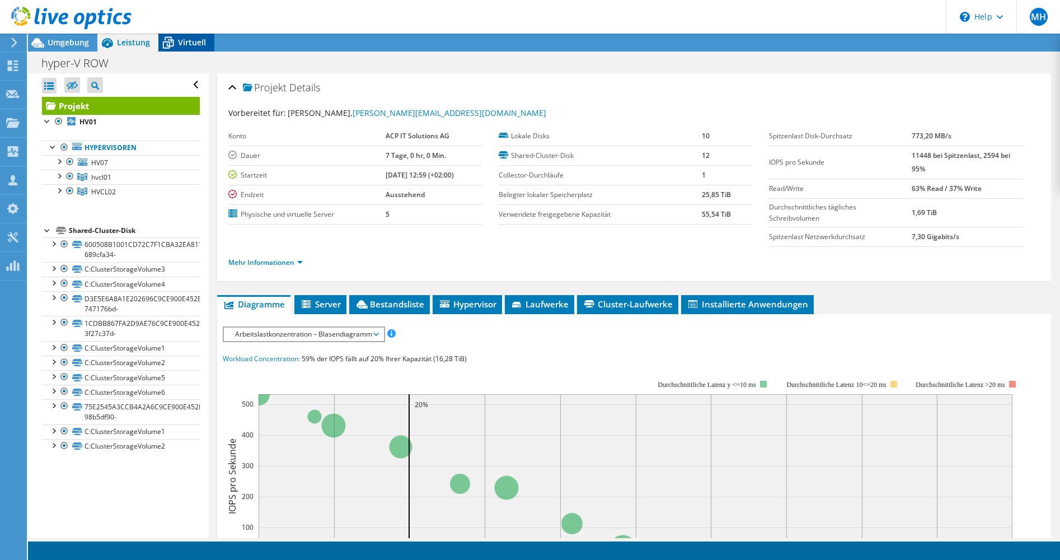
click at [180, 44] on span "Virtuell" at bounding box center [192, 42] width 28 height 11
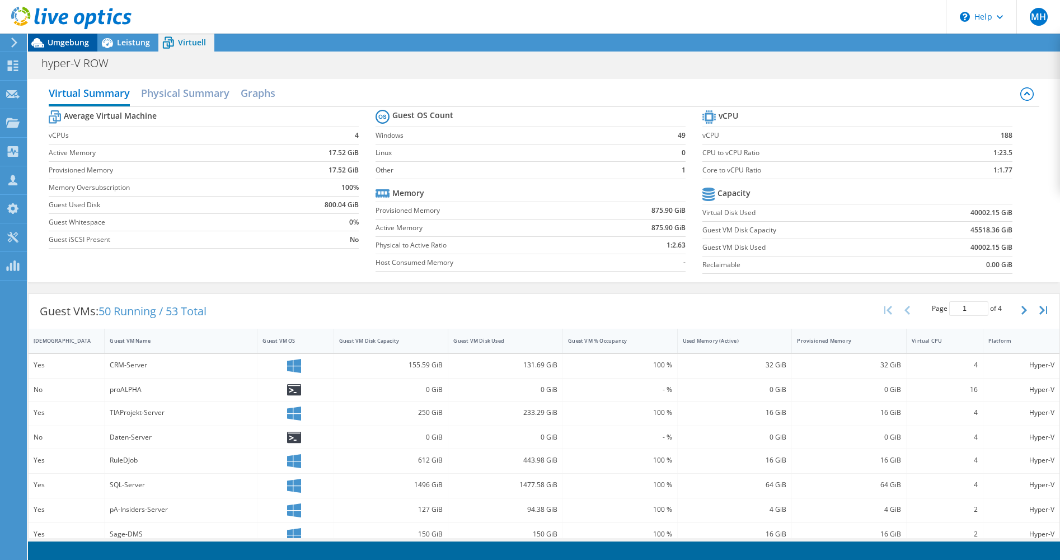
click at [66, 40] on span "Umgebung" at bounding box center [68, 42] width 41 height 11
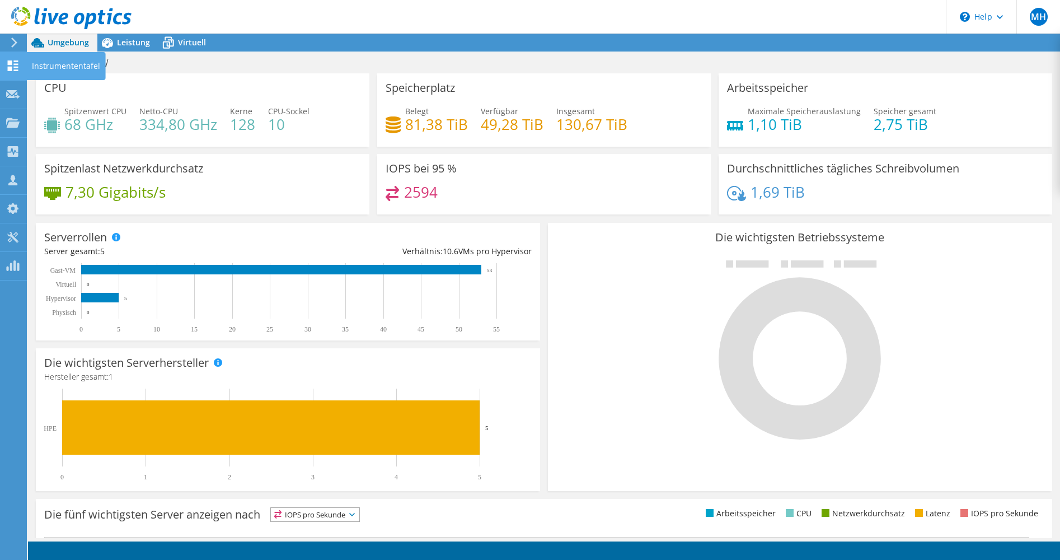
click at [12, 66] on icon at bounding box center [12, 65] width 13 height 11
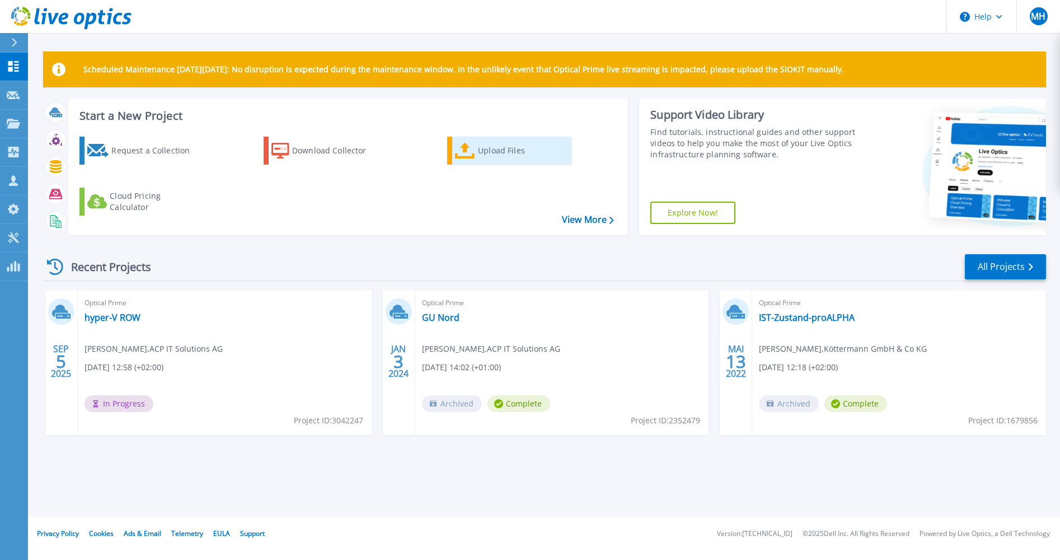
click at [493, 151] on div "Upload Files" at bounding box center [523, 150] width 90 height 22
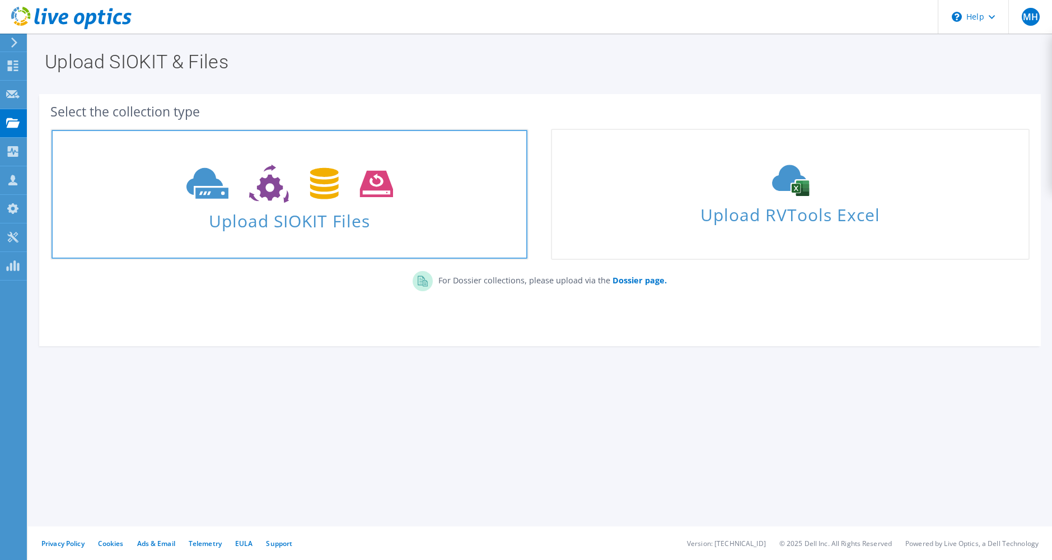
click at [353, 220] on span "Upload SIOKIT Files" at bounding box center [290, 217] width 476 height 24
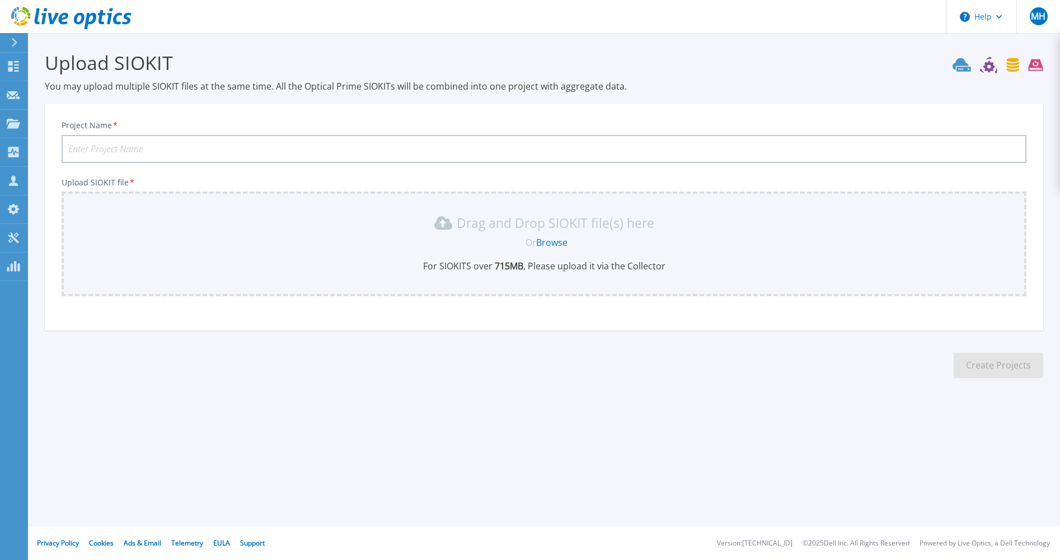
click at [313, 150] on input "Project Name *" at bounding box center [544, 149] width 965 height 28
type input "Hyper-V ROW 2"
click at [554, 244] on link "Browse" at bounding box center [551, 242] width 31 height 12
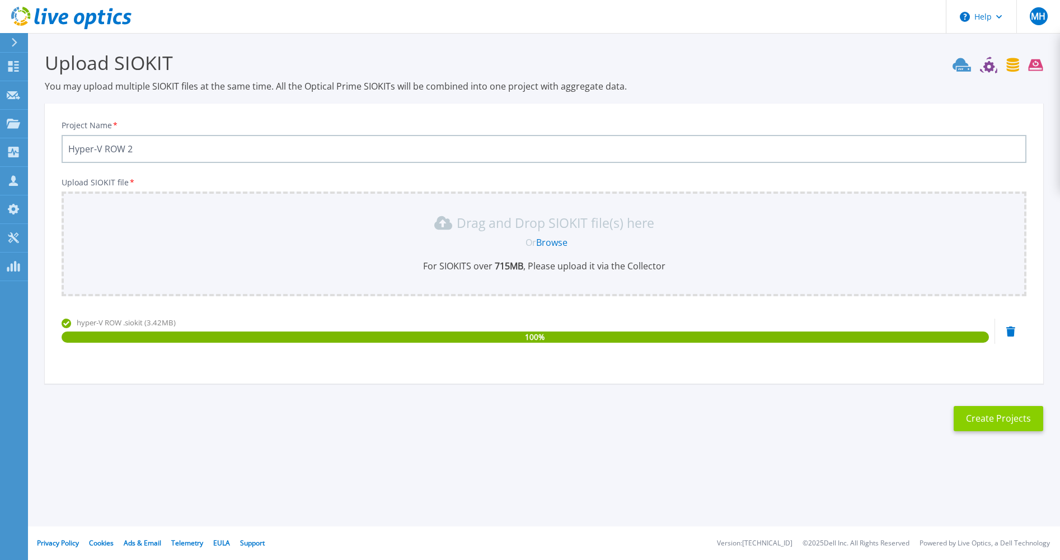
click at [989, 418] on button "Create Projects" at bounding box center [999, 418] width 90 height 25
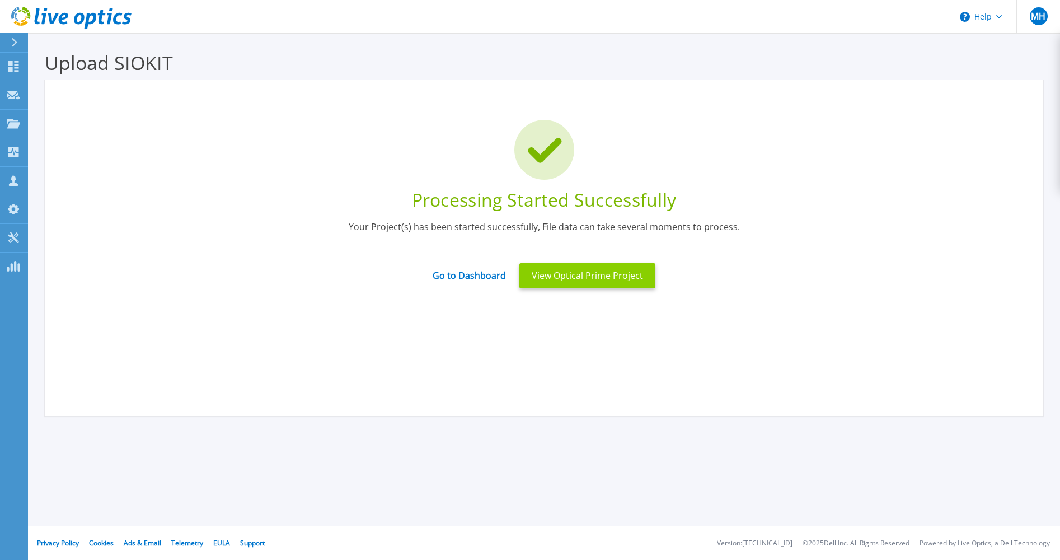
click at [564, 274] on button "View Optical Prime Project" at bounding box center [587, 275] width 136 height 25
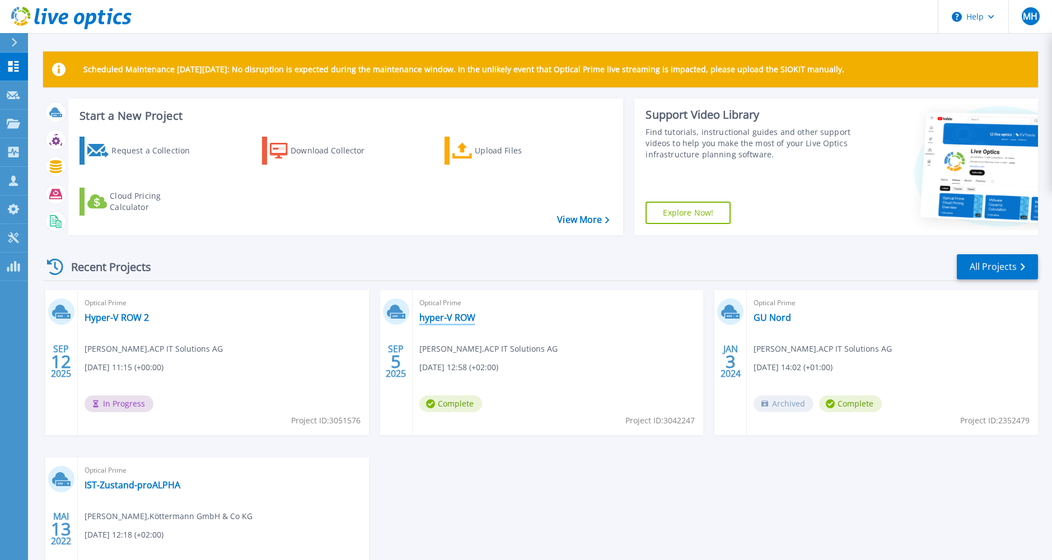
click at [464, 319] on link "hyper-V ROW" at bounding box center [447, 317] width 56 height 11
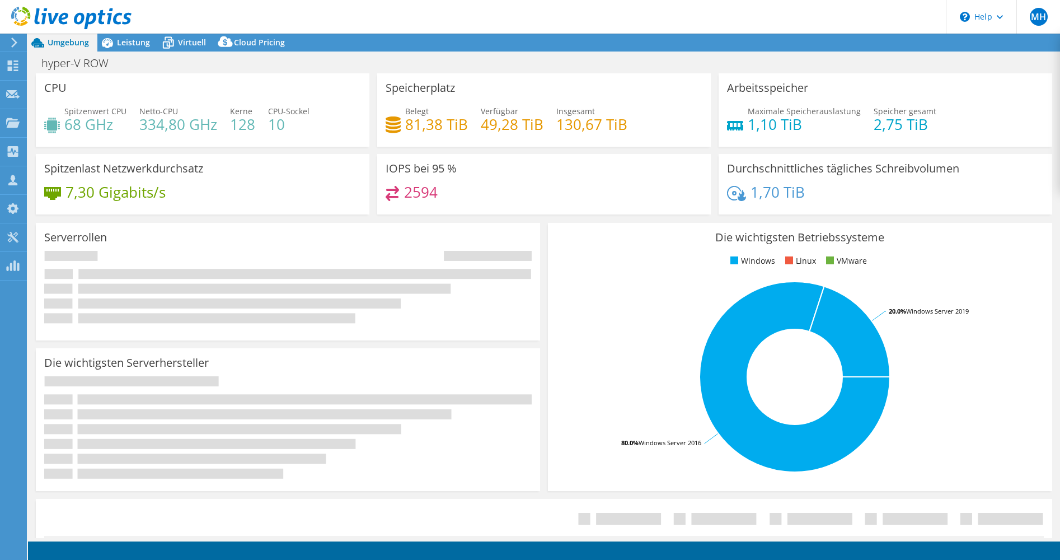
select select "USD"
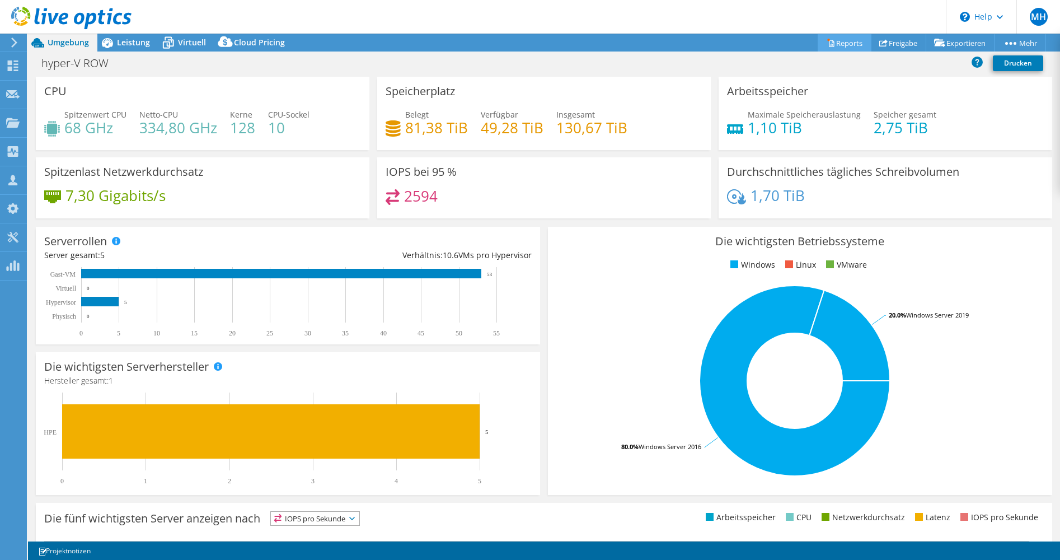
click at [840, 43] on link "Reports" at bounding box center [845, 42] width 54 height 17
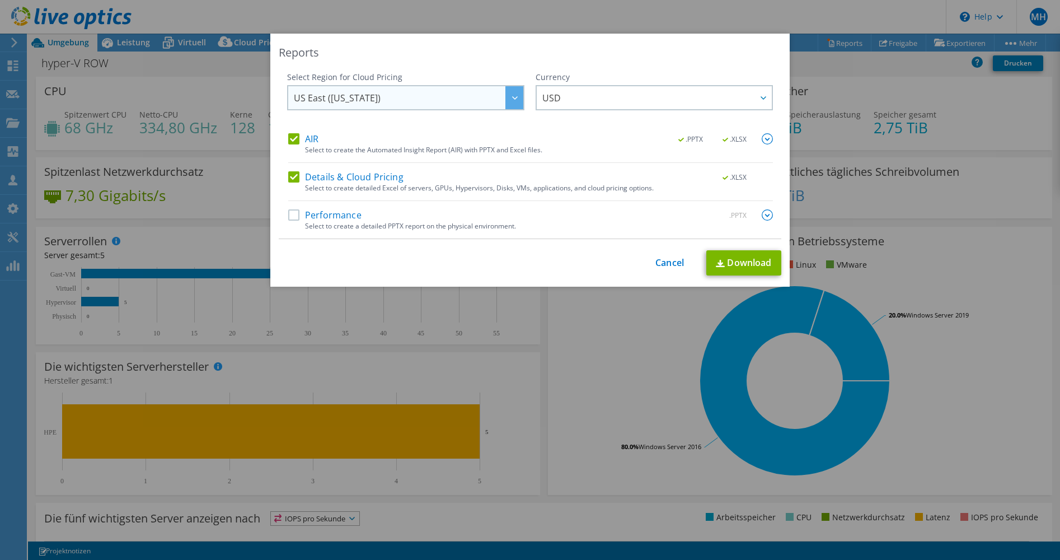
click at [512, 96] on icon at bounding box center [515, 97] width 6 height 3
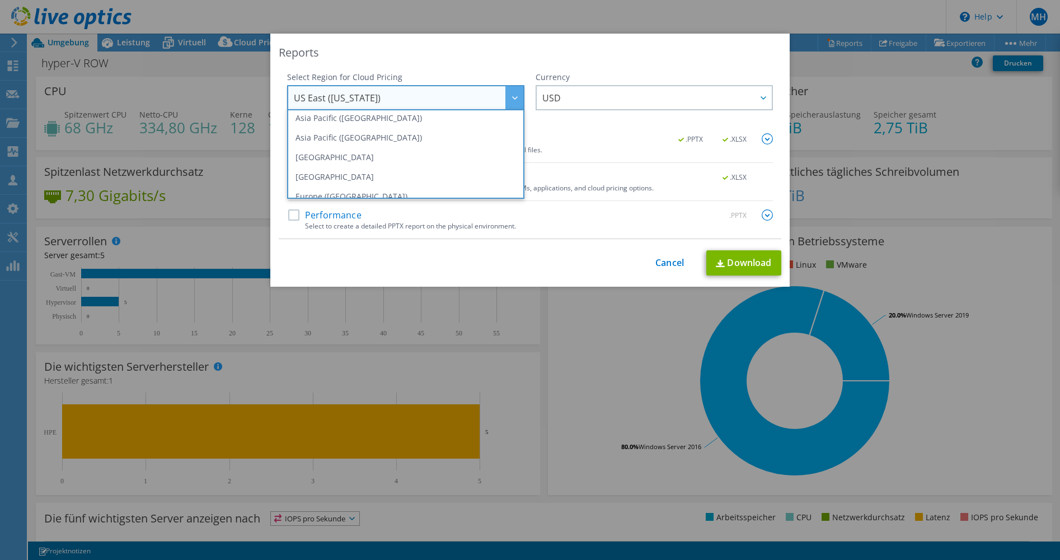
scroll to position [76, 0]
click at [657, 262] on link "Cancel" at bounding box center [670, 263] width 29 height 11
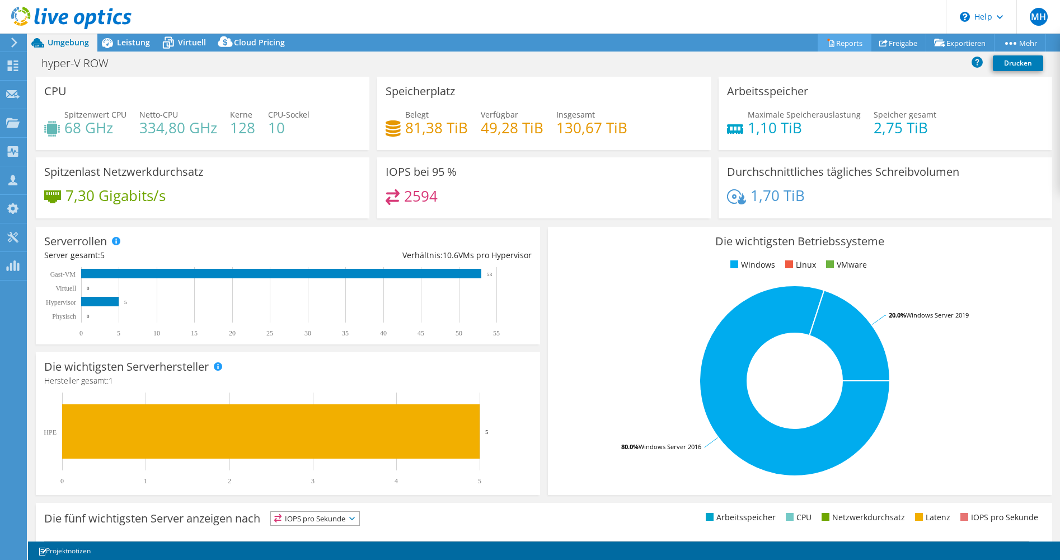
click at [844, 44] on link "Reports" at bounding box center [845, 42] width 54 height 17
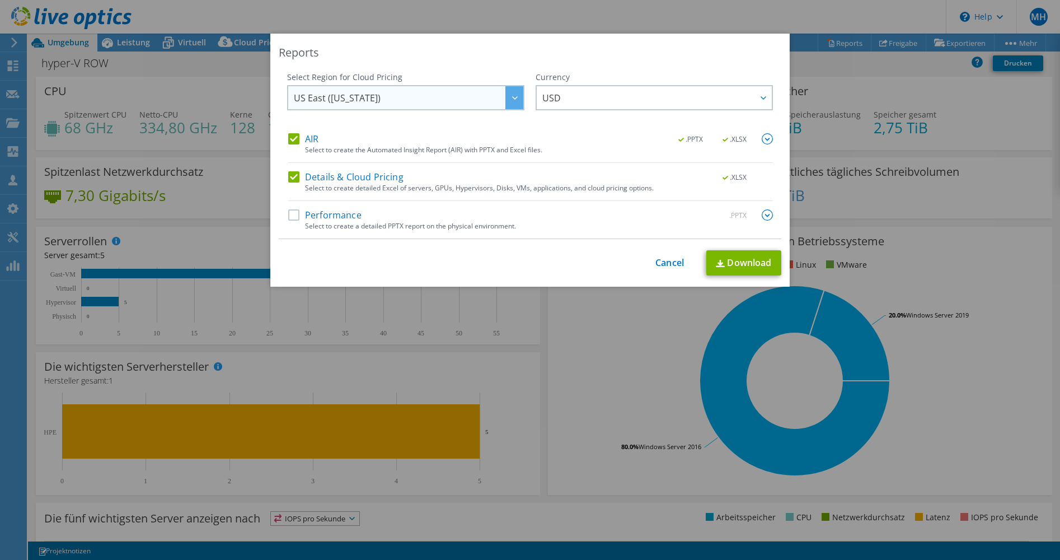
click at [513, 97] on icon at bounding box center [515, 97] width 6 height 3
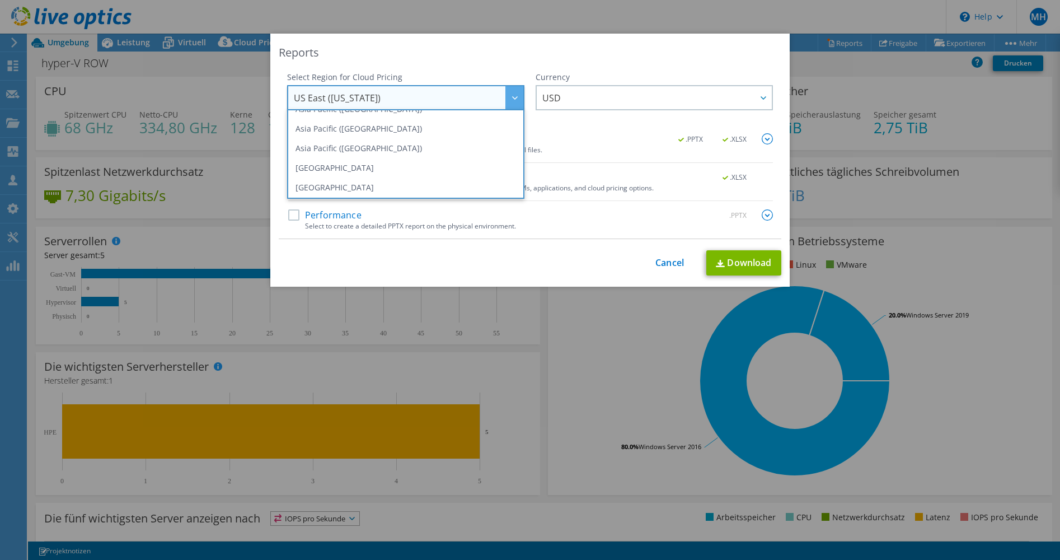
scroll to position [76, 0]
click at [410, 182] on li "Europe ([GEOGRAPHIC_DATA])" at bounding box center [406, 183] width 232 height 20
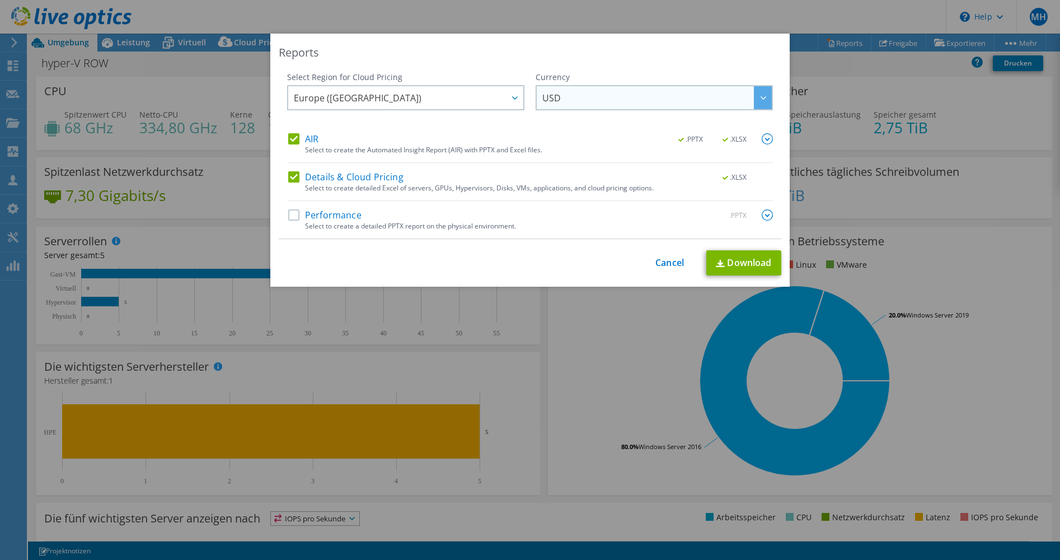
click at [597, 99] on span "USD" at bounding box center [657, 97] width 230 height 23
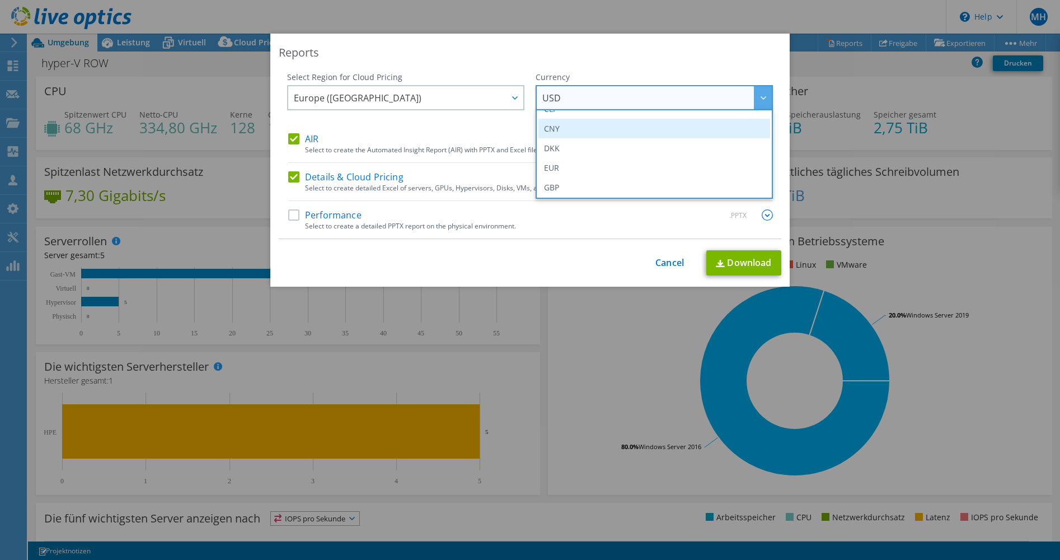
scroll to position [112, 0]
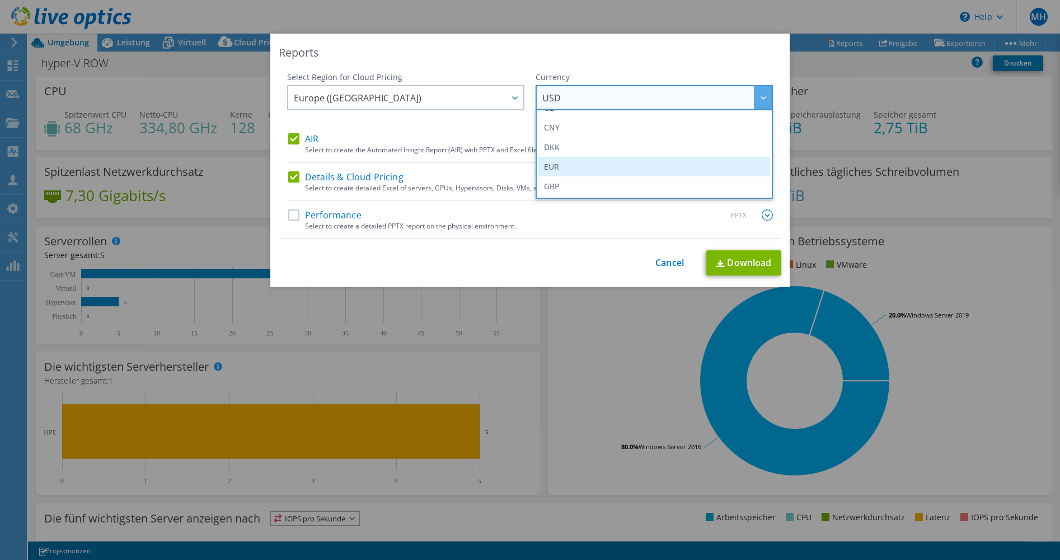
click at [605, 167] on li "EUR" at bounding box center [655, 167] width 232 height 20
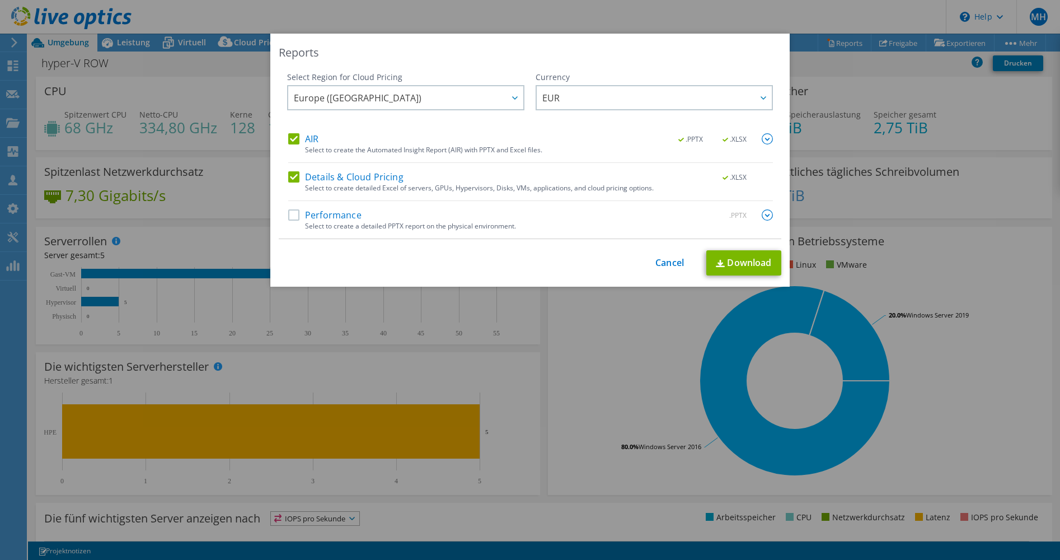
click at [291, 213] on label "Performance" at bounding box center [324, 214] width 73 height 11
click at [0, 0] on input "Performance" at bounding box center [0, 0] width 0 height 0
click at [764, 214] on img at bounding box center [767, 214] width 11 height 11
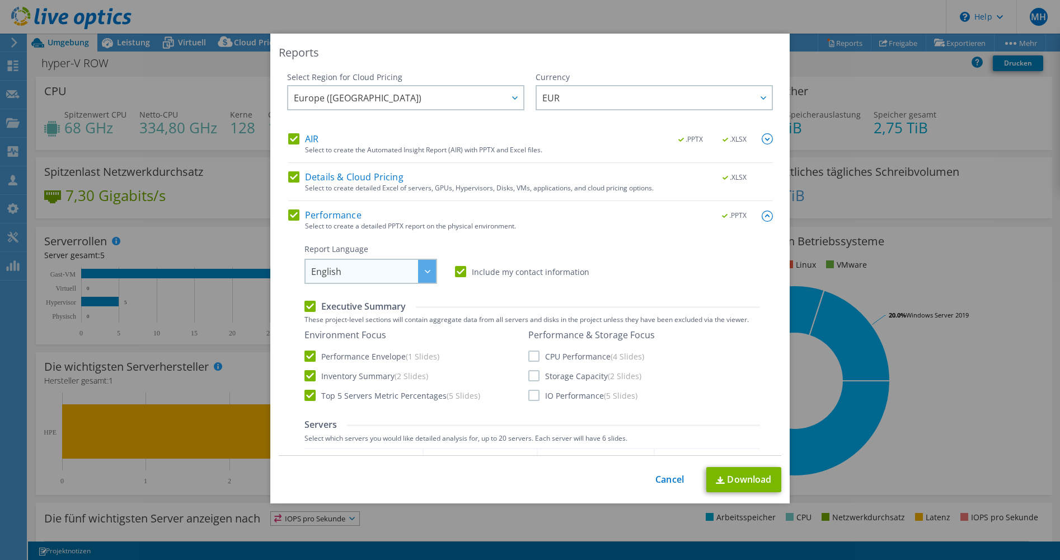
click at [376, 271] on span "English" at bounding box center [373, 271] width 125 height 23
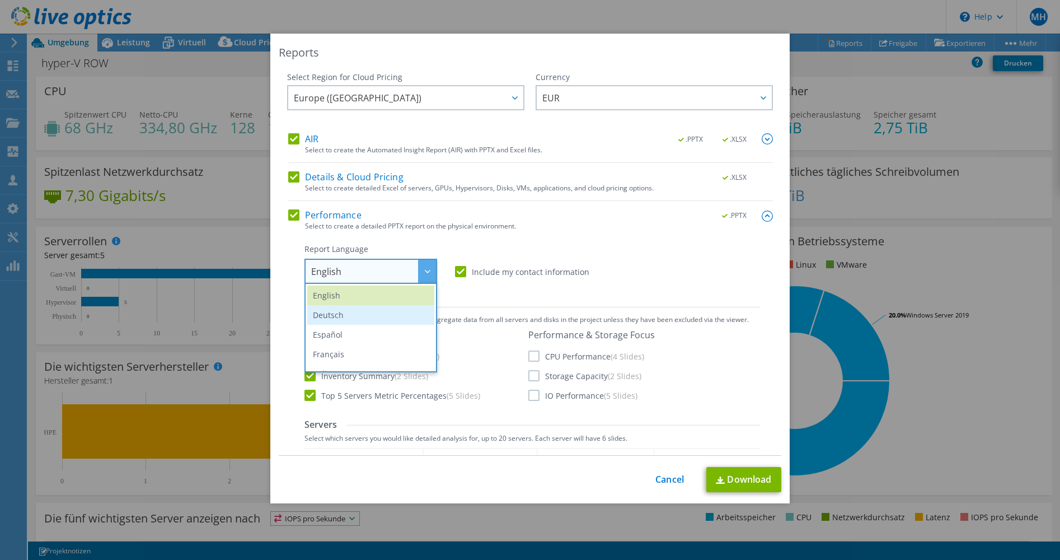
click at [368, 311] on li "Deutsch" at bounding box center [370, 315] width 127 height 20
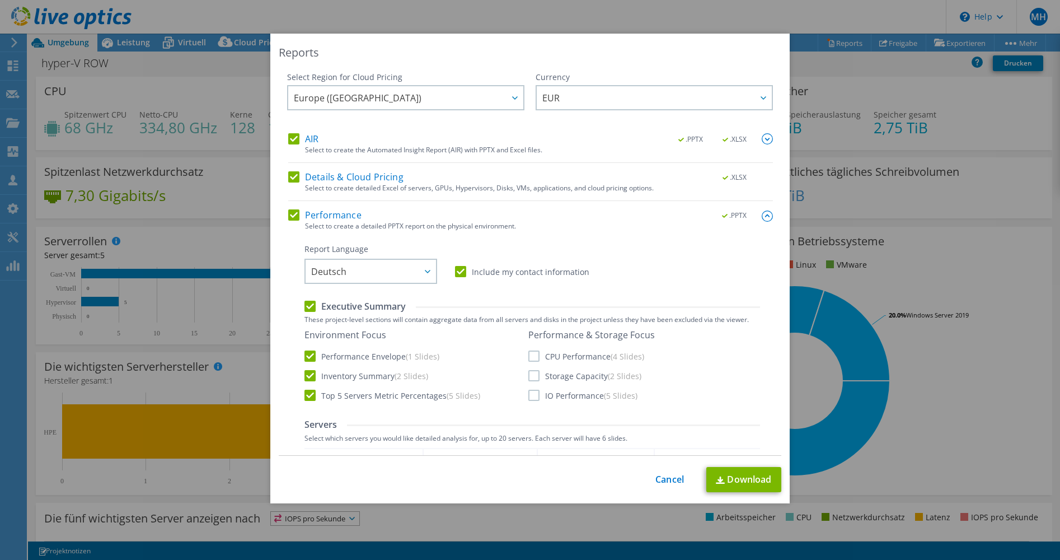
click at [530, 357] on label "CPU Performance (4 Slides)" at bounding box center [586, 355] width 116 height 11
click at [0, 0] on input "CPU Performance (4 Slides)" at bounding box center [0, 0] width 0 height 0
click at [530, 374] on label "Storage Capacity (2 Slides)" at bounding box center [584, 375] width 113 height 11
click at [0, 0] on input "Storage Capacity (2 Slides)" at bounding box center [0, 0] width 0 height 0
click at [530, 395] on label "IO Performance (5 Slides)" at bounding box center [582, 395] width 109 height 11
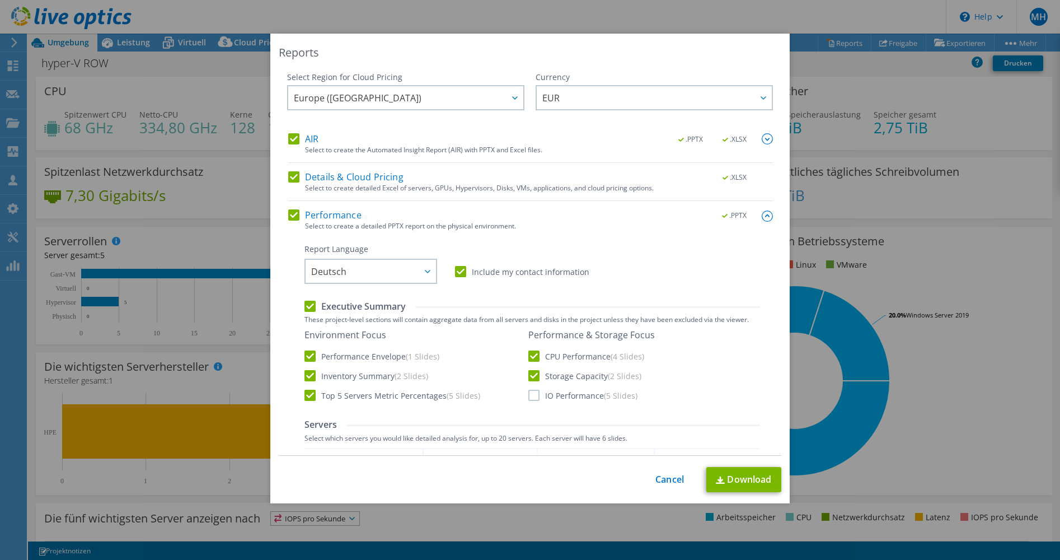
click at [0, 0] on input "IO Performance (5 Slides)" at bounding box center [0, 0] width 0 height 0
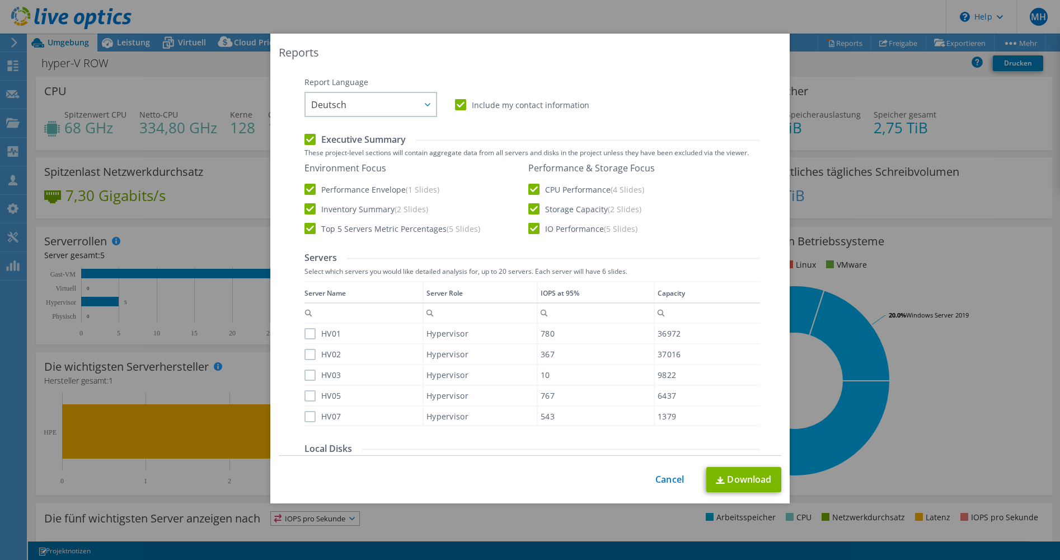
scroll to position [168, 0]
click at [310, 334] on label "HV01" at bounding box center [323, 332] width 36 height 11
click at [0, 0] on input "HV01" at bounding box center [0, 0] width 0 height 0
click at [309, 352] on label "HV02" at bounding box center [323, 353] width 36 height 11
click at [0, 0] on input "HV02" at bounding box center [0, 0] width 0 height 0
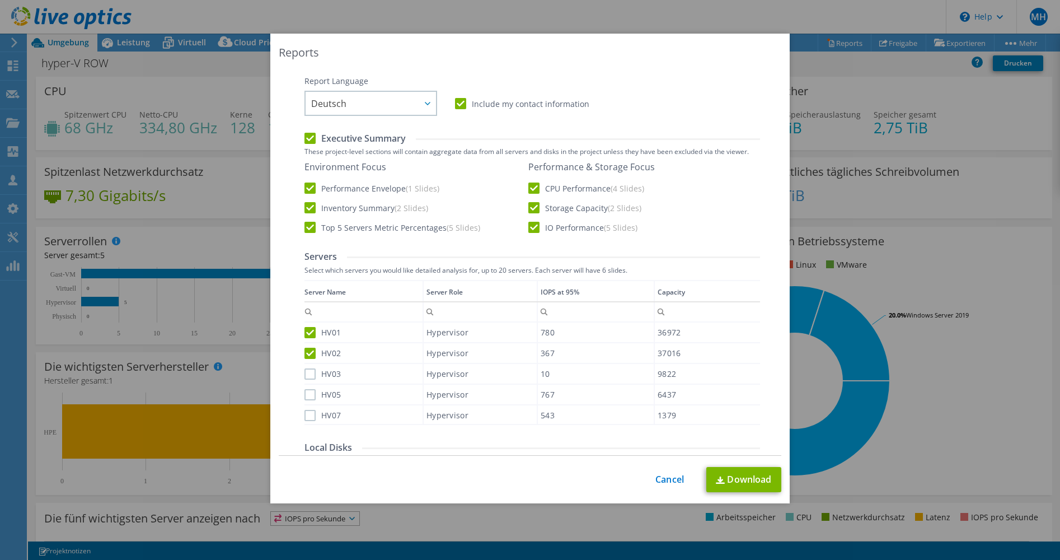
click at [309, 376] on label "HV03" at bounding box center [323, 373] width 36 height 11
click at [0, 0] on input "HV03" at bounding box center [0, 0] width 0 height 0
click at [308, 396] on label "HV05" at bounding box center [323, 394] width 36 height 11
click at [0, 0] on input "HV05" at bounding box center [0, 0] width 0 height 0
click at [309, 416] on label "HV07" at bounding box center [323, 415] width 36 height 11
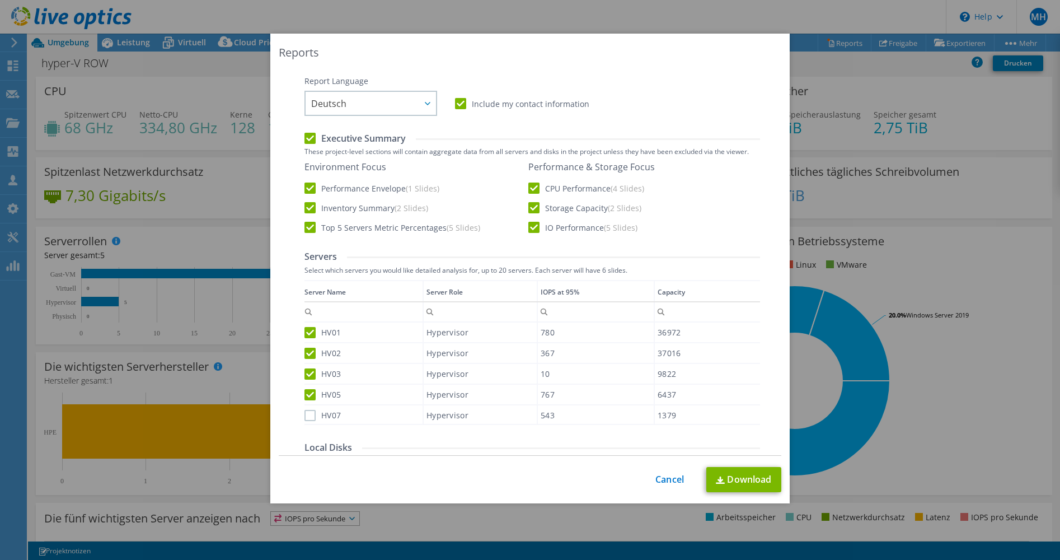
click at [0, 0] on input "HV07" at bounding box center [0, 0] width 0 height 0
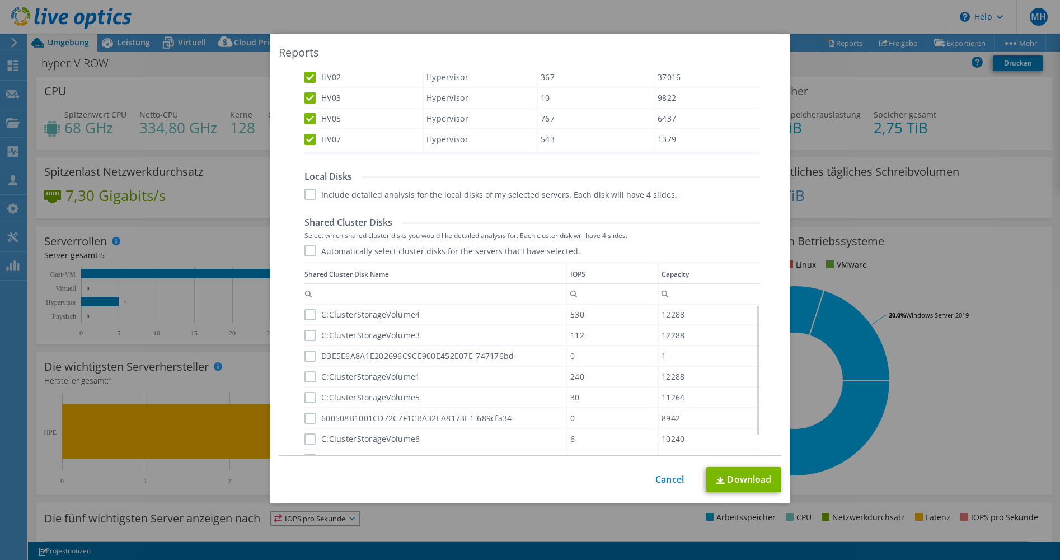
scroll to position [448, 0]
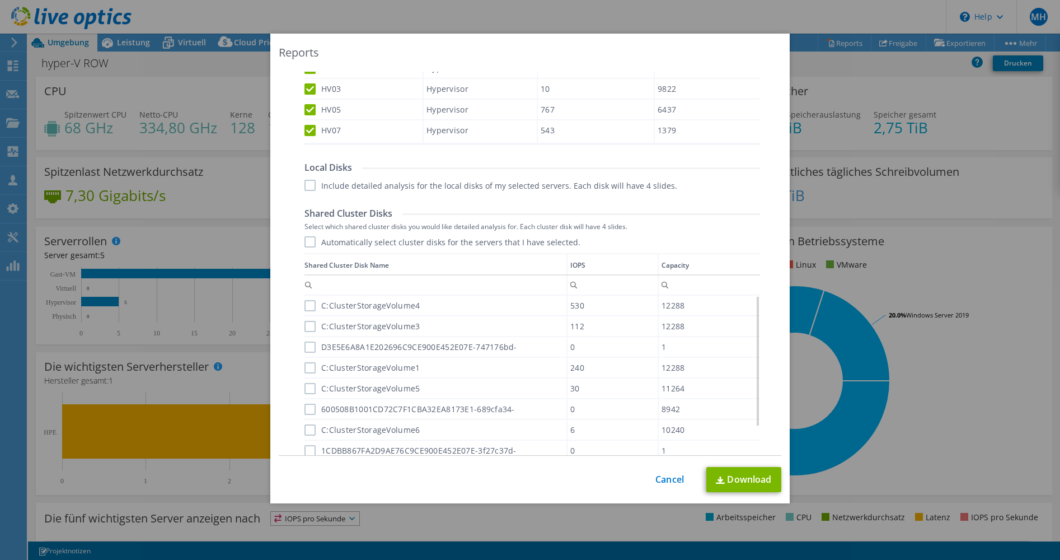
click at [306, 184] on label "Include detailed analysis for the local disks of my selected servers. Each disk…" at bounding box center [491, 185] width 373 height 11
click at [0, 0] on input "Include detailed analysis for the local disks of my selected servers. Each disk…" at bounding box center [0, 0] width 0 height 0
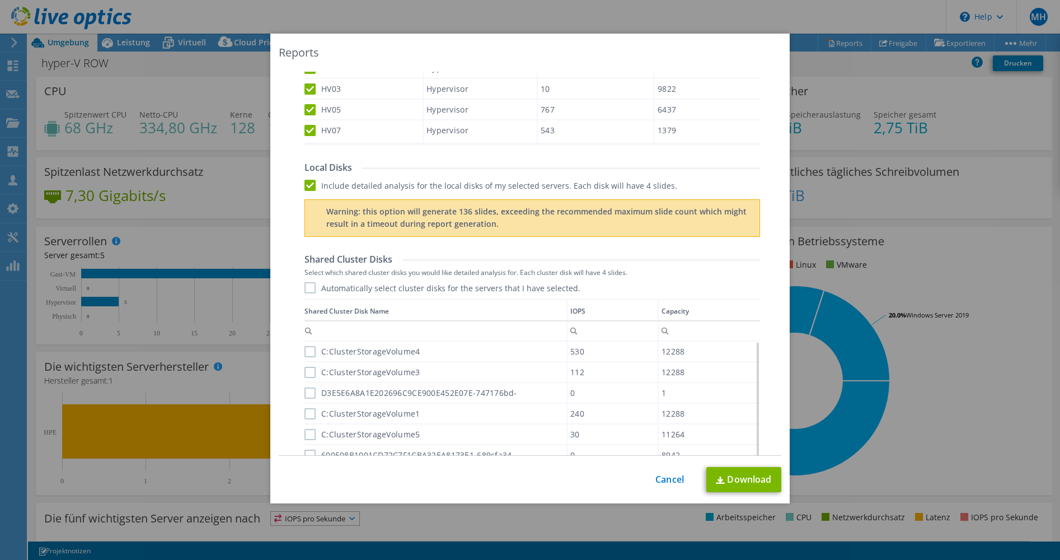
click at [307, 187] on label "Include detailed analysis for the local disks of my selected servers. Each disk…" at bounding box center [491, 185] width 373 height 11
click at [0, 0] on input "Include detailed analysis for the local disks of my selected servers. Each disk…" at bounding box center [0, 0] width 0 height 0
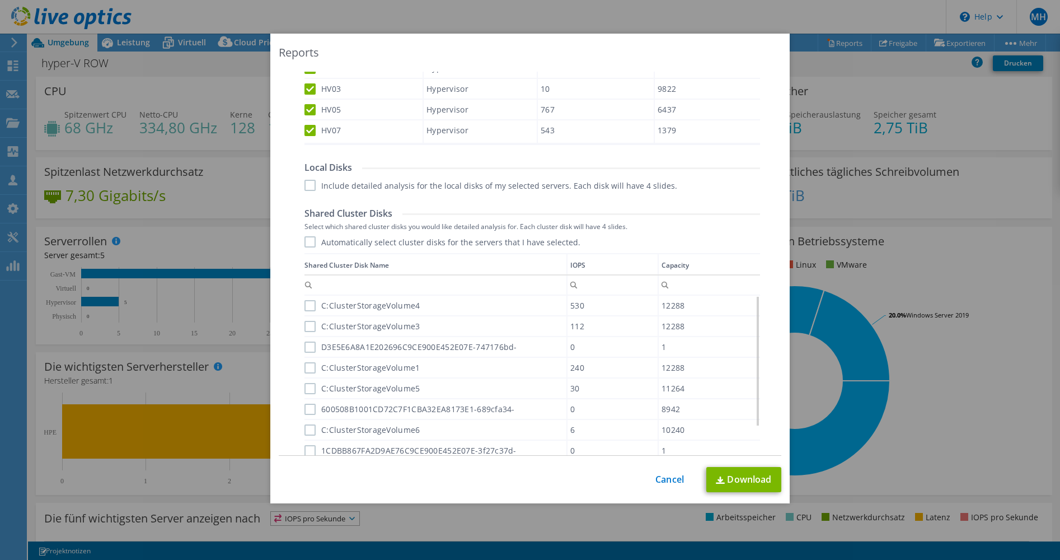
click at [307, 241] on label "Automatically select cluster disks for the servers that I have selected." at bounding box center [443, 241] width 276 height 11
click at [0, 0] on input "Automatically select cluster disks for the servers that I have selected." at bounding box center [0, 0] width 0 height 0
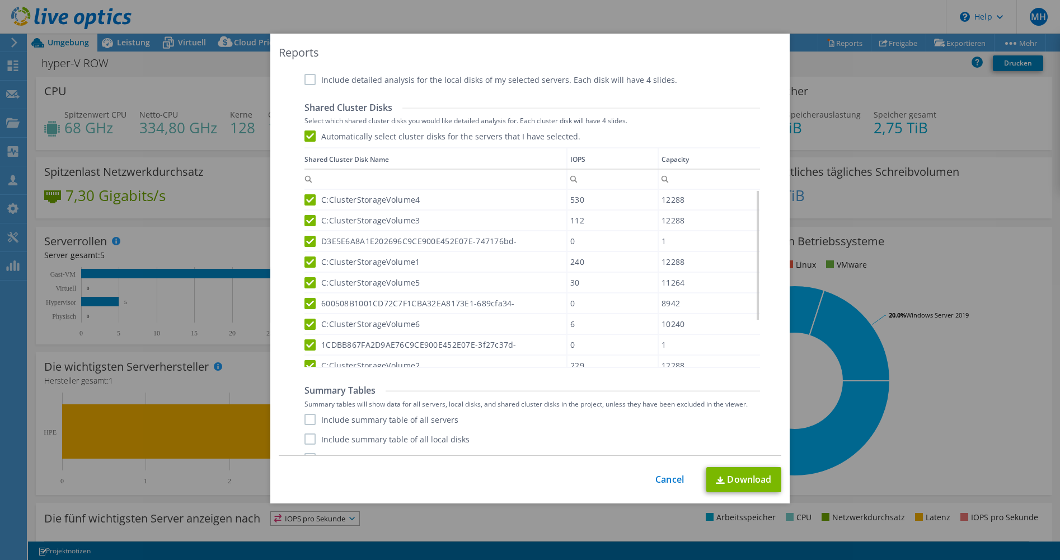
scroll to position [571, 0]
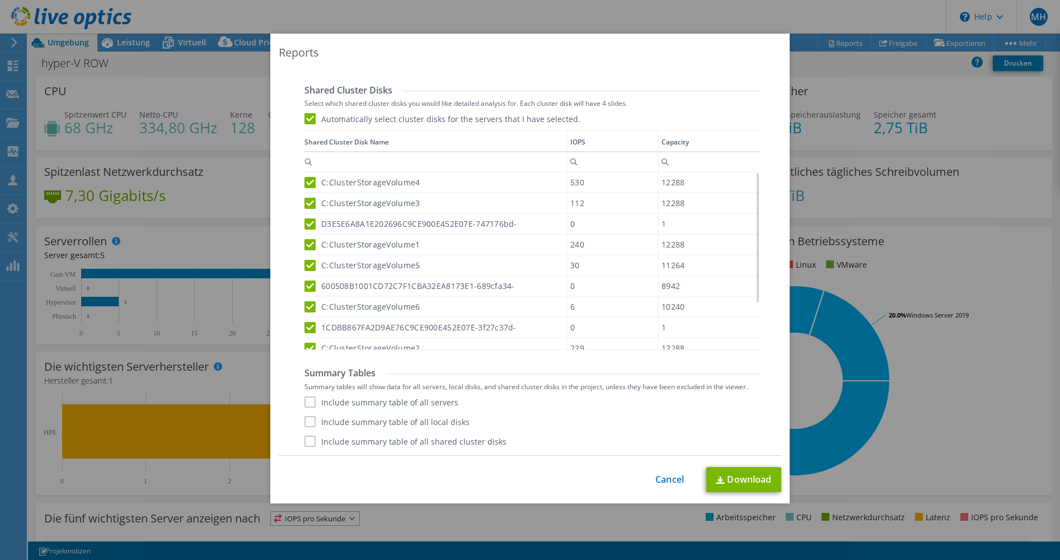
click at [307, 399] on label "Include summary table of all servers" at bounding box center [382, 401] width 154 height 11
click at [0, 0] on input "Include summary table of all servers" at bounding box center [0, 0] width 0 height 0
drag, startPoint x: 307, startPoint y: 441, endPoint x: 375, endPoint y: 430, distance: 69.0
click at [307, 441] on label "Include summary table of all shared cluster disks" at bounding box center [406, 441] width 202 height 11
click at [0, 0] on input "Include summary table of all shared cluster disks" at bounding box center [0, 0] width 0 height 0
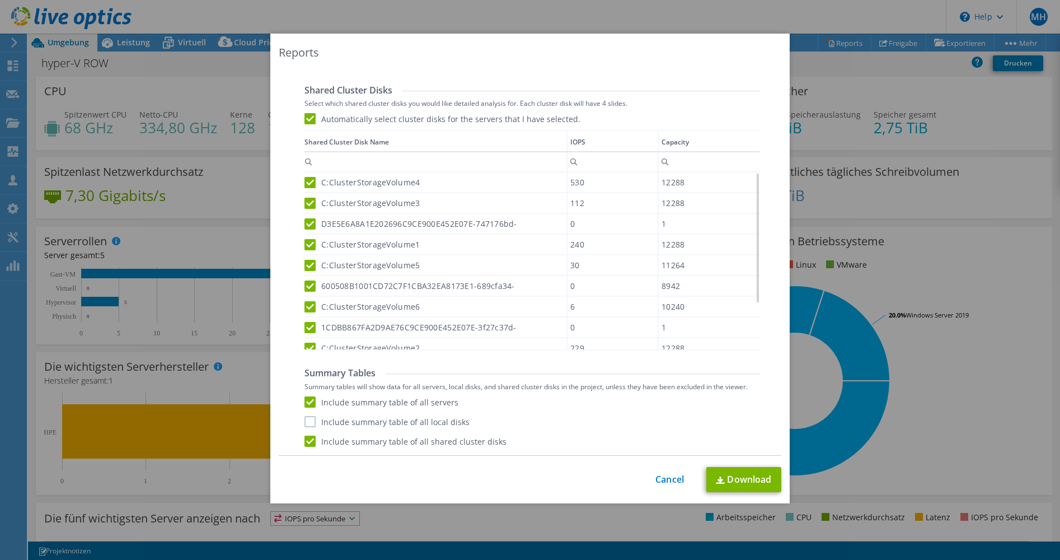
scroll to position [75, 0]
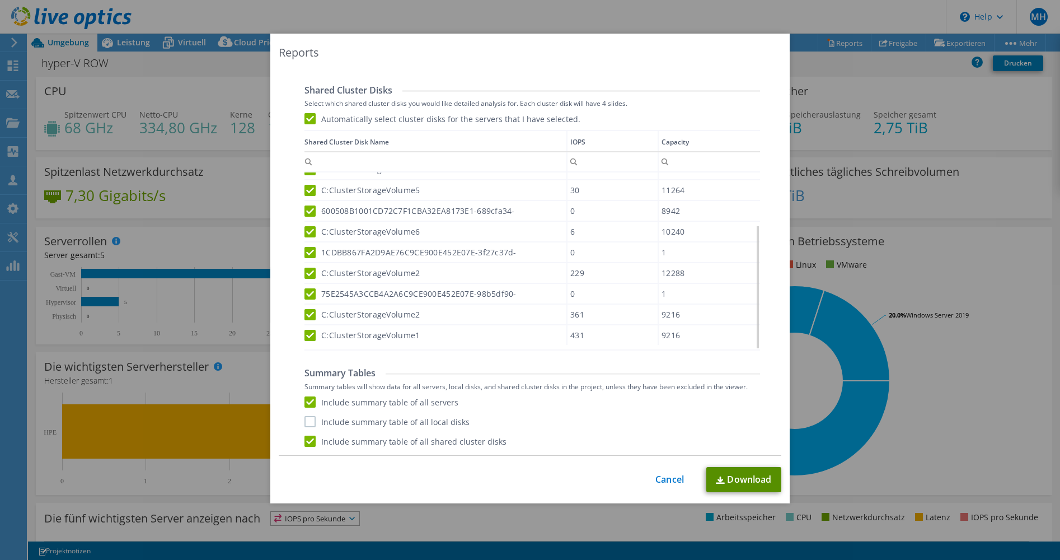
click at [733, 479] on link "Download" at bounding box center [743, 479] width 75 height 25
click at [664, 480] on link "Cancel" at bounding box center [670, 479] width 29 height 11
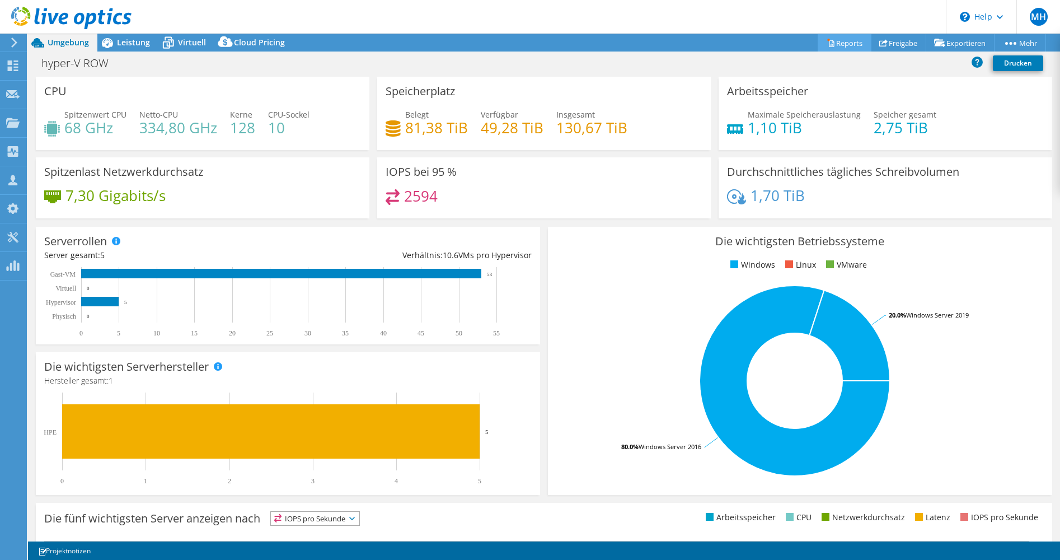
click at [840, 41] on link "Reports" at bounding box center [845, 42] width 54 height 17
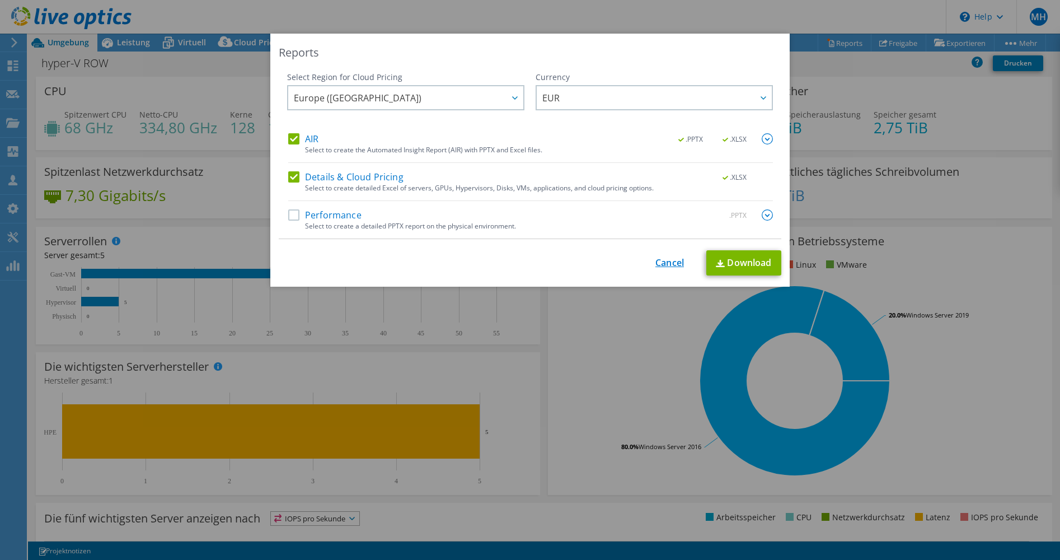
click at [659, 262] on link "Cancel" at bounding box center [670, 263] width 29 height 11
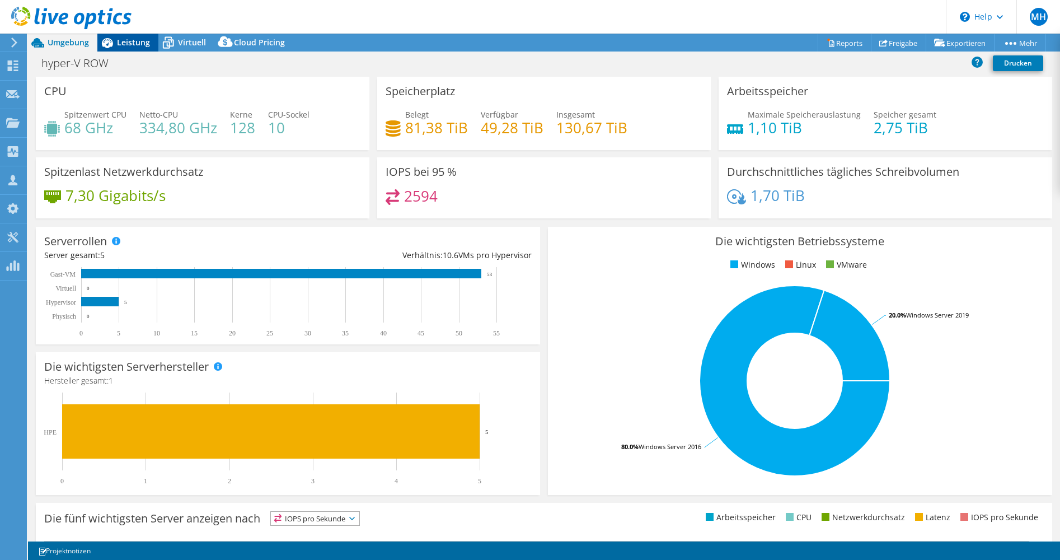
click at [132, 41] on span "Leistung" at bounding box center [133, 42] width 33 height 11
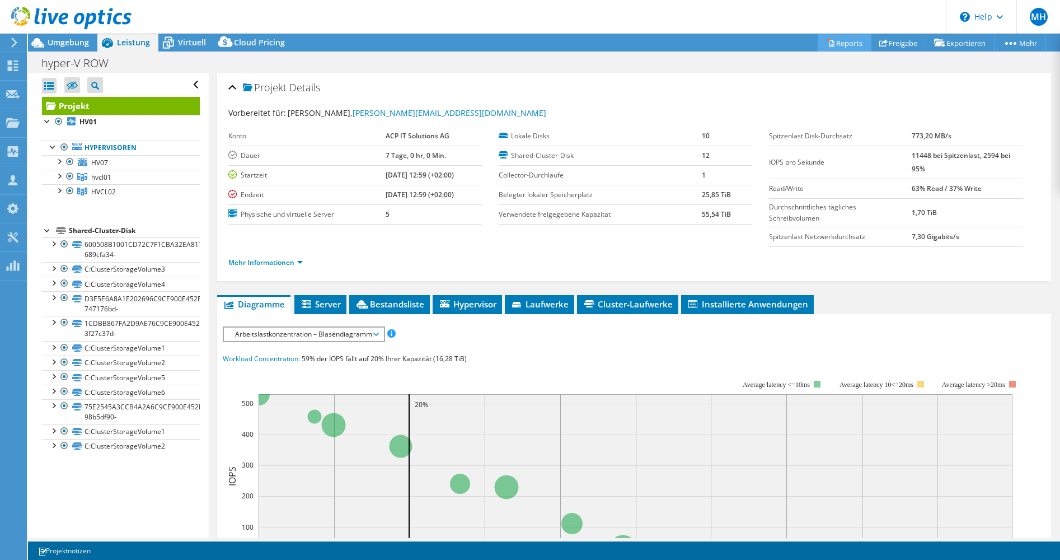
click at [839, 44] on link "Reports" at bounding box center [845, 42] width 54 height 17
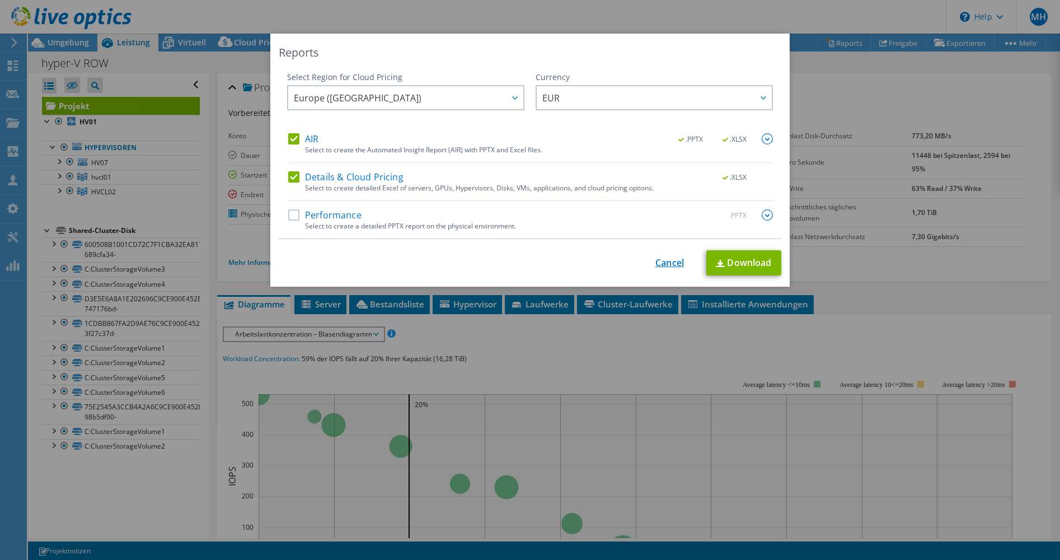
click at [660, 263] on link "Cancel" at bounding box center [670, 263] width 29 height 11
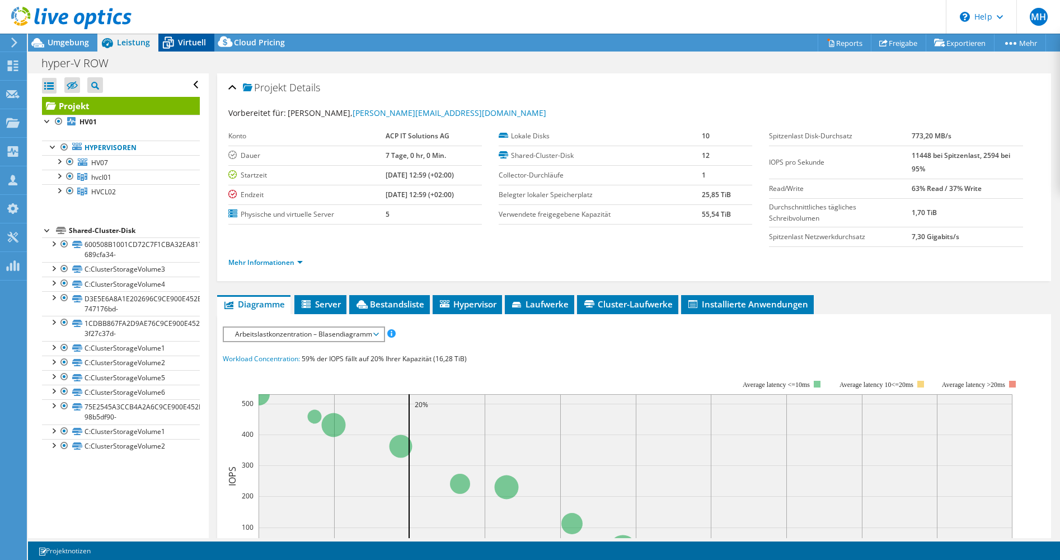
click at [188, 44] on span "Virtuell" at bounding box center [192, 42] width 28 height 11
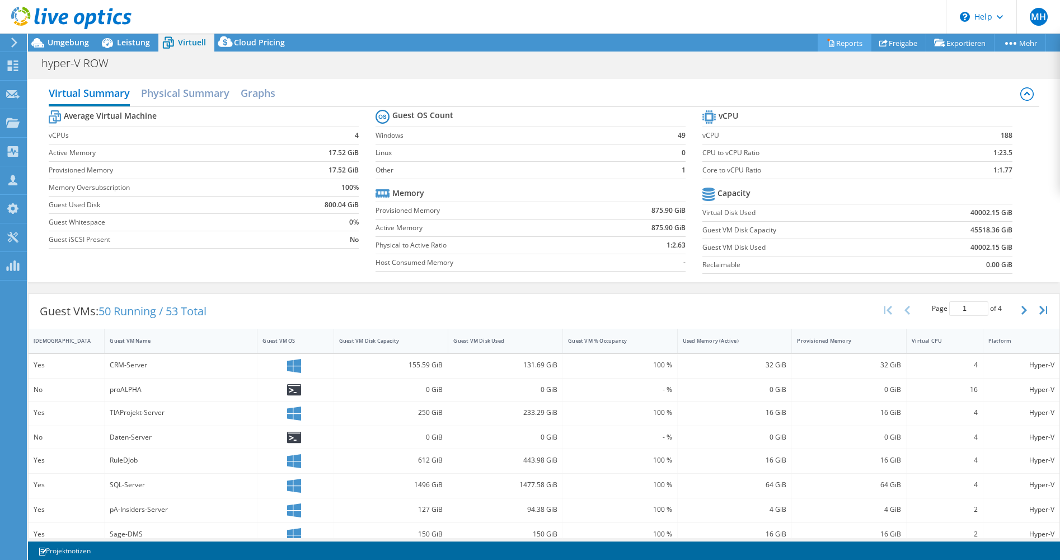
click at [845, 42] on link "Reports" at bounding box center [845, 42] width 54 height 17
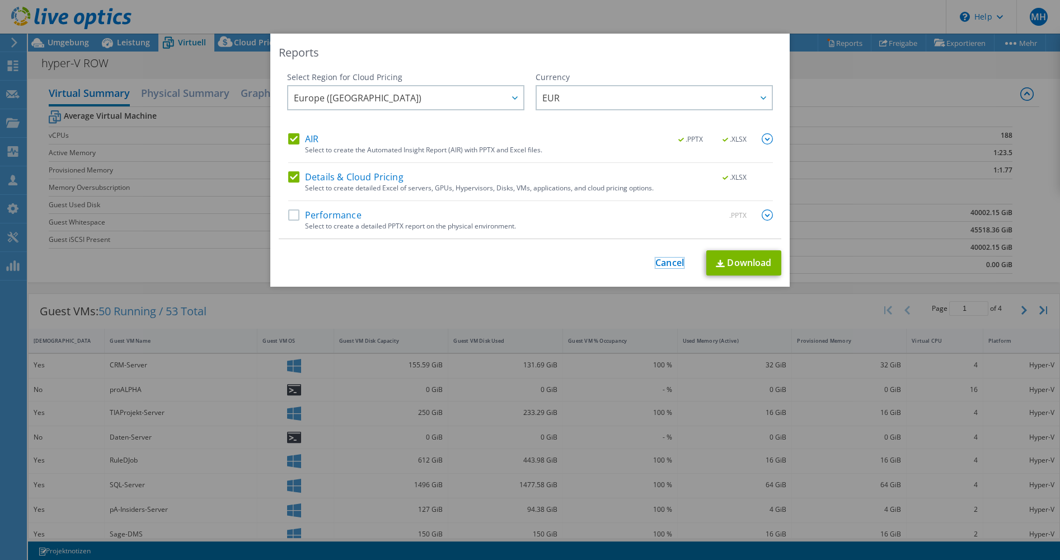
click at [658, 261] on link "Cancel" at bounding box center [670, 263] width 29 height 11
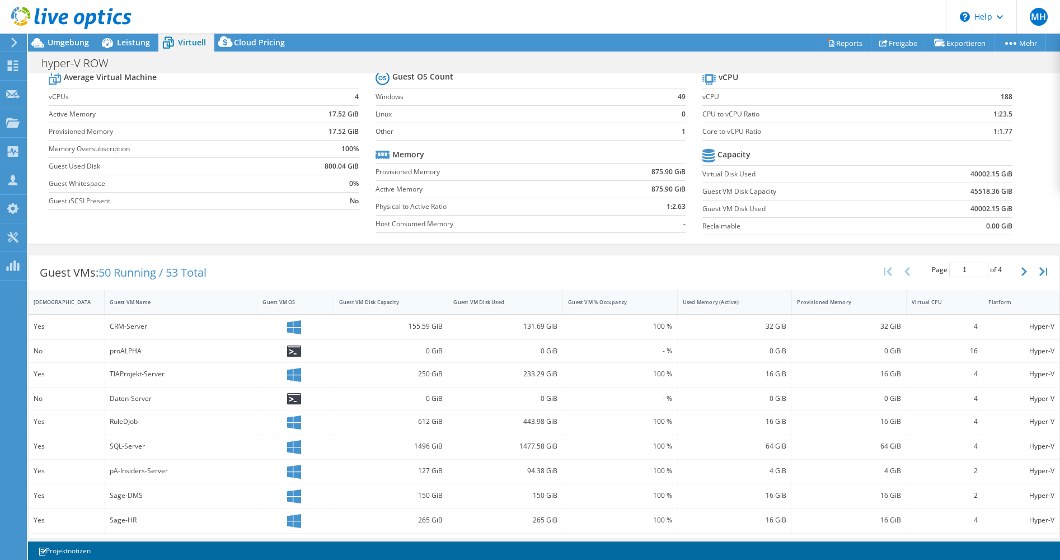
scroll to position [0, 0]
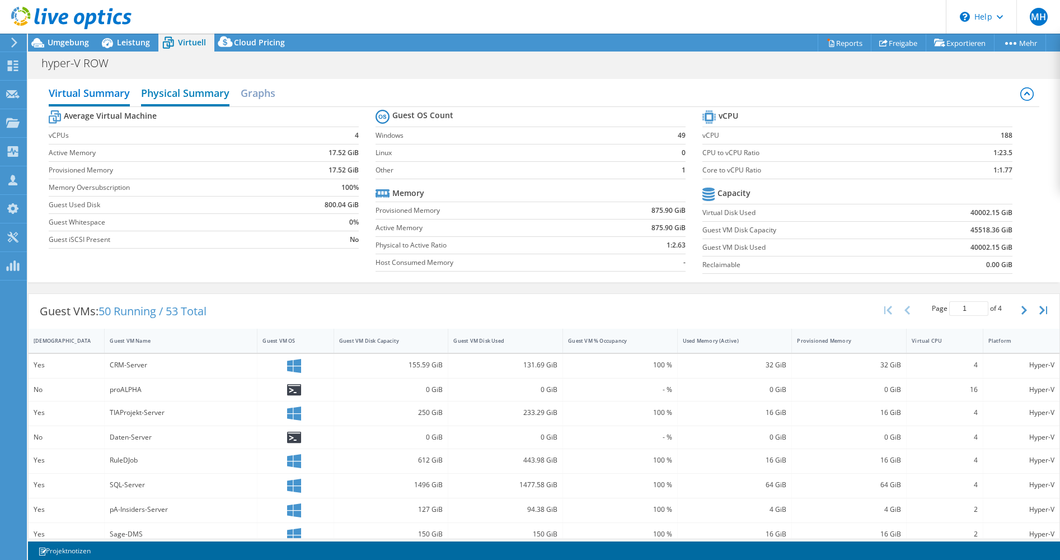
click at [149, 92] on h2 "Physical Summary" at bounding box center [185, 94] width 88 height 25
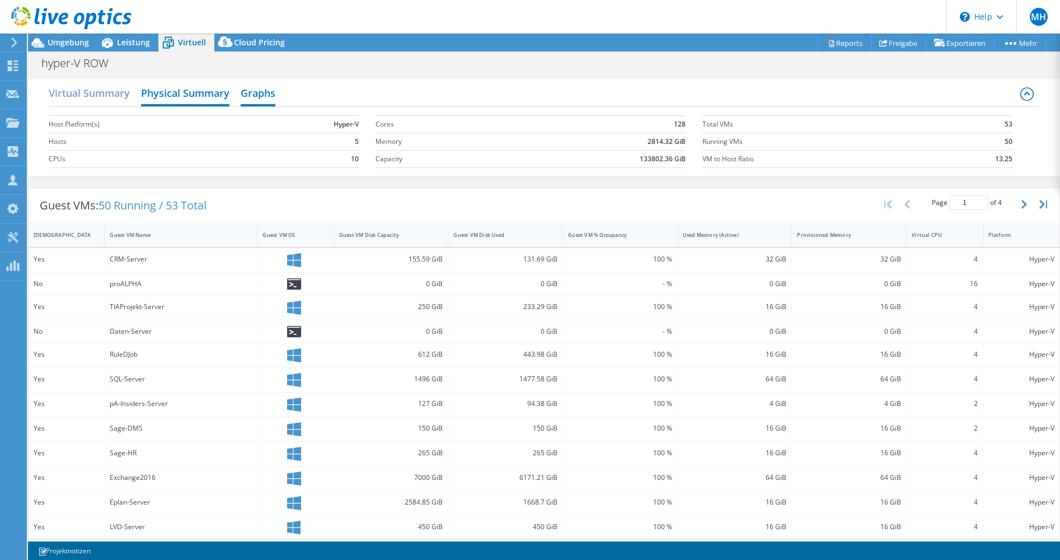
click at [263, 92] on h2 "Graphs" at bounding box center [258, 94] width 35 height 25
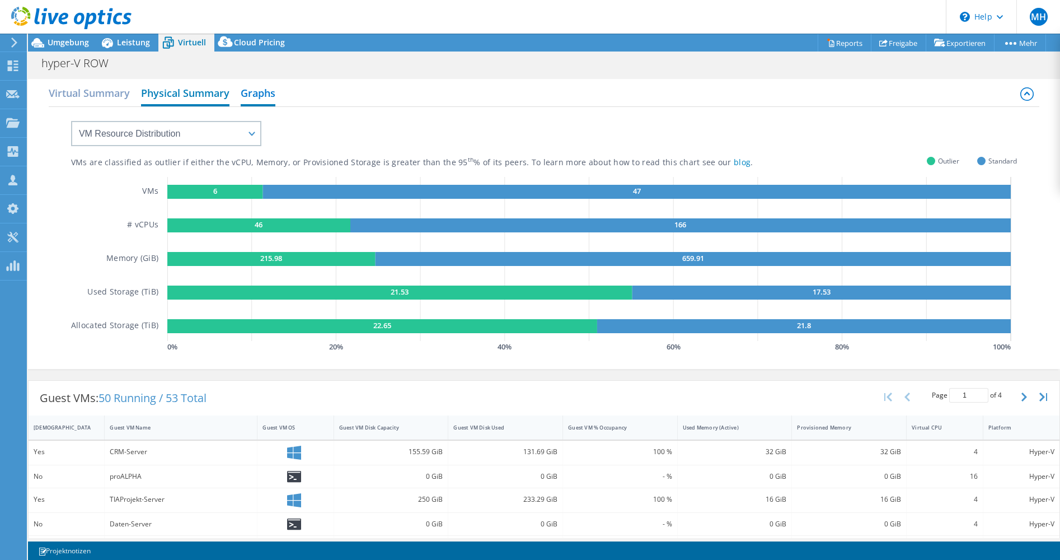
click at [198, 92] on h2 "Physical Summary" at bounding box center [185, 94] width 88 height 25
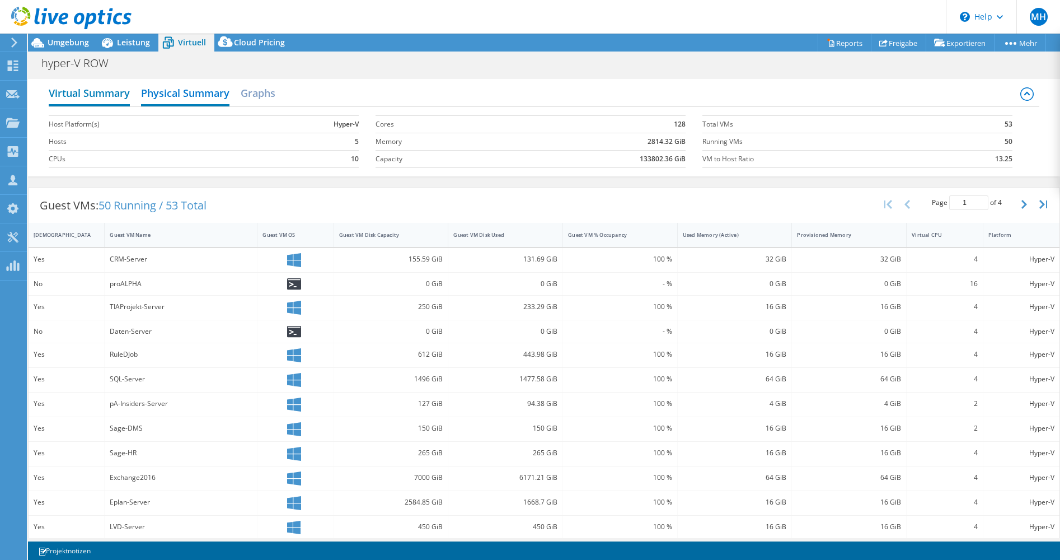
click at [105, 95] on h2 "Virtual Summary" at bounding box center [89, 94] width 81 height 25
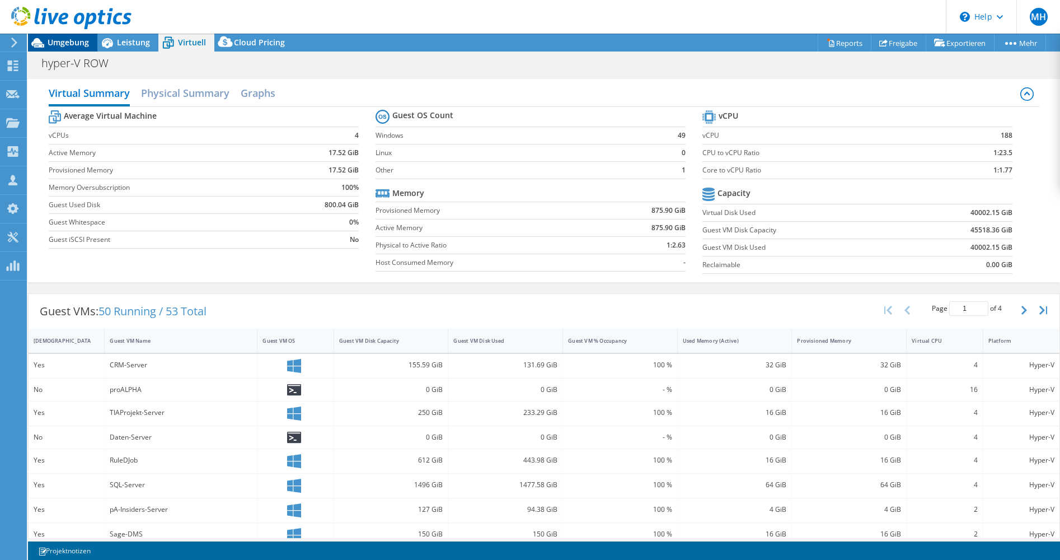
click at [65, 41] on span "Umgebung" at bounding box center [68, 42] width 41 height 11
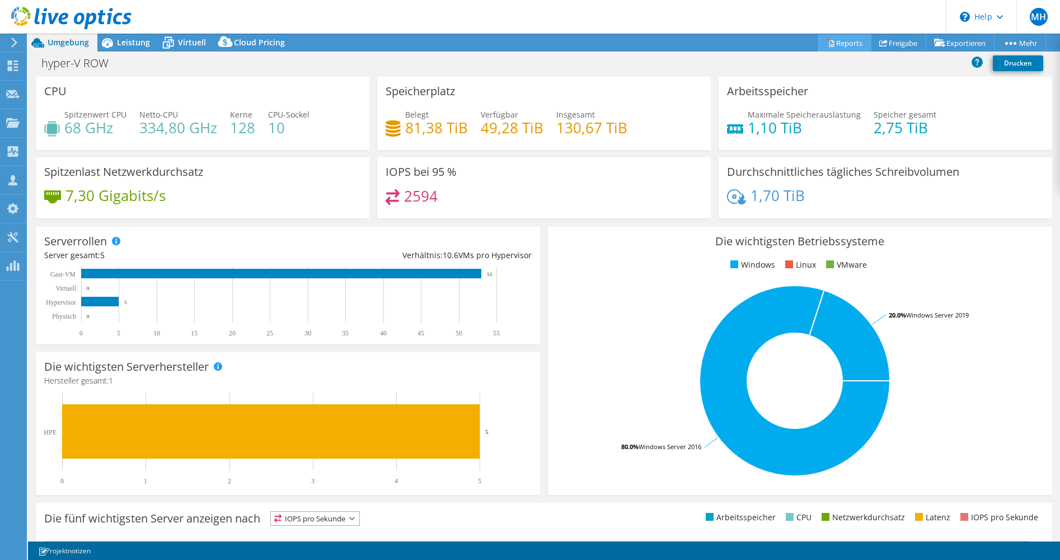
click at [835, 42] on link "Reports" at bounding box center [845, 42] width 54 height 17
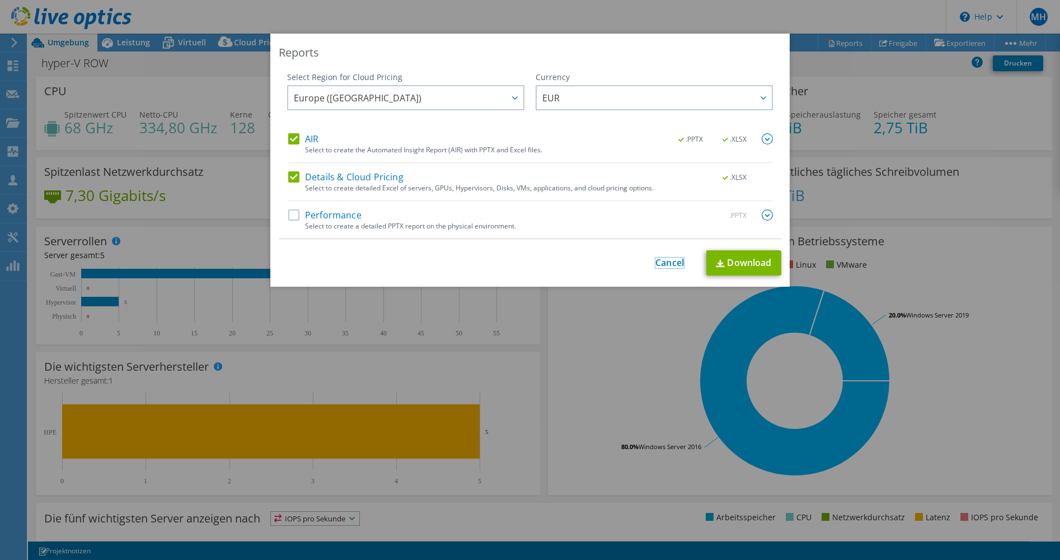
click at [667, 261] on link "Cancel" at bounding box center [670, 263] width 29 height 11
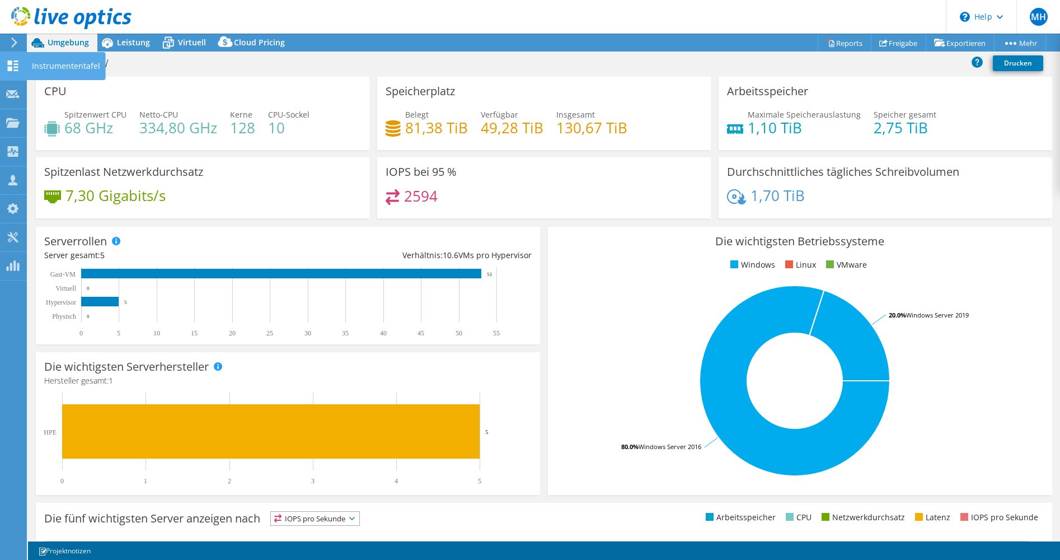
click at [43, 66] on div "Instrumententafel" at bounding box center [65, 66] width 79 height 28
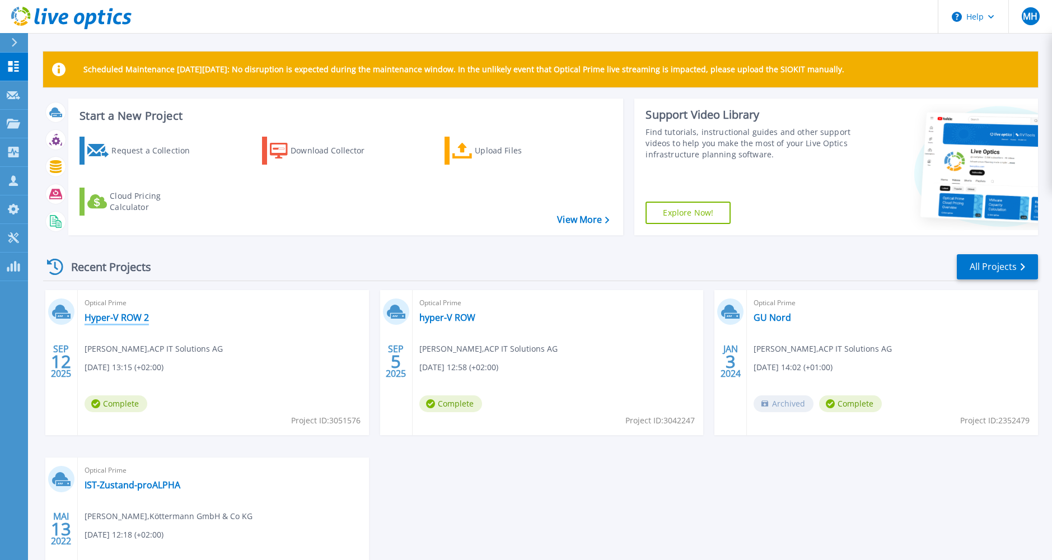
click at [121, 319] on link "Hyper-V ROW 2" at bounding box center [117, 317] width 64 height 11
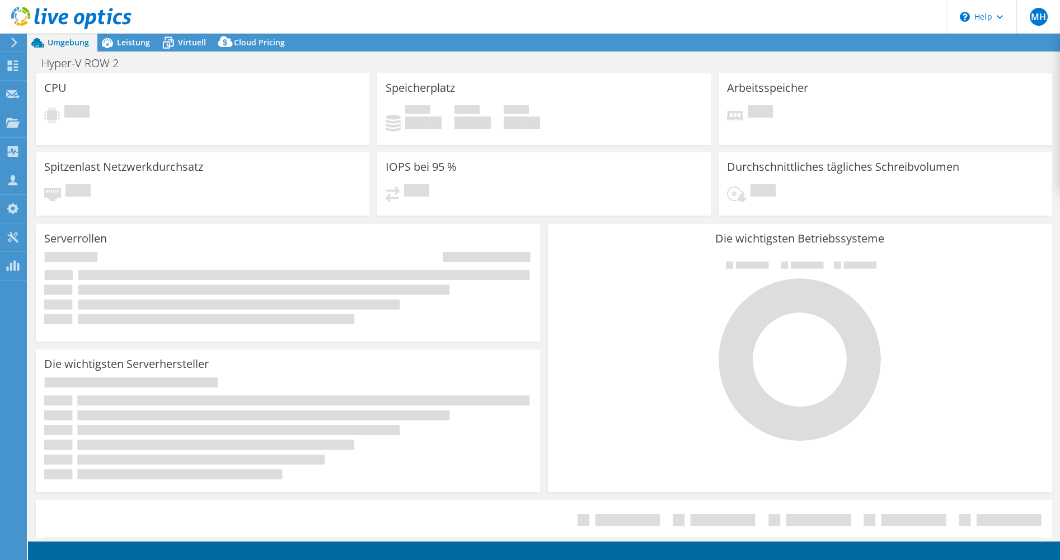
select select "USD"
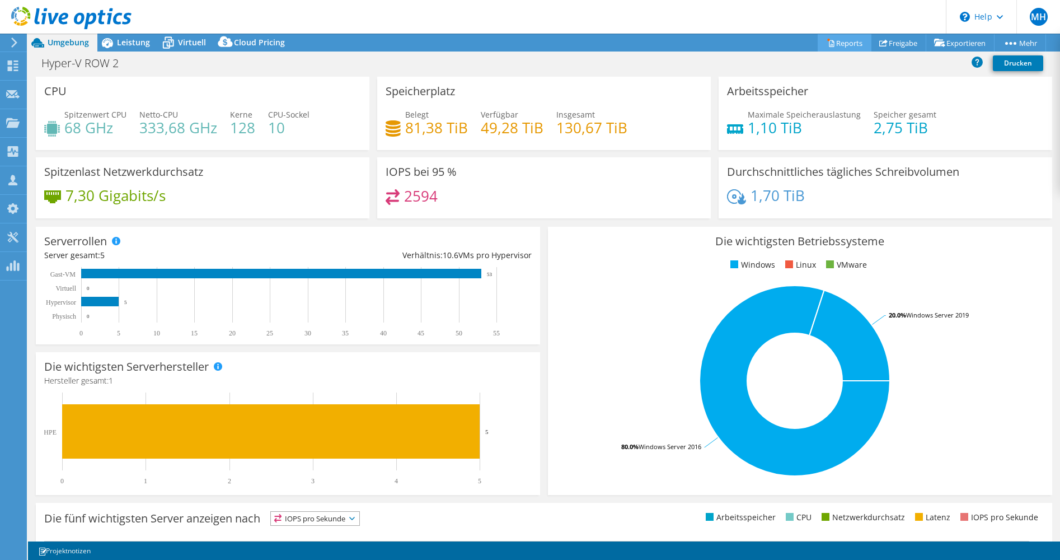
click at [840, 39] on link "Reports" at bounding box center [845, 42] width 54 height 17
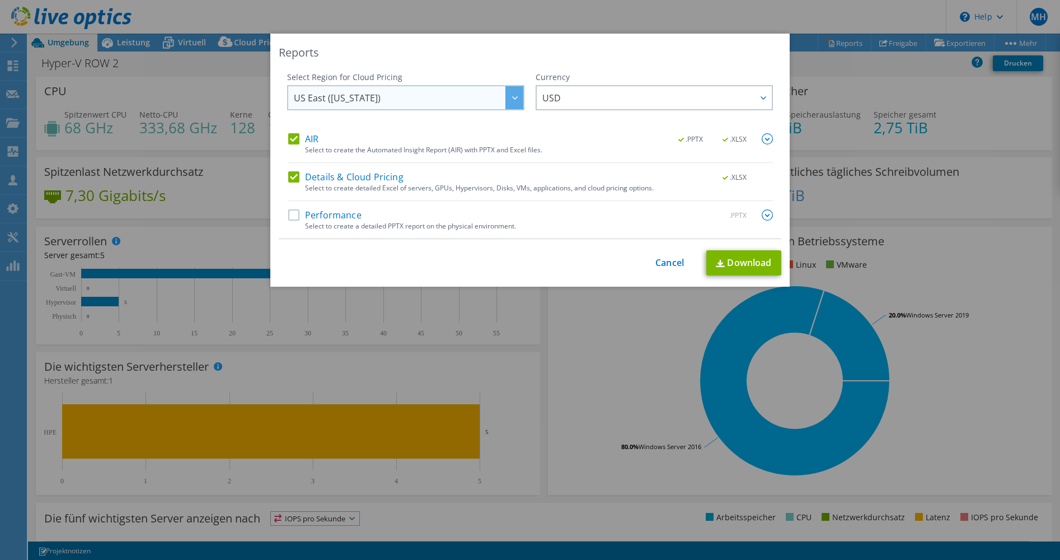
click at [428, 95] on span "US East ([US_STATE])" at bounding box center [409, 97] width 230 height 23
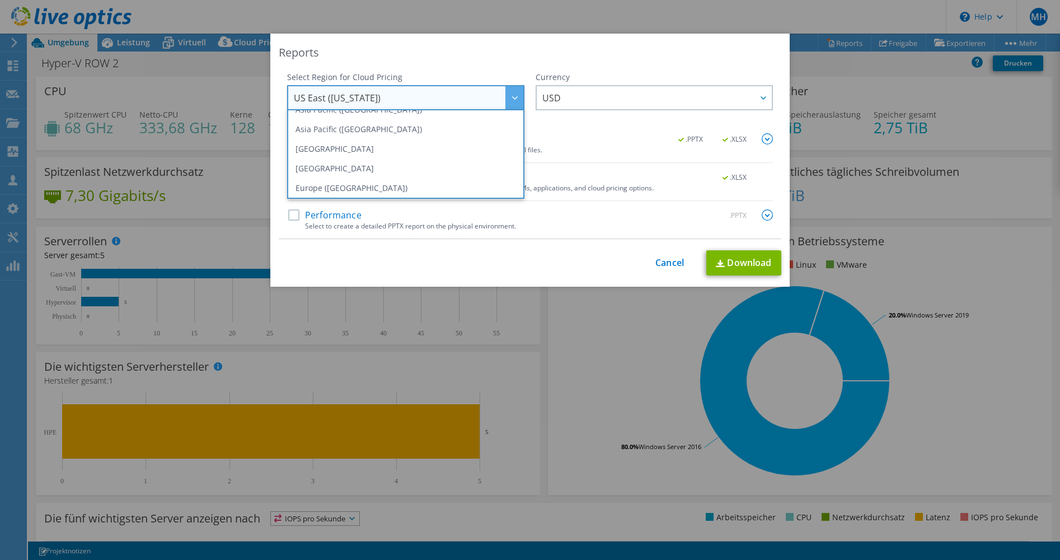
scroll to position [82, 0]
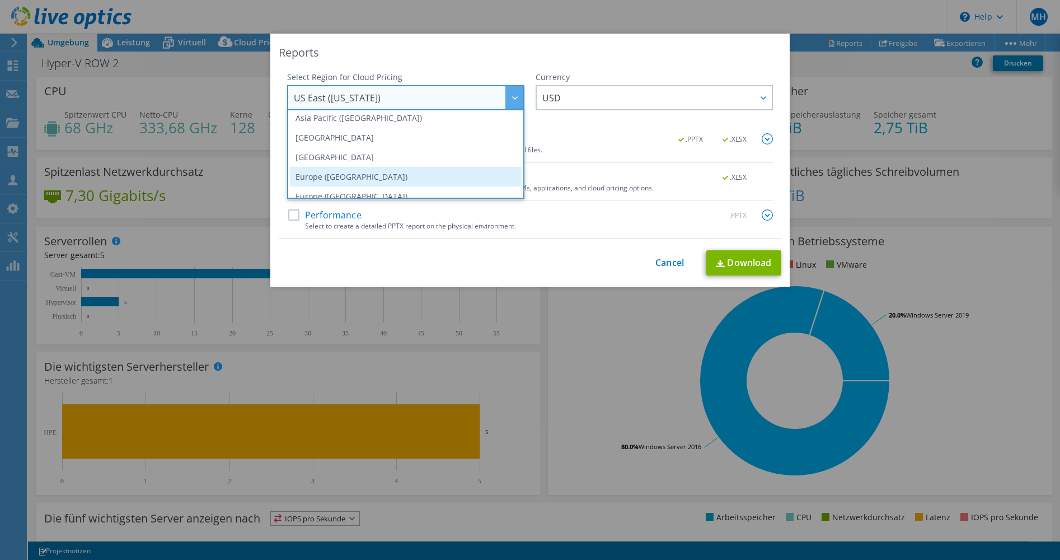
click at [406, 176] on li "Europe ([GEOGRAPHIC_DATA])" at bounding box center [406, 177] width 232 height 20
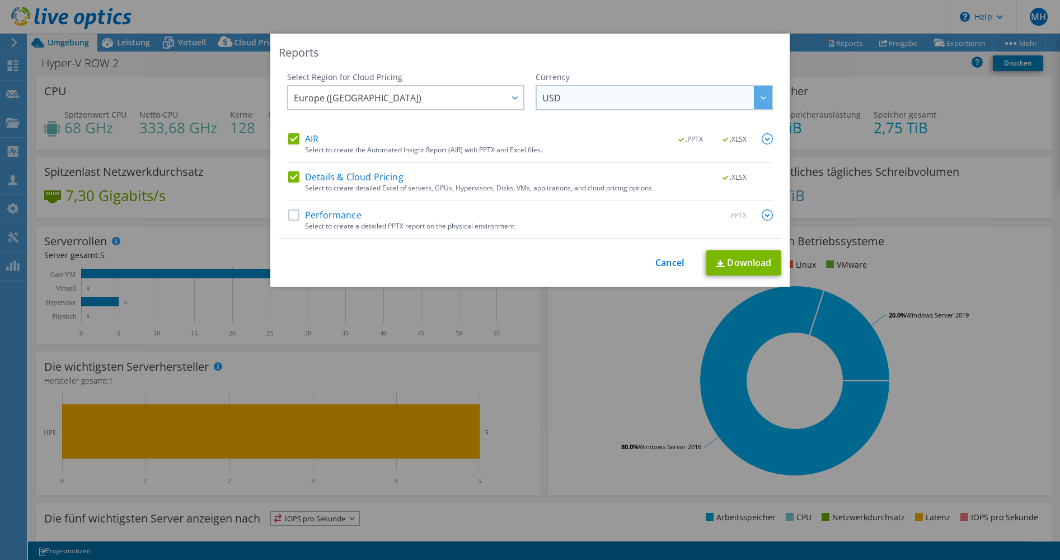
click at [606, 99] on span "USD" at bounding box center [657, 97] width 230 height 23
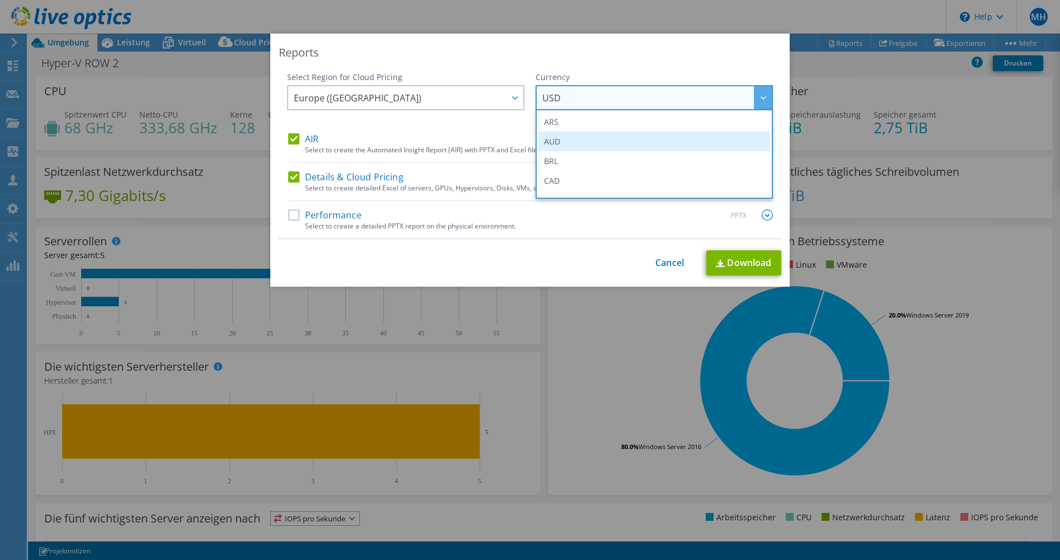
scroll to position [112, 0]
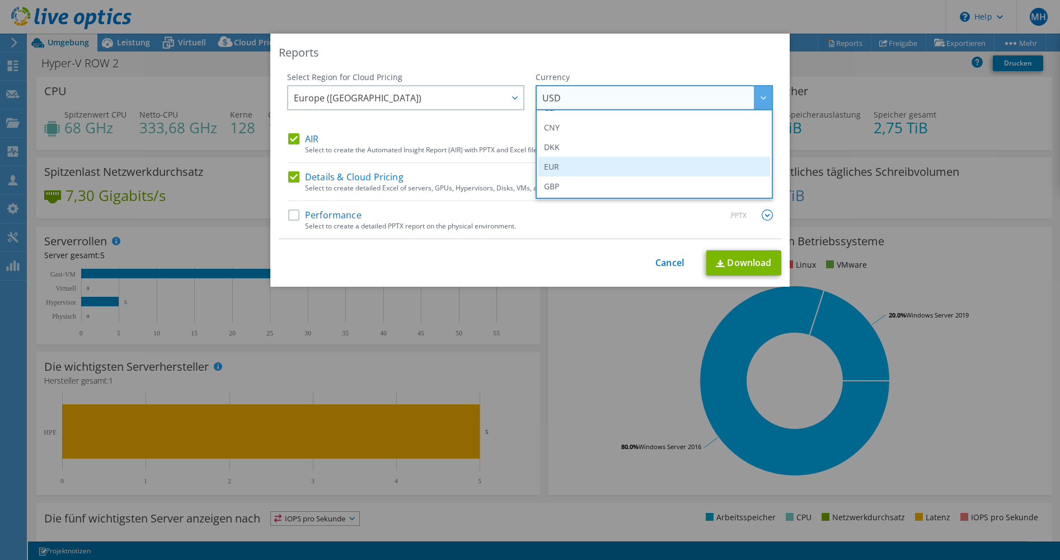
click at [602, 162] on li "EUR" at bounding box center [655, 167] width 232 height 20
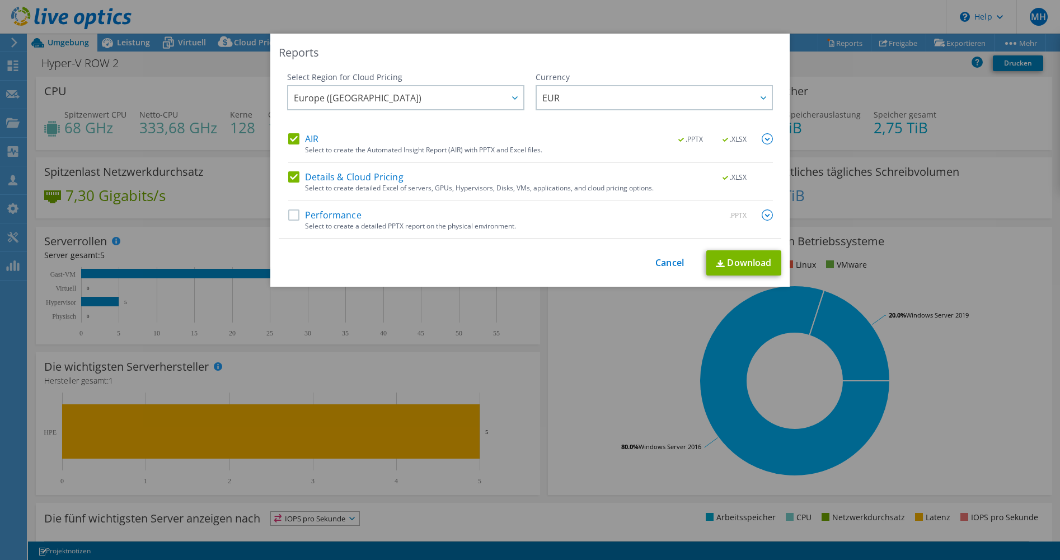
click at [293, 212] on label "Performance" at bounding box center [324, 214] width 73 height 11
click at [0, 0] on input "Performance" at bounding box center [0, 0] width 0 height 0
click at [764, 139] on img at bounding box center [767, 138] width 11 height 11
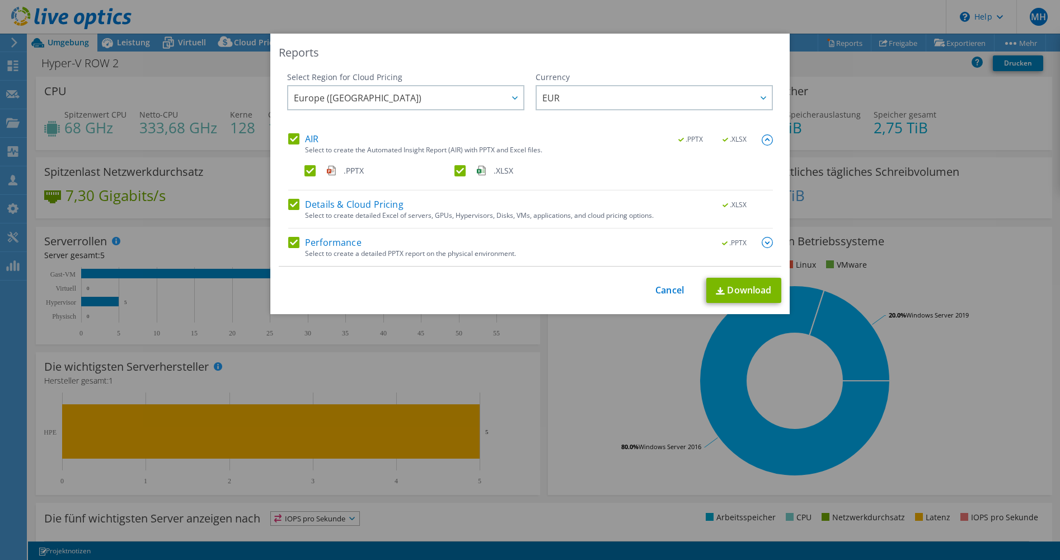
click at [764, 139] on img at bounding box center [767, 139] width 11 height 11
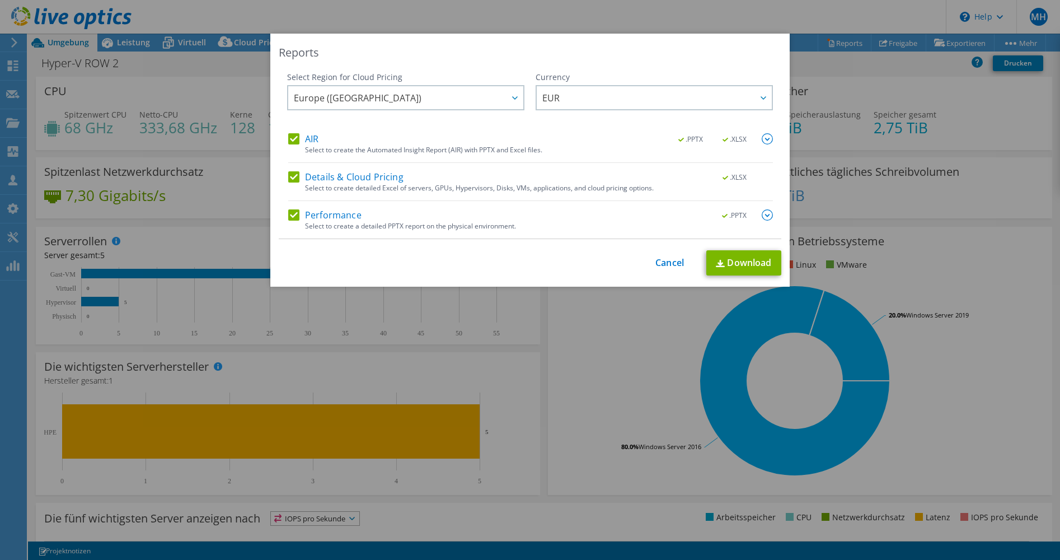
click at [763, 216] on img at bounding box center [767, 214] width 11 height 11
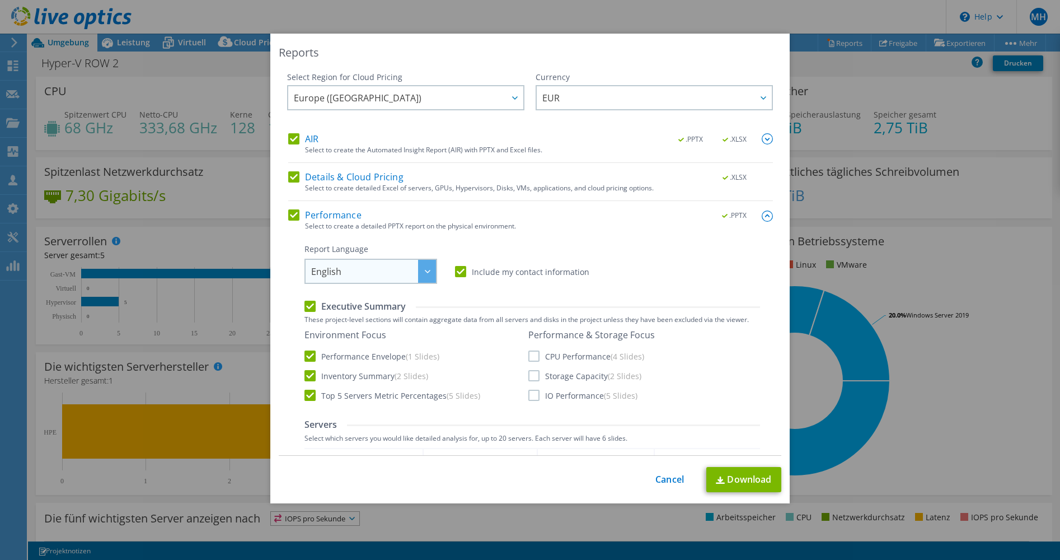
click at [352, 271] on span "English" at bounding box center [373, 271] width 125 height 23
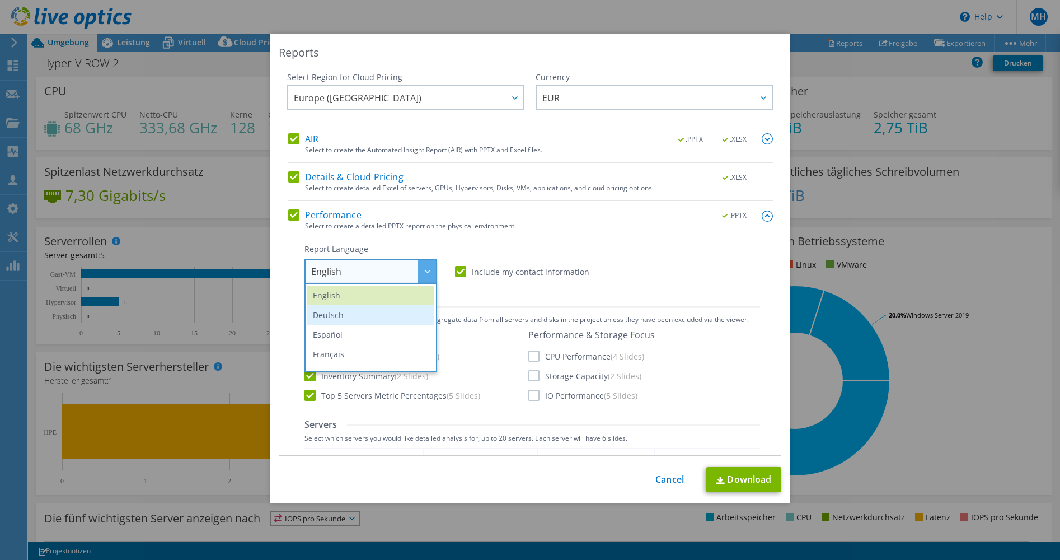
click at [348, 313] on li "Deutsch" at bounding box center [370, 315] width 127 height 20
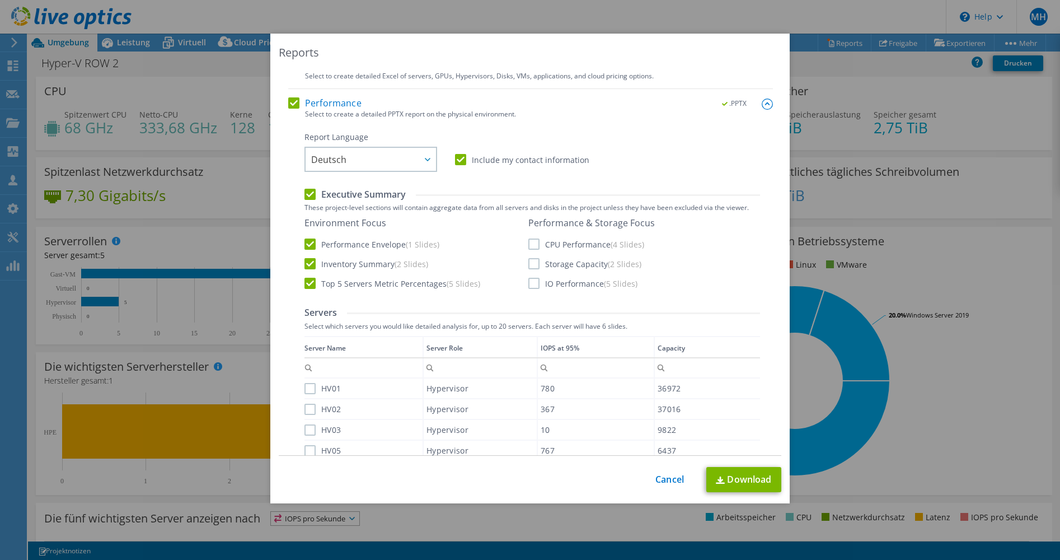
click at [530, 245] on label "CPU Performance (4 Slides)" at bounding box center [586, 243] width 116 height 11
click at [0, 0] on input "CPU Performance (4 Slides)" at bounding box center [0, 0] width 0 height 0
click at [531, 264] on label "Storage Capacity (2 Slides)" at bounding box center [584, 263] width 113 height 11
click at [0, 0] on input "Storage Capacity (2 Slides)" at bounding box center [0, 0] width 0 height 0
click at [528, 283] on label "IO Performance (5 Slides)" at bounding box center [582, 283] width 109 height 11
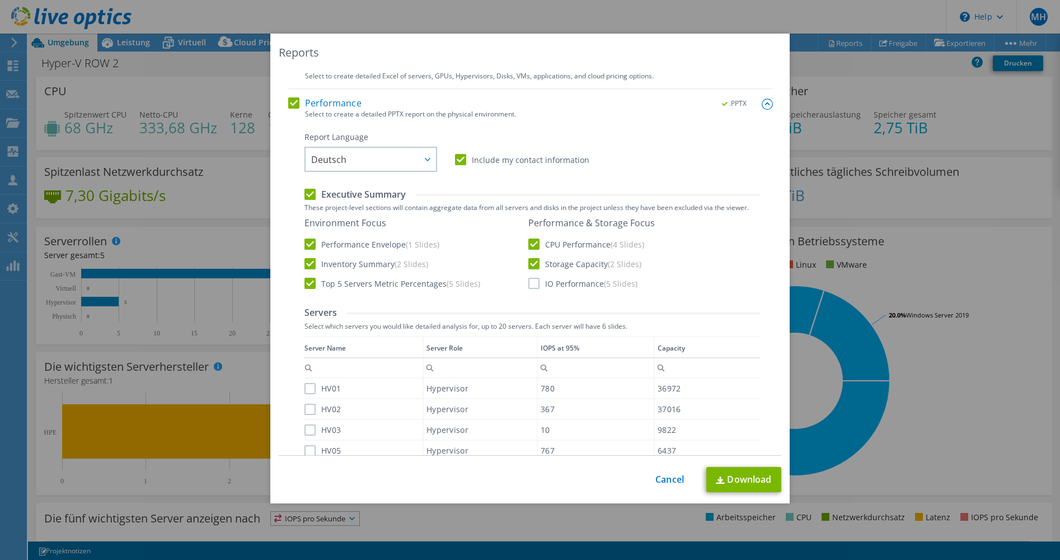
click at [0, 0] on input "IO Performance (5 Slides)" at bounding box center [0, 0] width 0 height 0
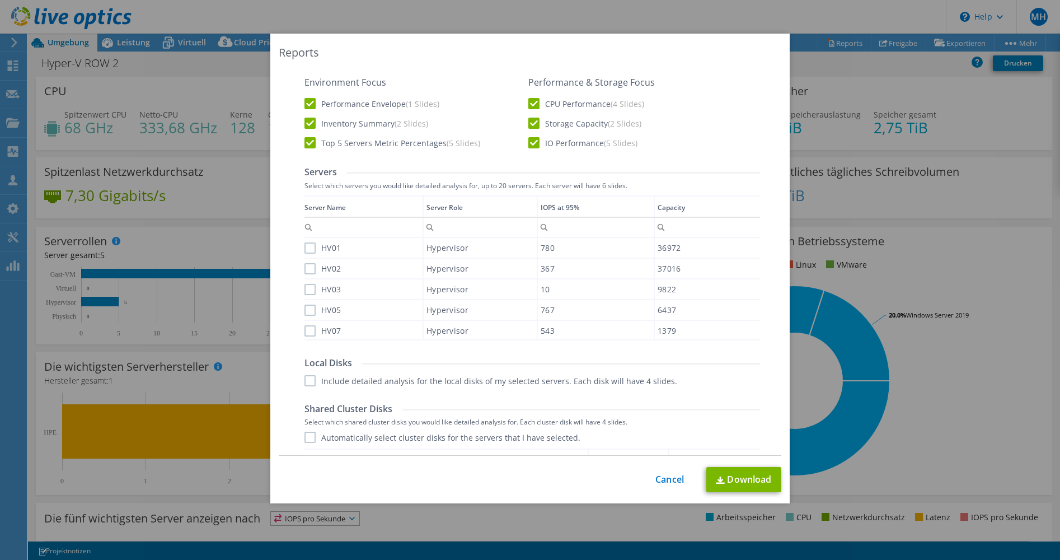
scroll to position [280, 0]
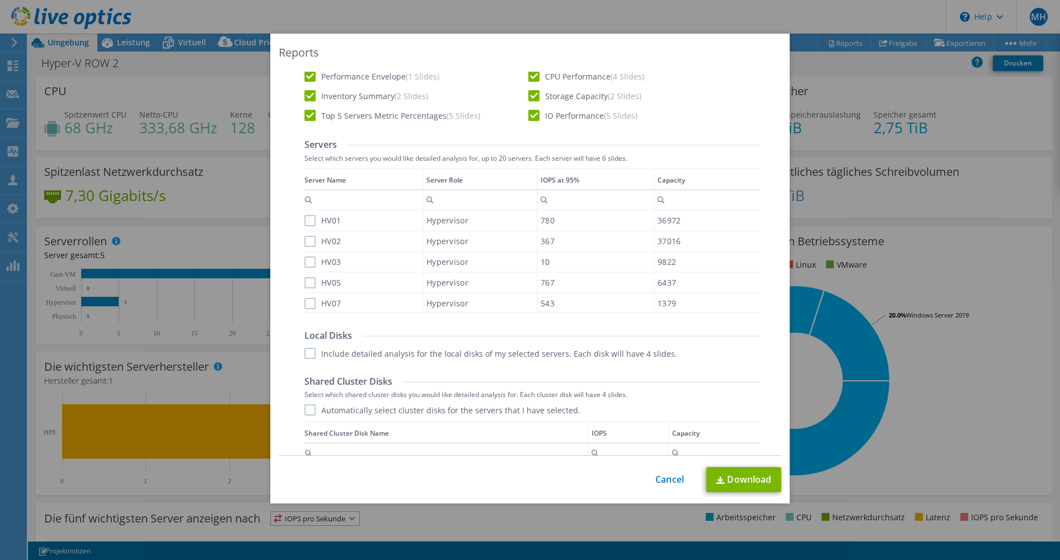
click at [311, 219] on label "HV01" at bounding box center [323, 220] width 36 height 11
click at [0, 0] on input "HV01" at bounding box center [0, 0] width 0 height 0
click at [306, 242] on label "HV02" at bounding box center [323, 241] width 36 height 11
click at [0, 0] on input "HV02" at bounding box center [0, 0] width 0 height 0
click at [308, 263] on label "HV03" at bounding box center [323, 261] width 36 height 11
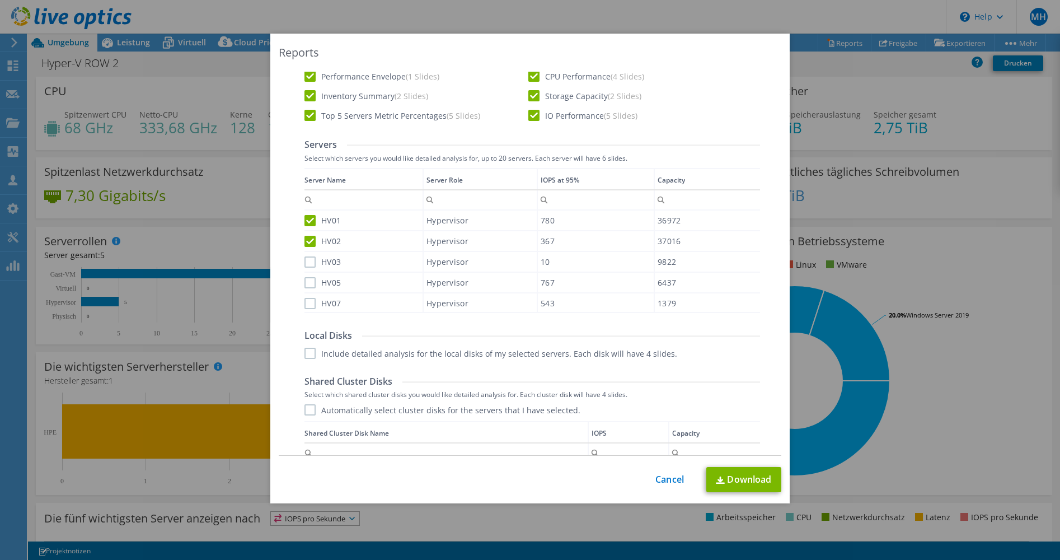
click at [0, 0] on input "HV03" at bounding box center [0, 0] width 0 height 0
click at [308, 281] on label "HV05" at bounding box center [323, 282] width 36 height 11
click at [0, 0] on input "HV05" at bounding box center [0, 0] width 0 height 0
click at [308, 299] on label "HV07" at bounding box center [323, 303] width 36 height 11
click at [0, 0] on input "HV07" at bounding box center [0, 0] width 0 height 0
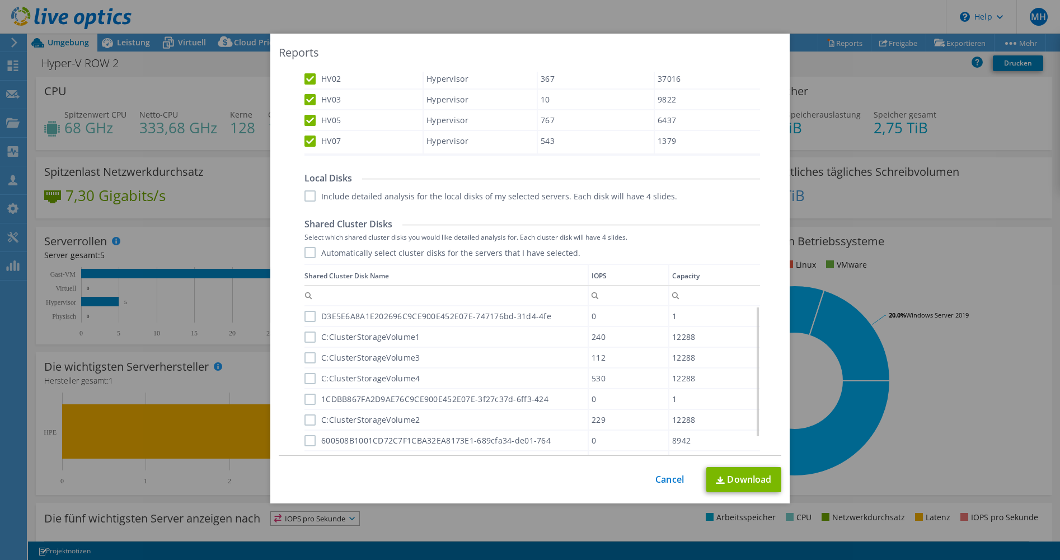
scroll to position [448, 0]
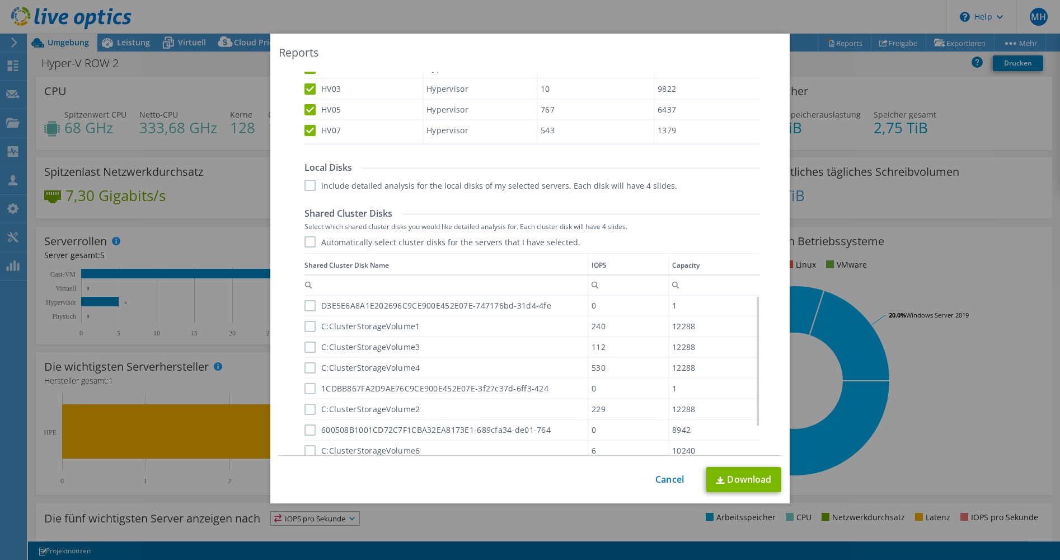
click at [306, 241] on label "Automatically select cluster disks for the servers that I have selected." at bounding box center [443, 241] width 276 height 11
click at [0, 0] on input "Automatically select cluster disks for the servers that I have selected." at bounding box center [0, 0] width 0 height 0
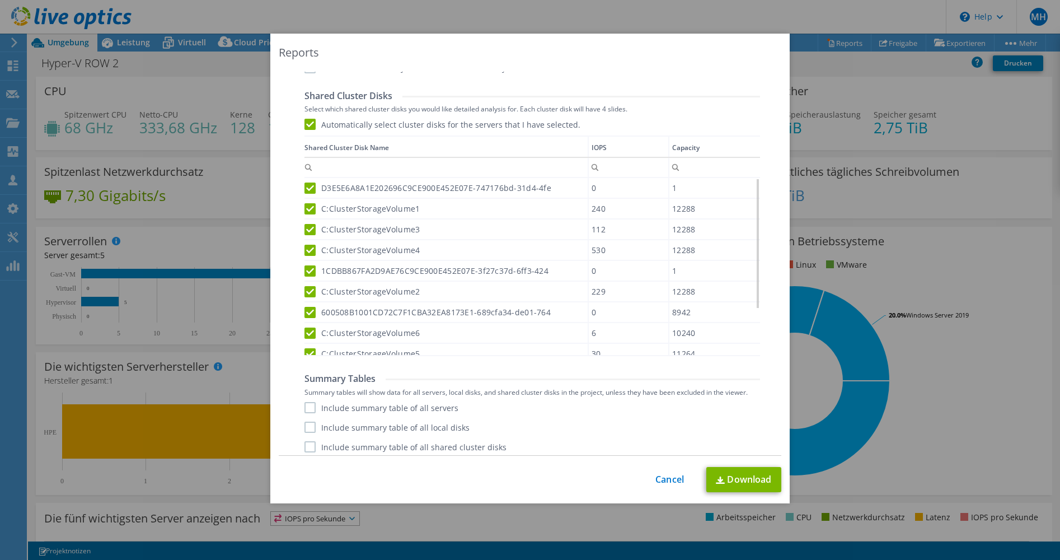
scroll to position [571, 0]
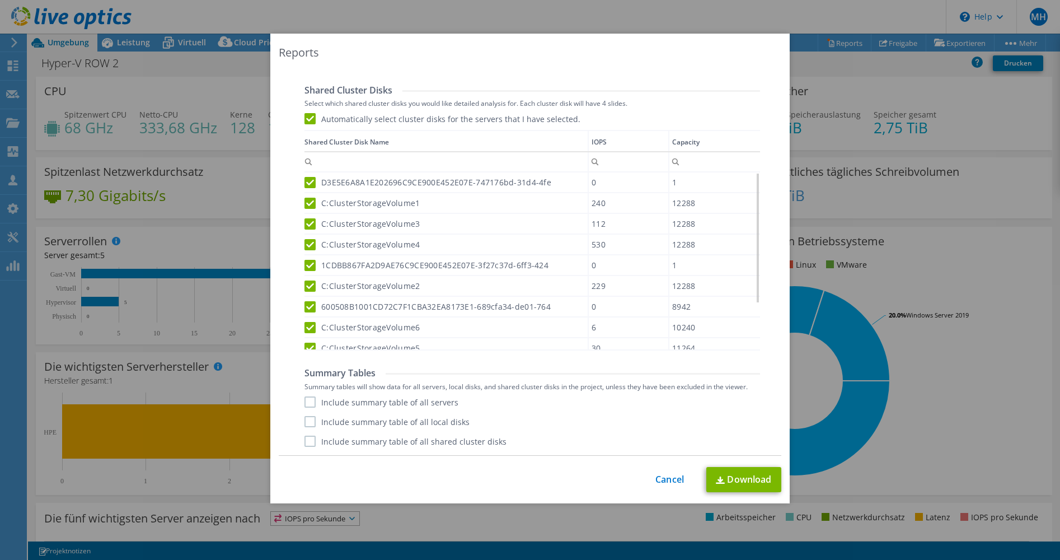
click at [306, 402] on label "Include summary table of all servers" at bounding box center [382, 401] width 154 height 11
click at [0, 0] on input "Include summary table of all servers" at bounding box center [0, 0] width 0 height 0
click at [308, 419] on label "Include summary table of all local disks" at bounding box center [387, 421] width 165 height 11
click at [0, 0] on input "Include summary table of all local disks" at bounding box center [0, 0] width 0 height 0
click at [305, 441] on label "Include summary table of all shared cluster disks" at bounding box center [406, 441] width 202 height 11
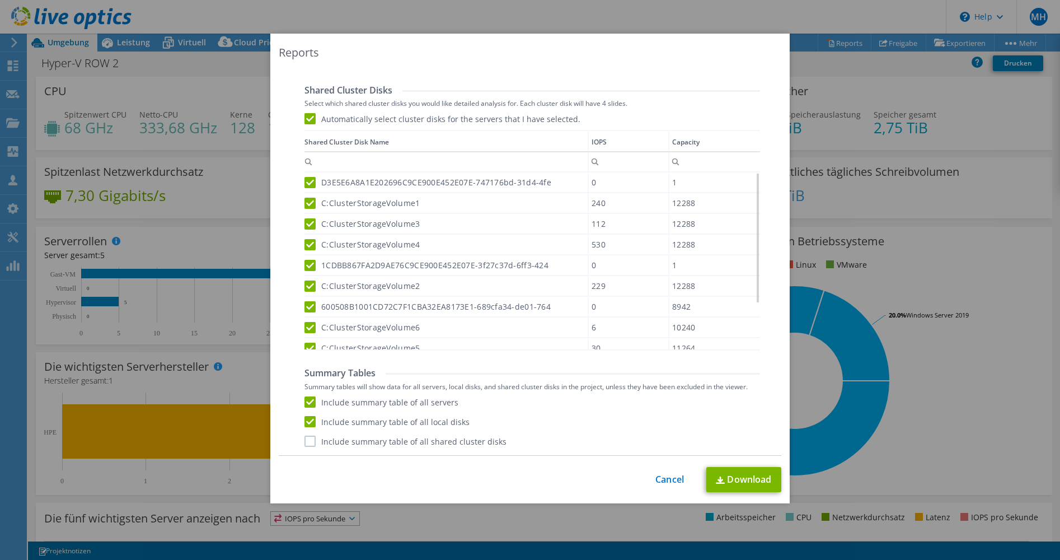
click at [0, 0] on input "Include summary table of all shared cluster disks" at bounding box center [0, 0] width 0 height 0
click at [593, 414] on div "Include summary table of all servers Include summary table of all local disks I…" at bounding box center [533, 421] width 456 height 50
click at [742, 479] on link "Download" at bounding box center [743, 479] width 75 height 25
click at [660, 478] on link "Cancel" at bounding box center [670, 479] width 29 height 11
